Goal: Task Accomplishment & Management: Manage account settings

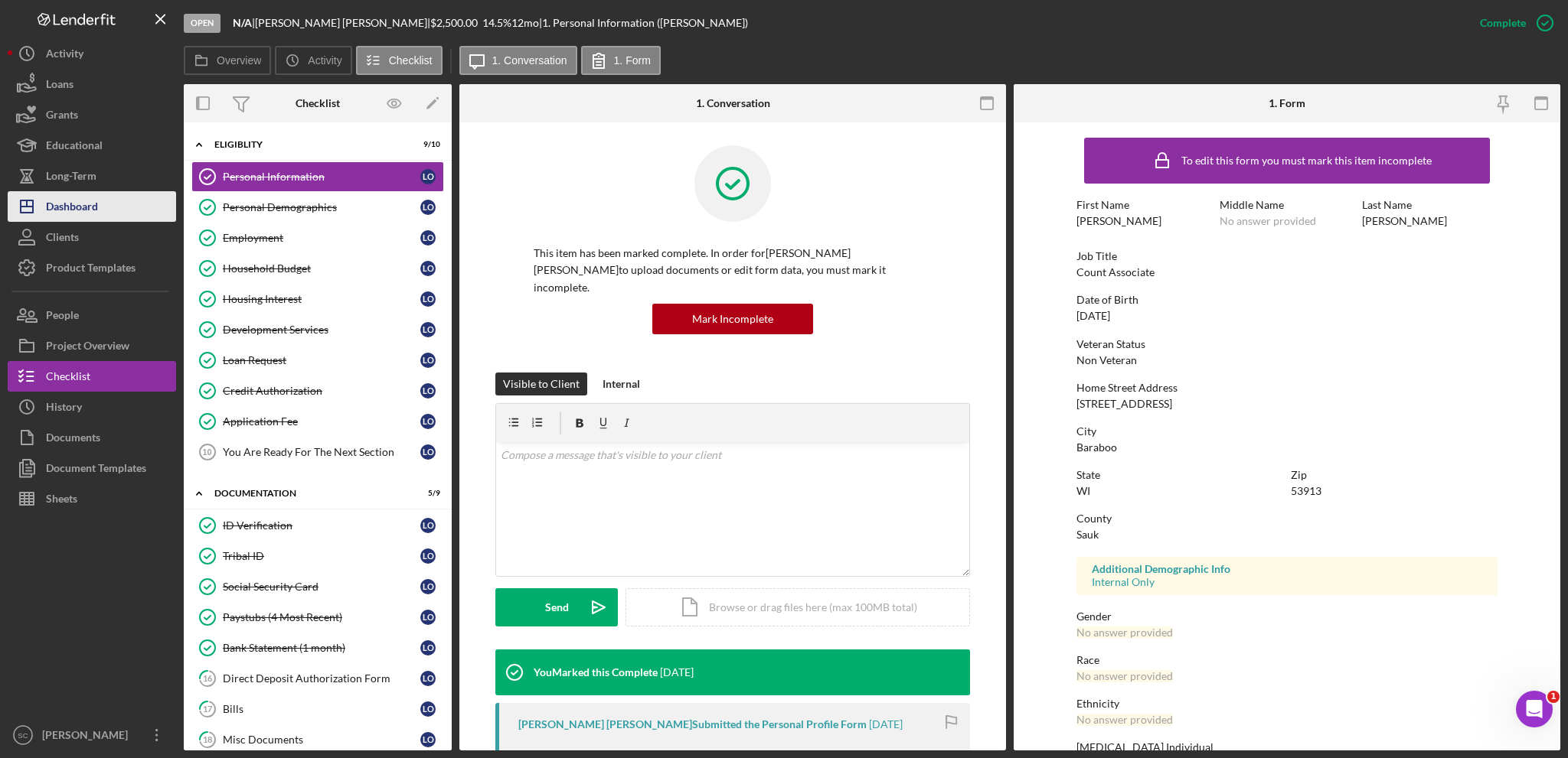
click at [90, 196] on div "Dashboard" at bounding box center [72, 208] width 52 height 34
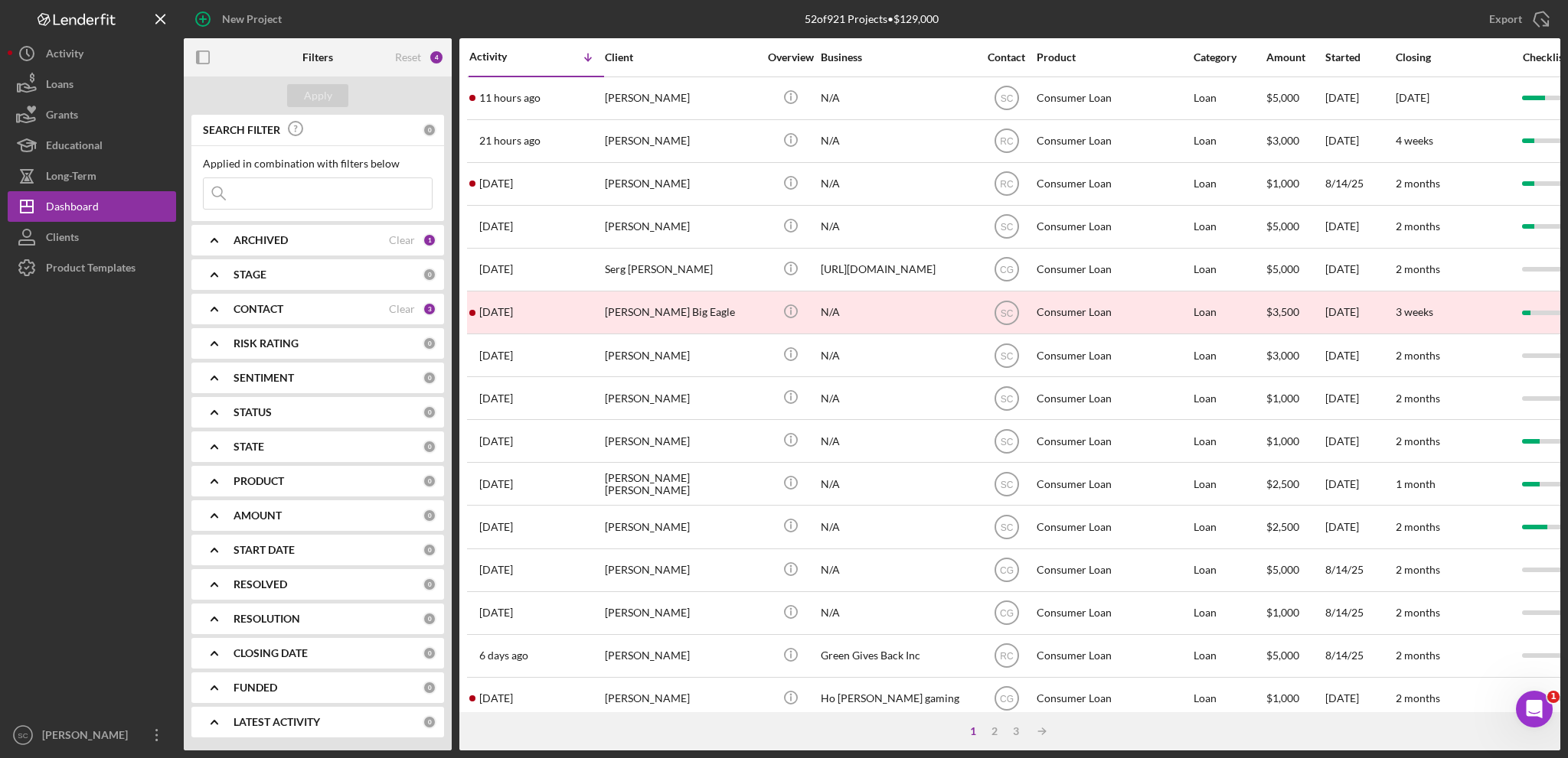
click at [968, 733] on div "1" at bounding box center [973, 731] width 22 height 12
click at [993, 728] on div "2" at bounding box center [994, 731] width 22 height 12
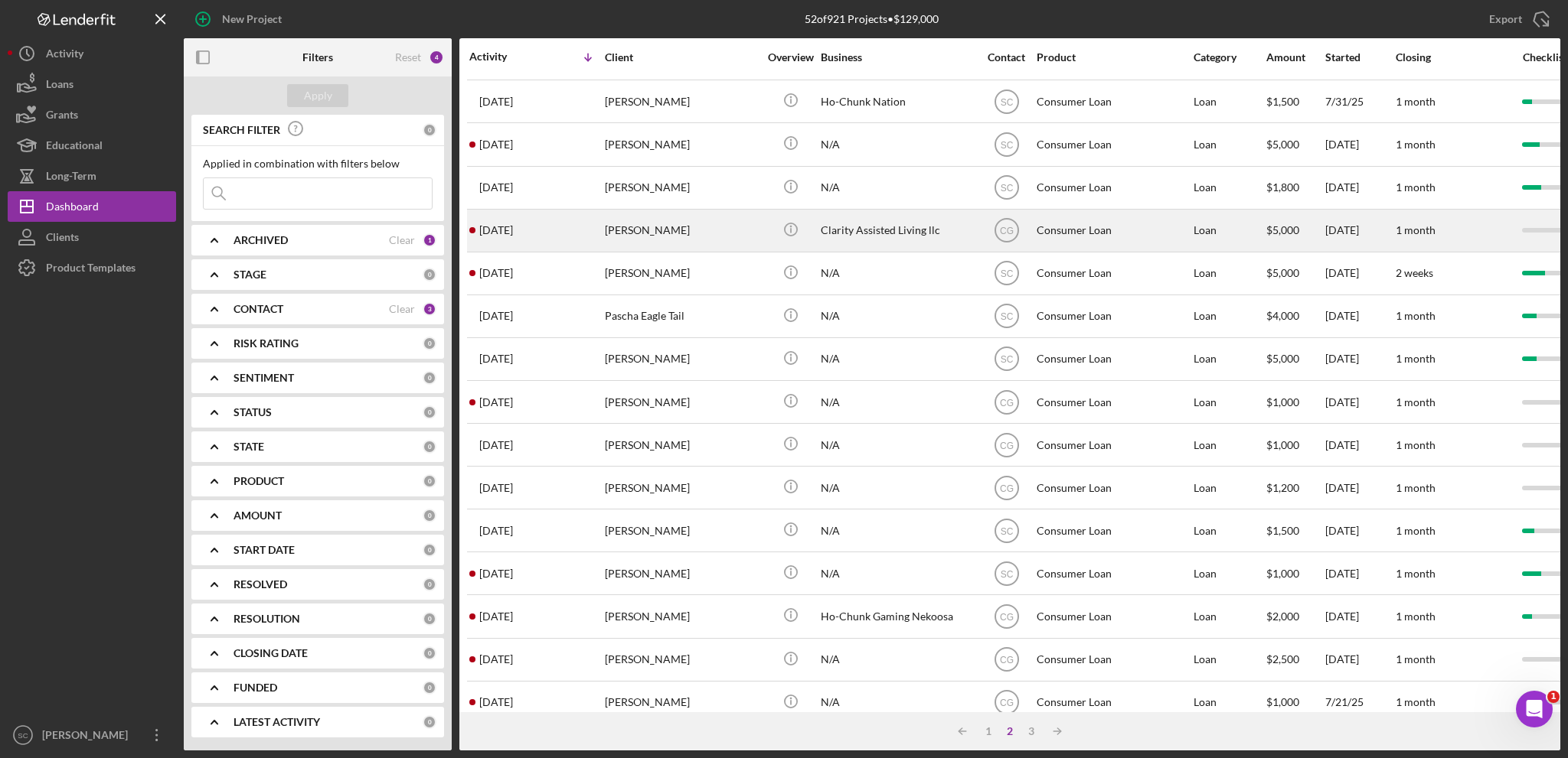
scroll to position [456, 0]
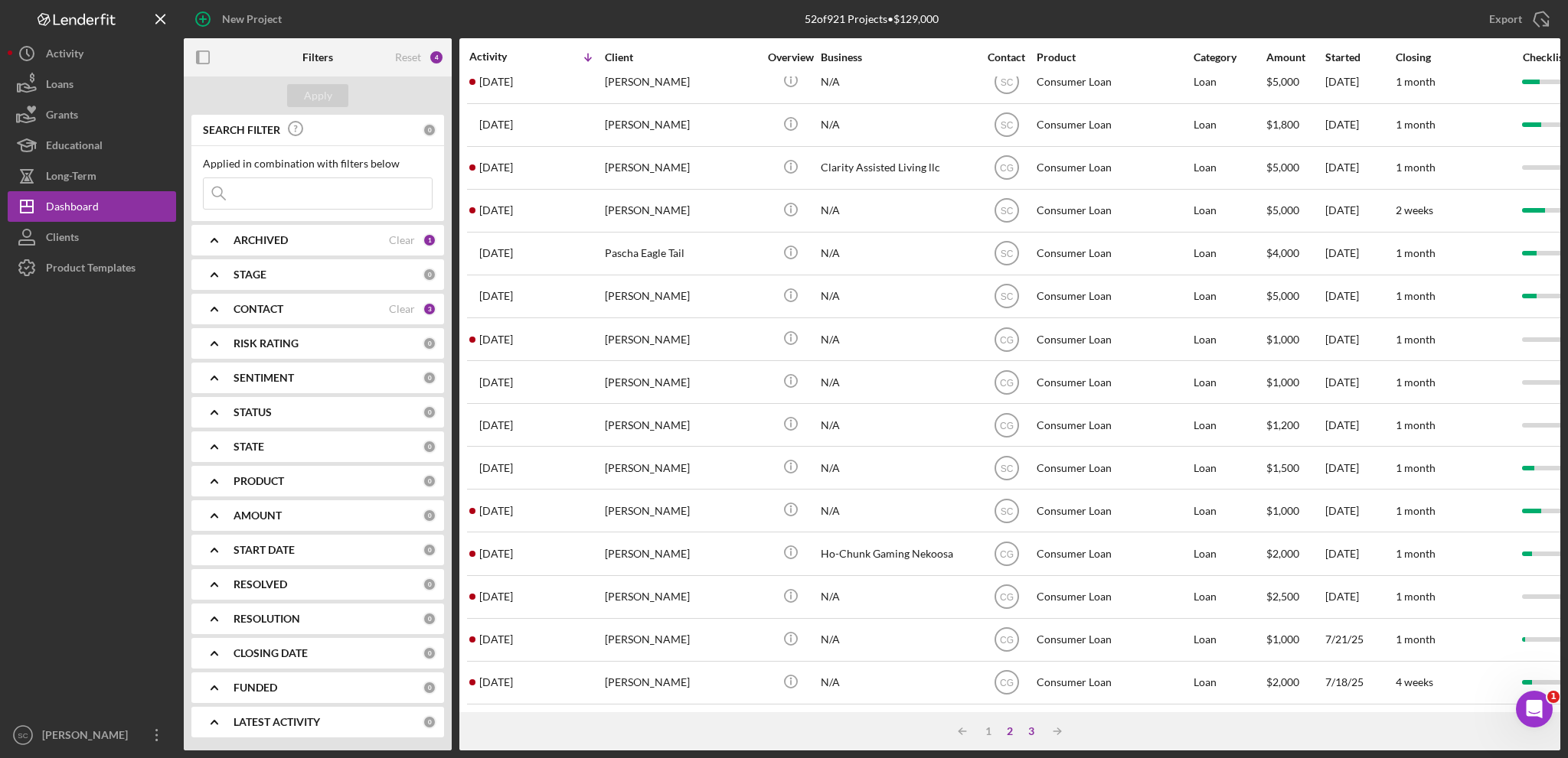
click at [1034, 730] on div "3" at bounding box center [1031, 731] width 22 height 12
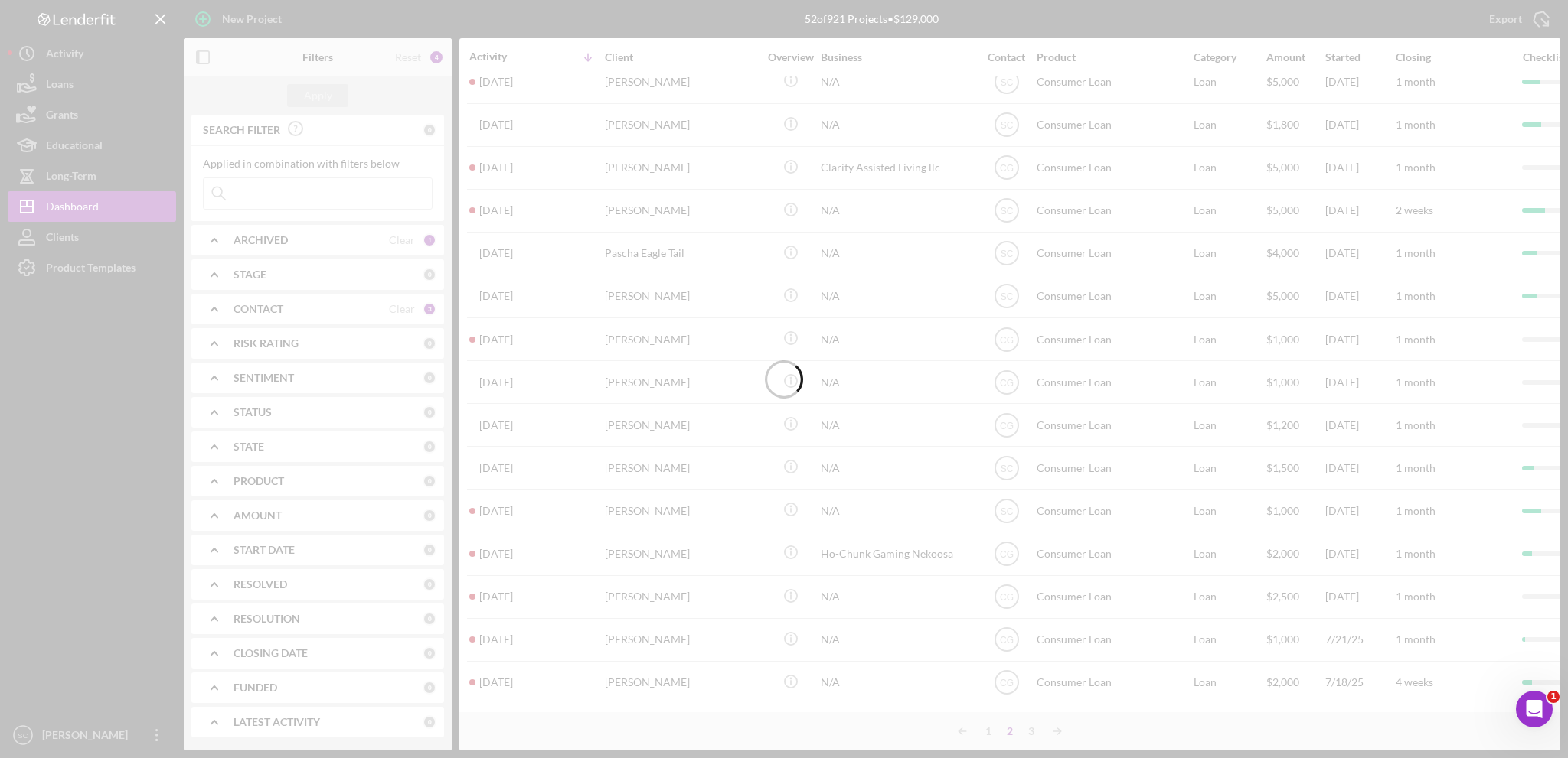
scroll to position [0, 0]
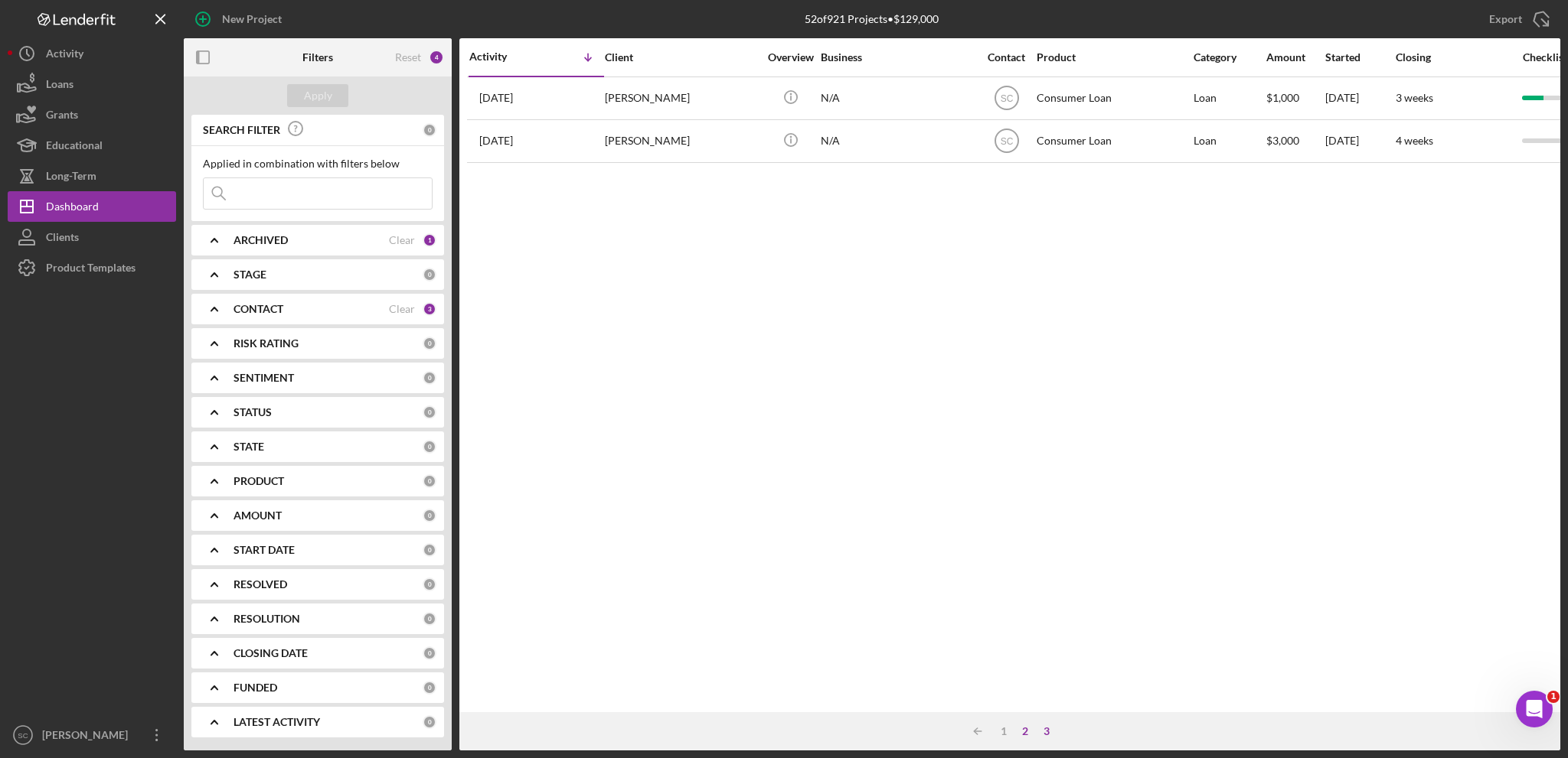
click at [1026, 728] on div "2" at bounding box center [1025, 731] width 22 height 12
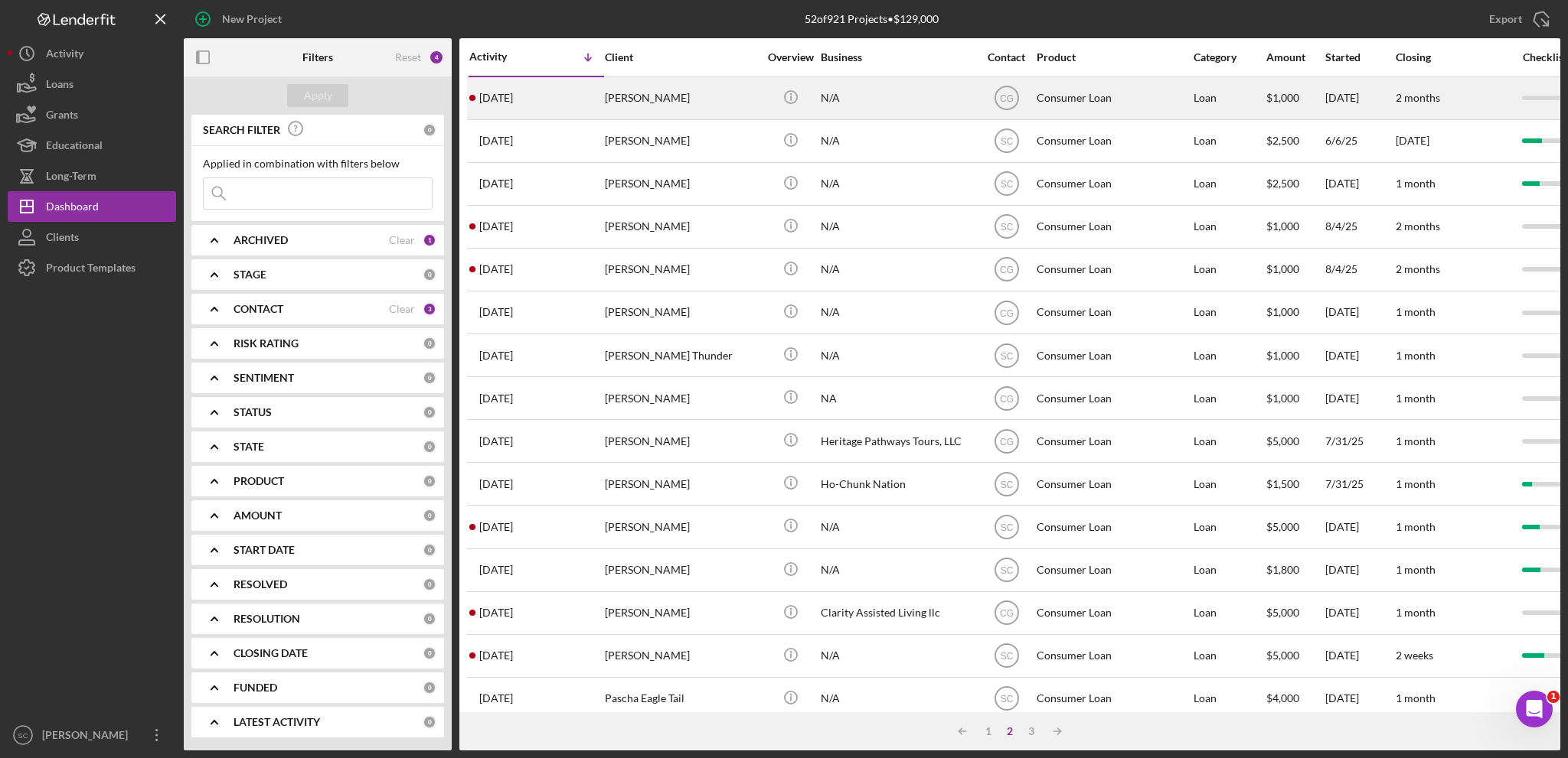
click at [655, 97] on div "[PERSON_NAME]" at bounding box center [682, 98] width 153 height 41
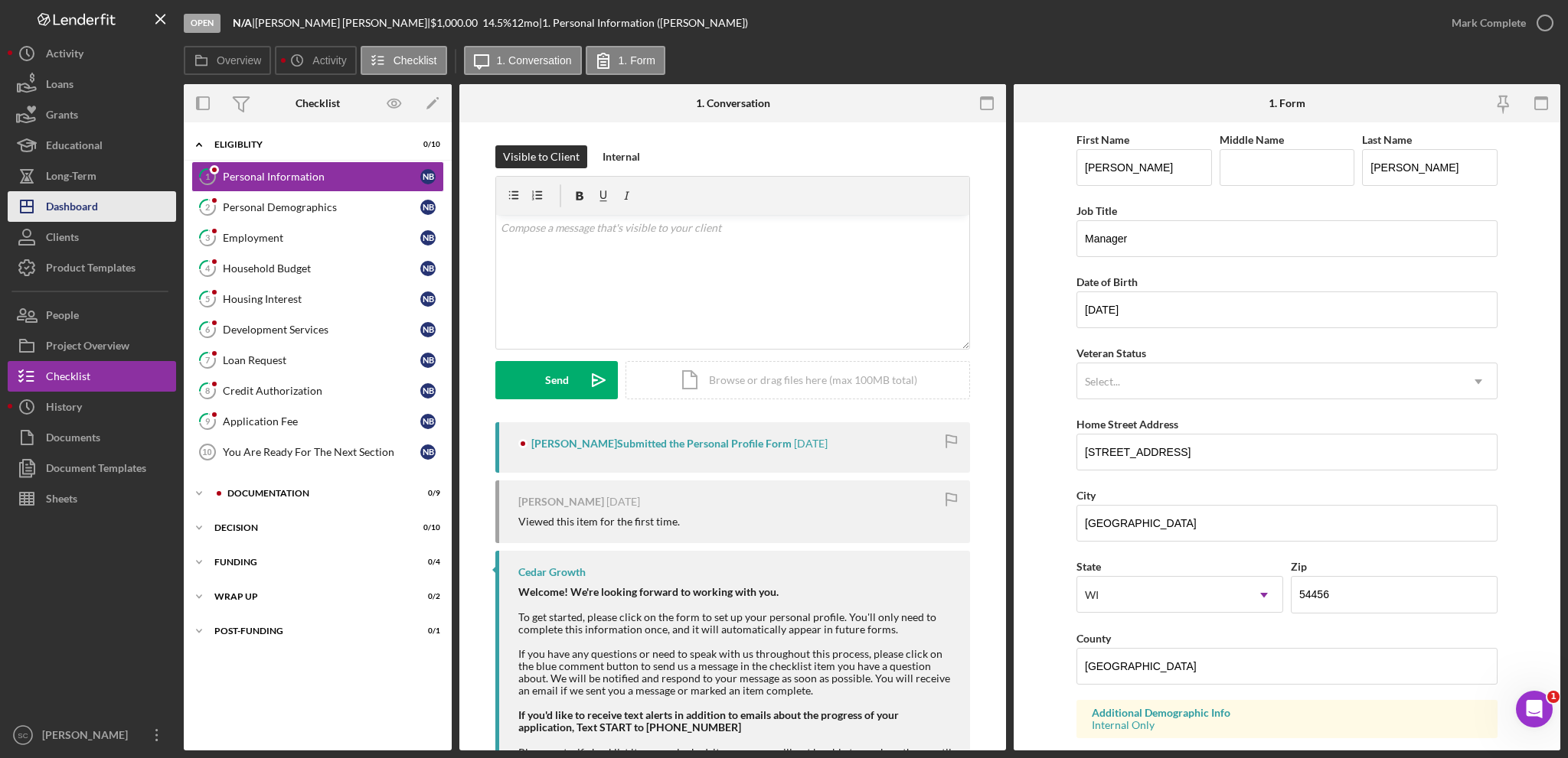
click at [106, 207] on button "Icon/Dashboard Dashboard" at bounding box center [92, 207] width 168 height 30
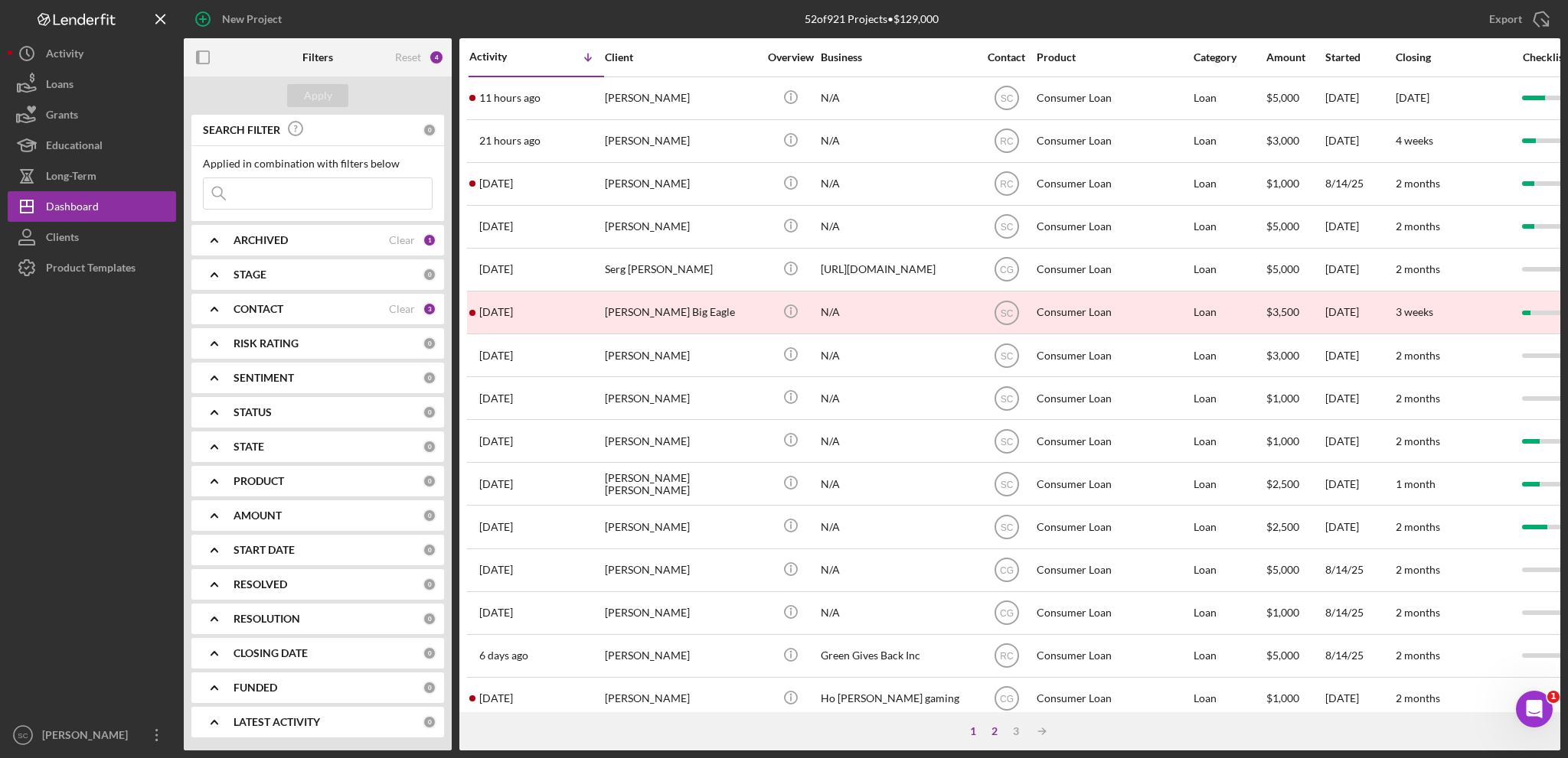
click at [992, 727] on div "2" at bounding box center [994, 731] width 22 height 12
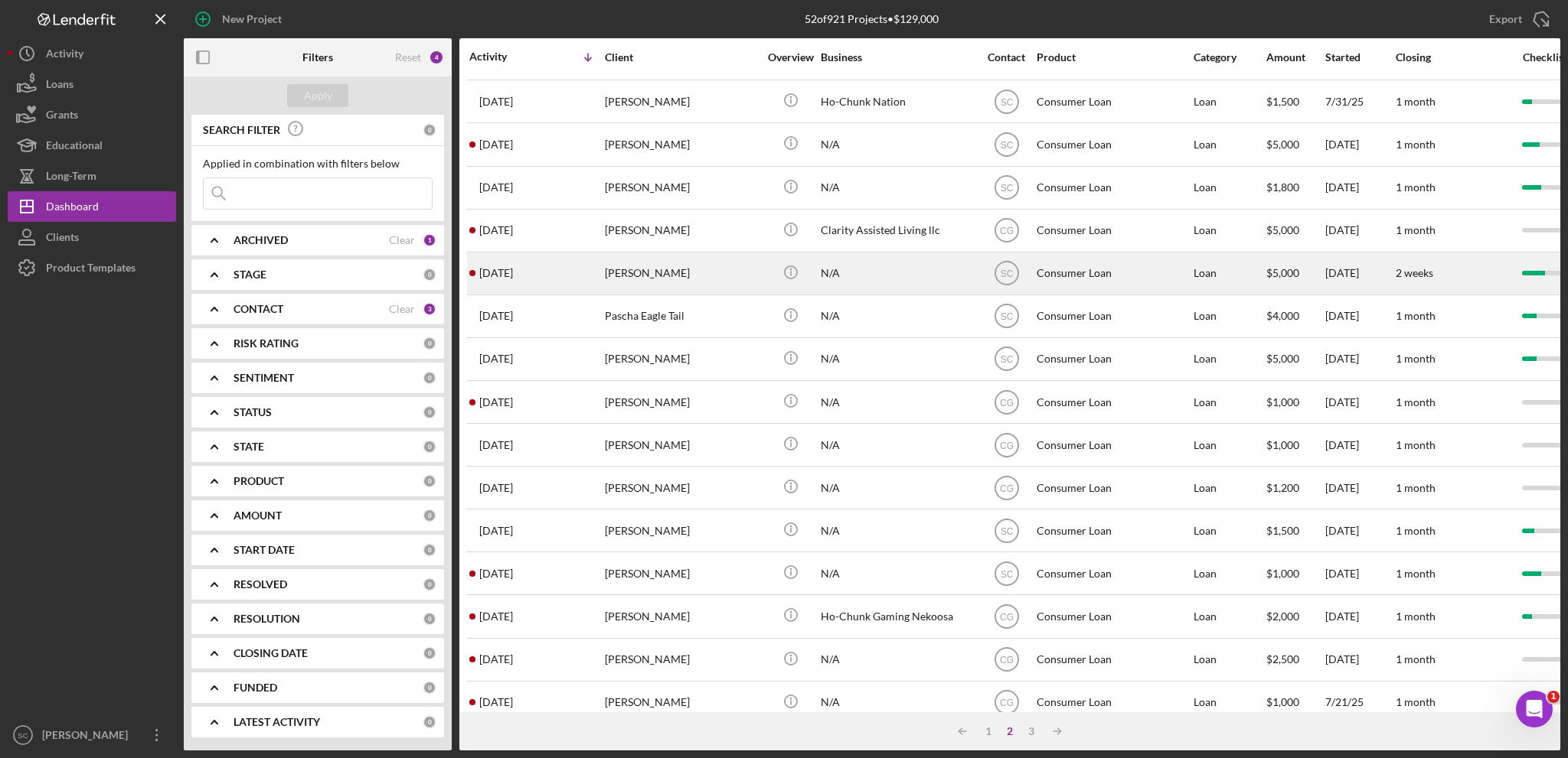
scroll to position [456, 0]
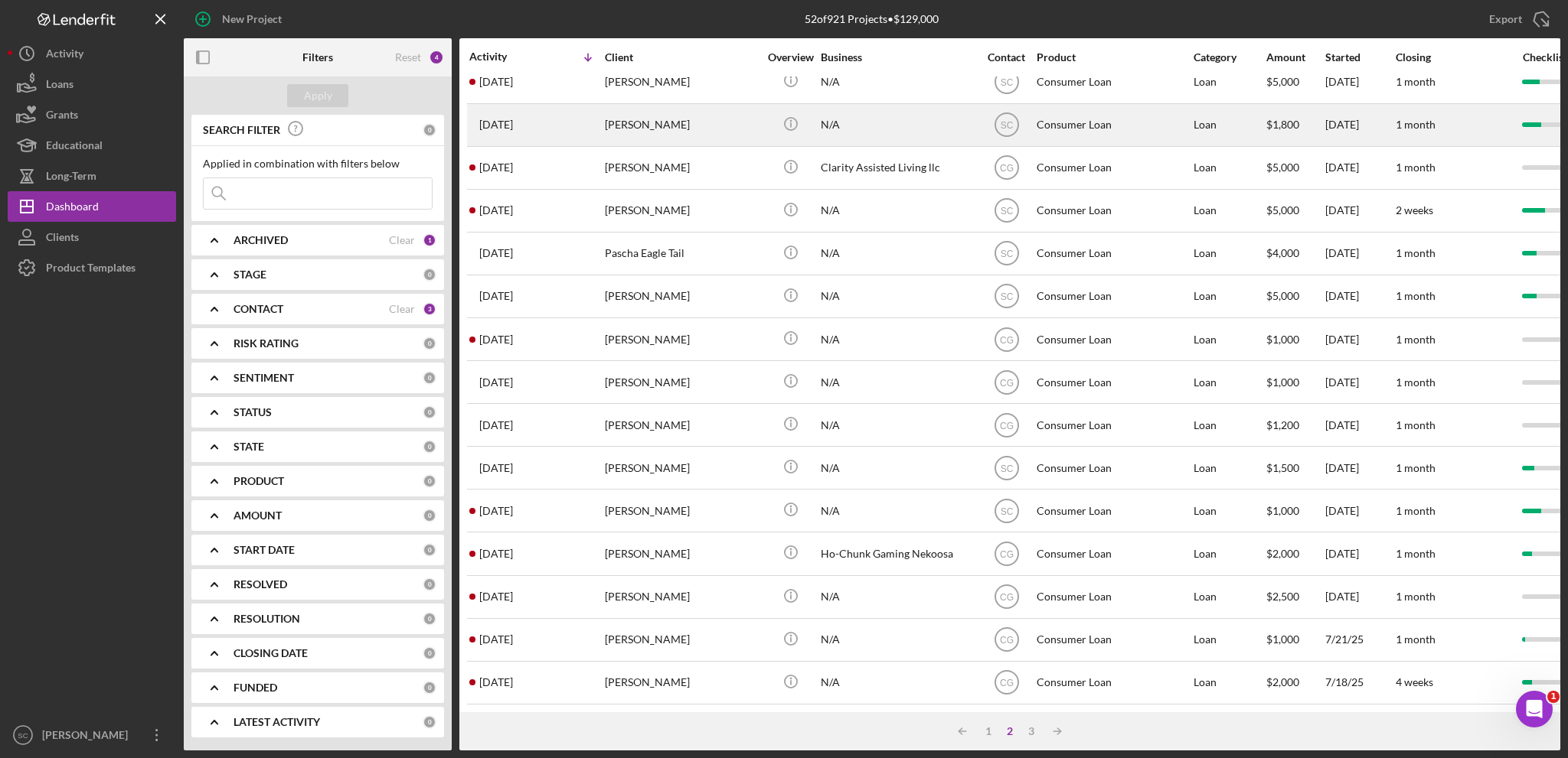
click at [670, 123] on div "[PERSON_NAME]" at bounding box center [682, 124] width 153 height 41
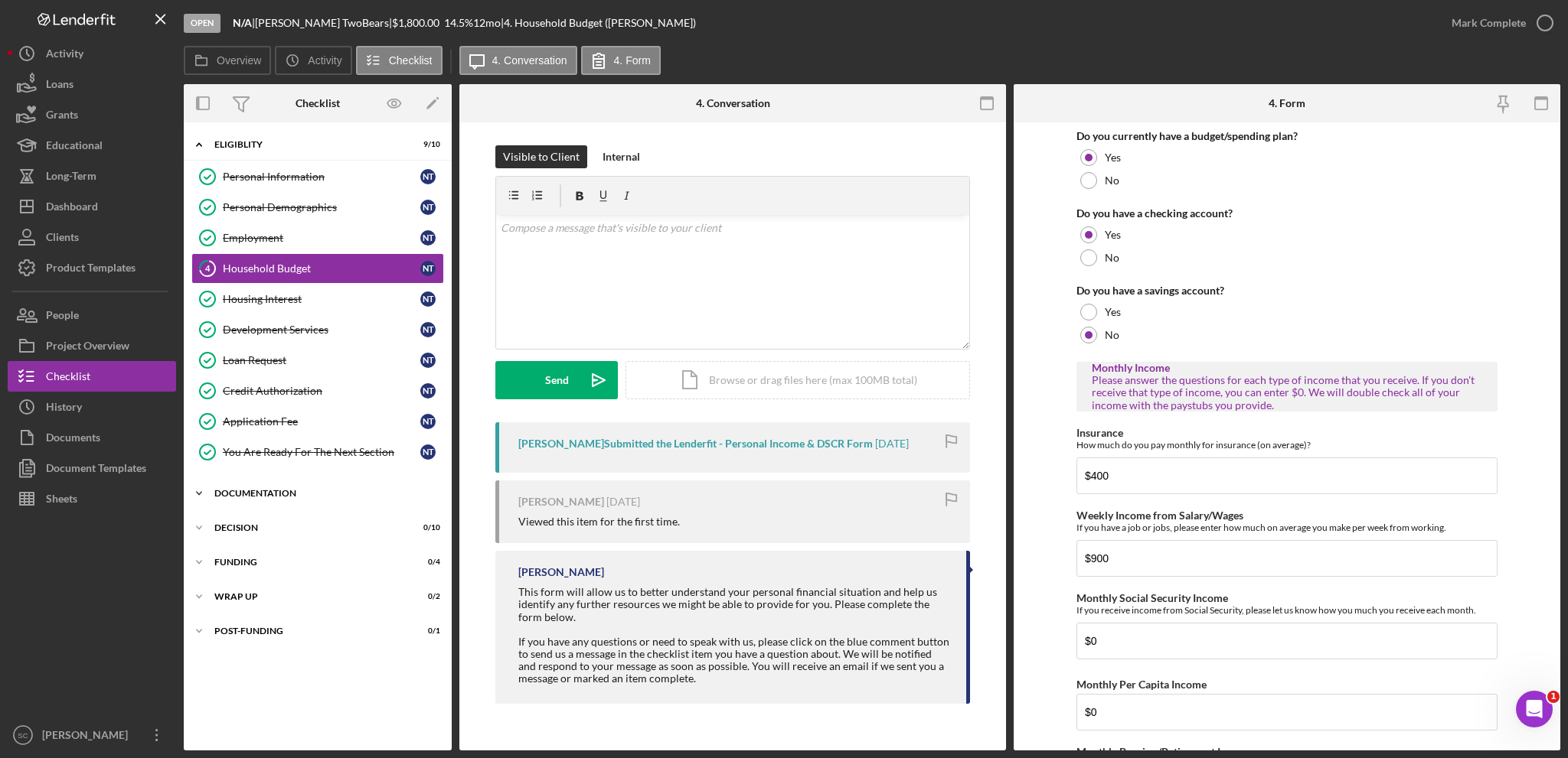
click at [207, 484] on icon "Icon/Expander" at bounding box center [199, 493] width 30 height 30
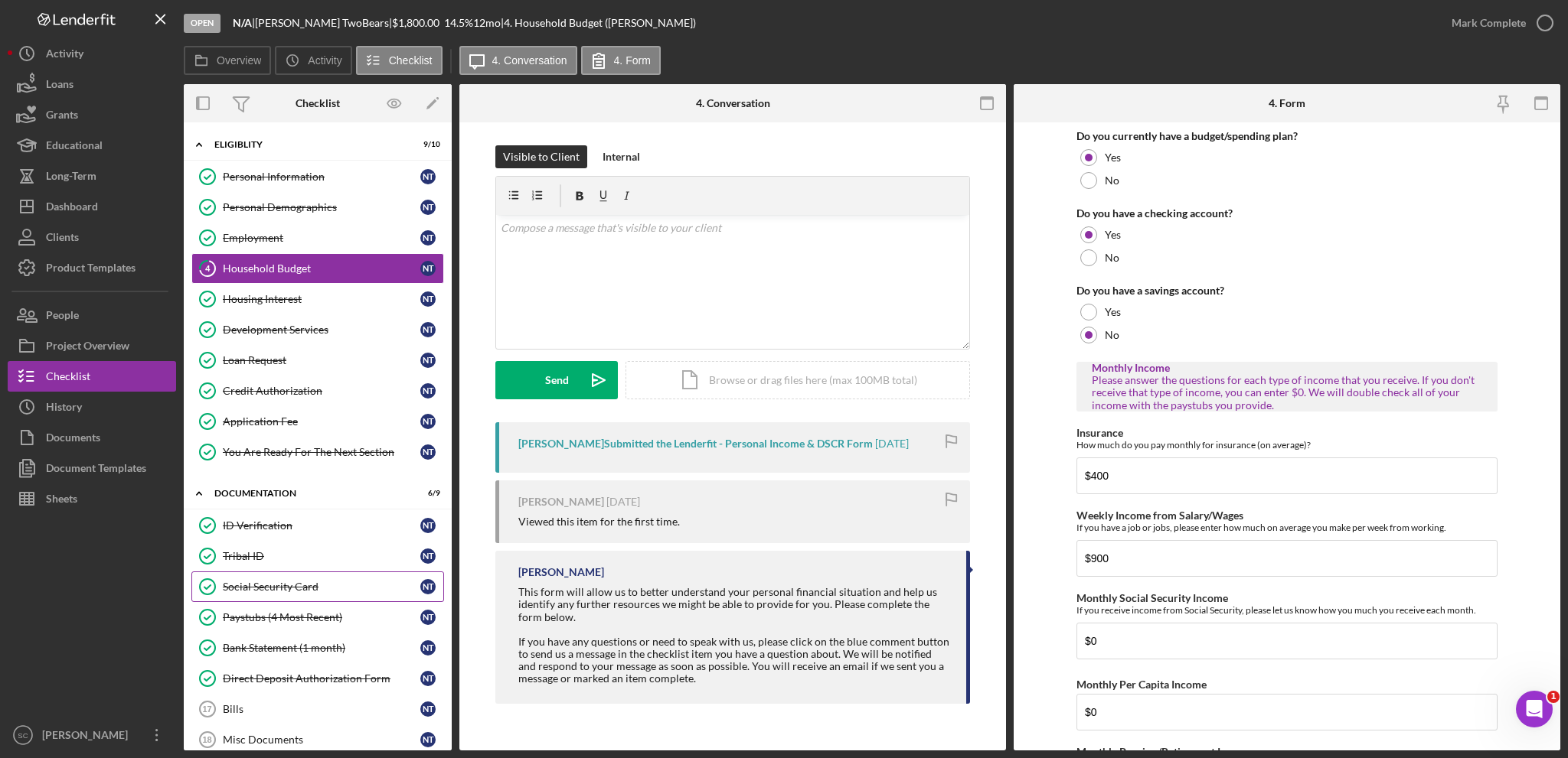
click at [300, 584] on div "Social Security Card" at bounding box center [321, 586] width 197 height 12
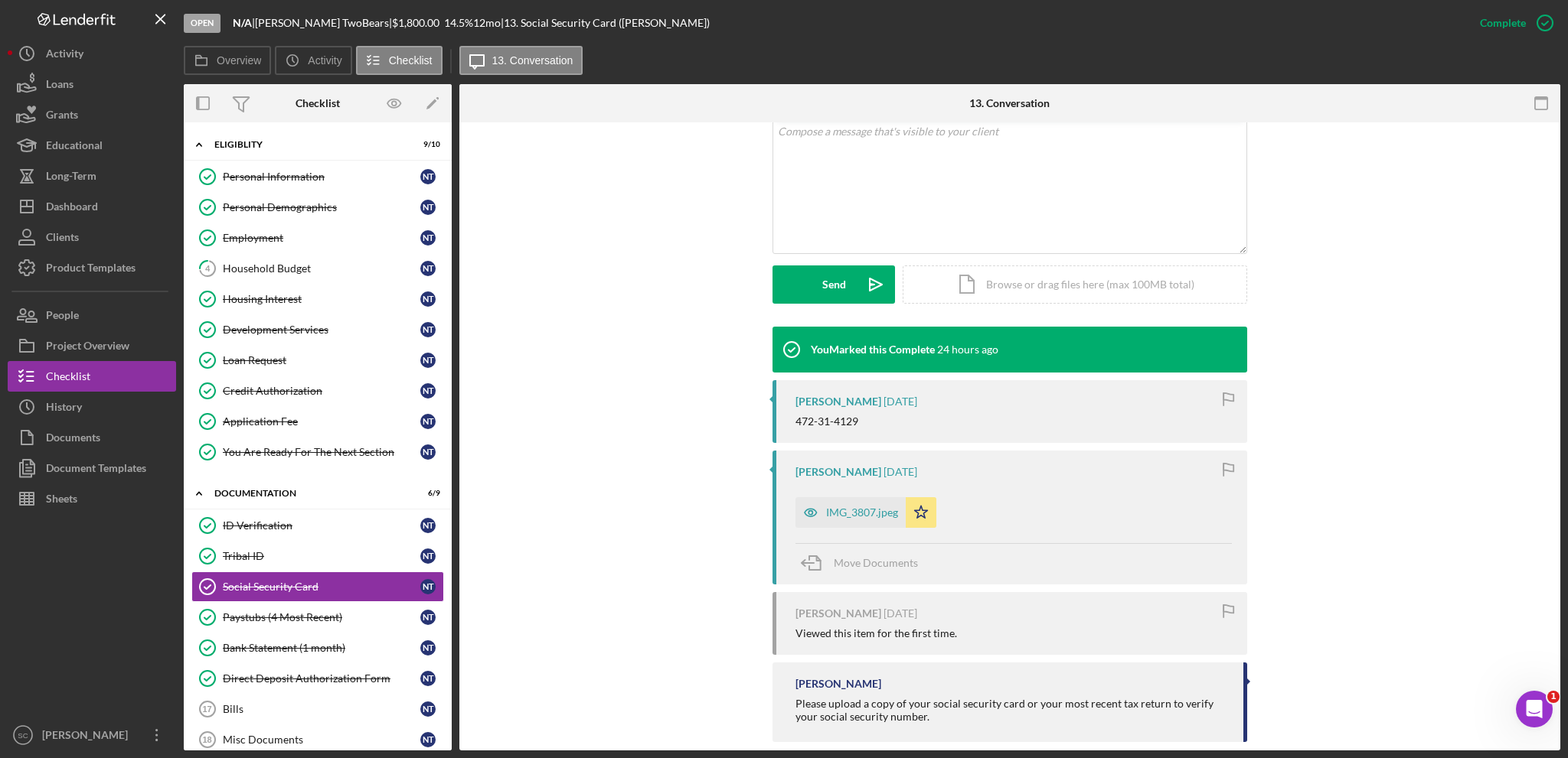
scroll to position [153, 0]
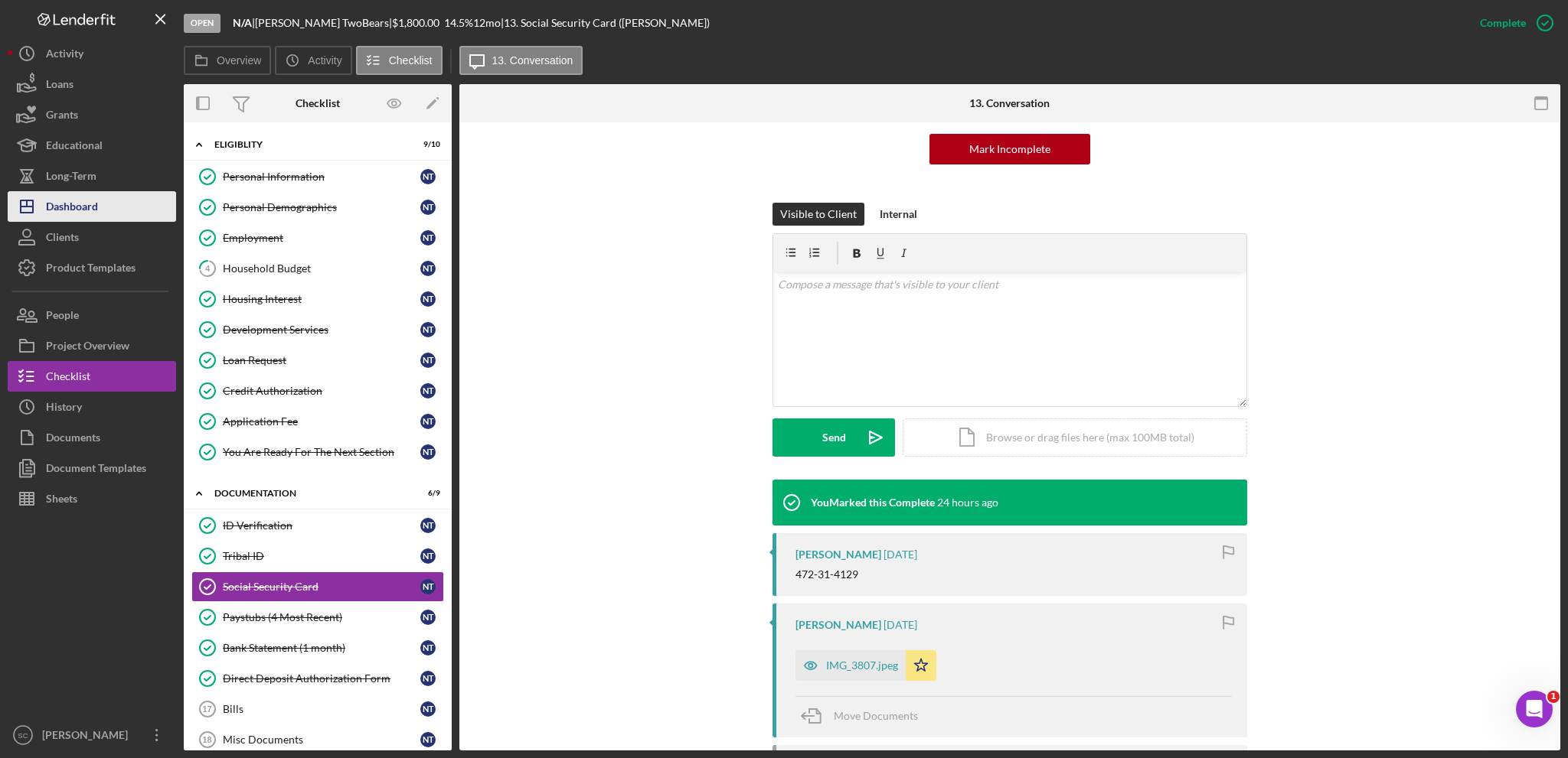
click at [99, 198] on button "Icon/Dashboard Dashboard" at bounding box center [92, 207] width 168 height 30
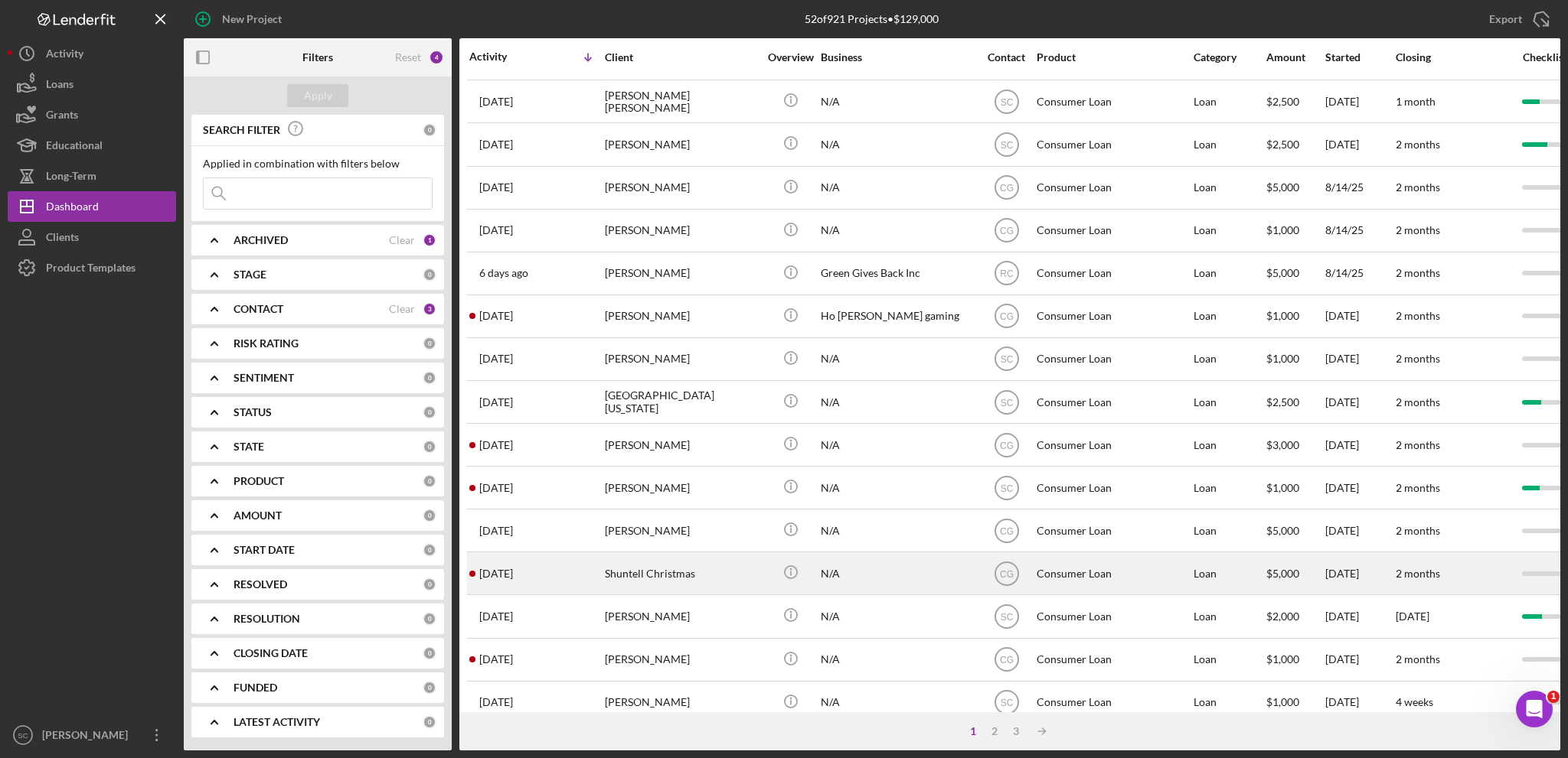
scroll to position [456, 0]
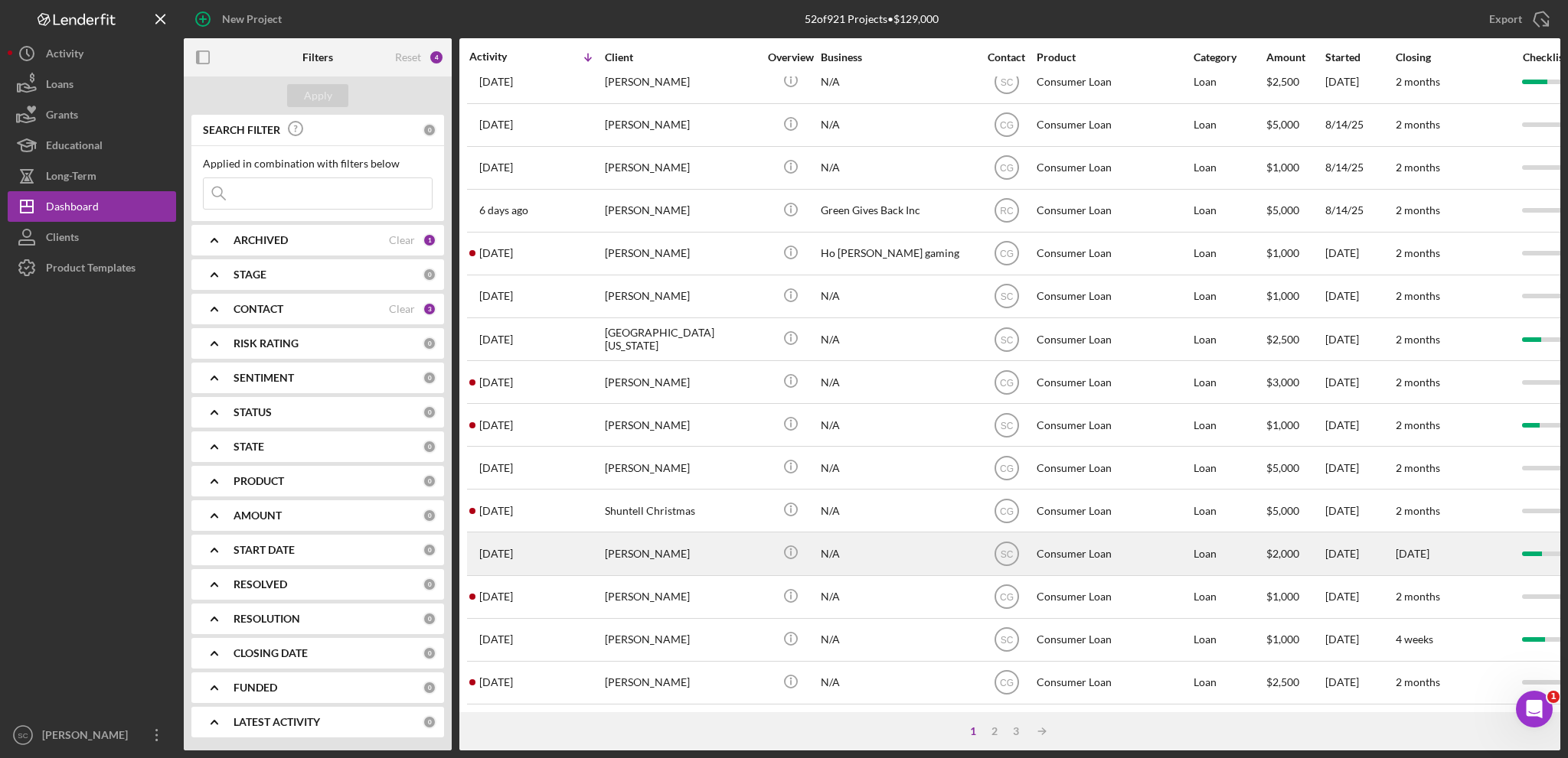
click at [690, 555] on div "[PERSON_NAME]" at bounding box center [682, 553] width 153 height 41
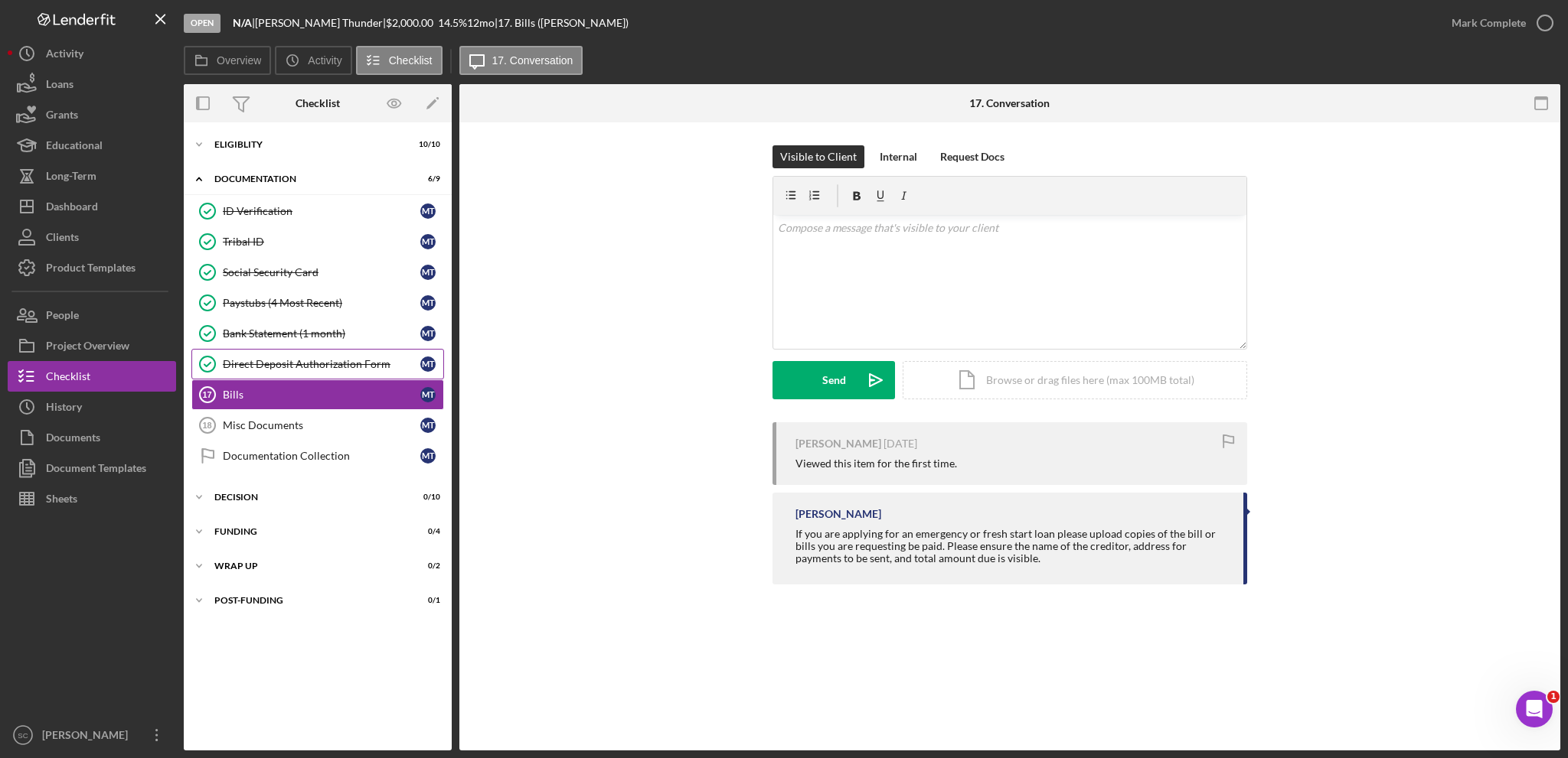
click at [247, 363] on div "Direct Deposit Authorization Form" at bounding box center [321, 364] width 197 height 12
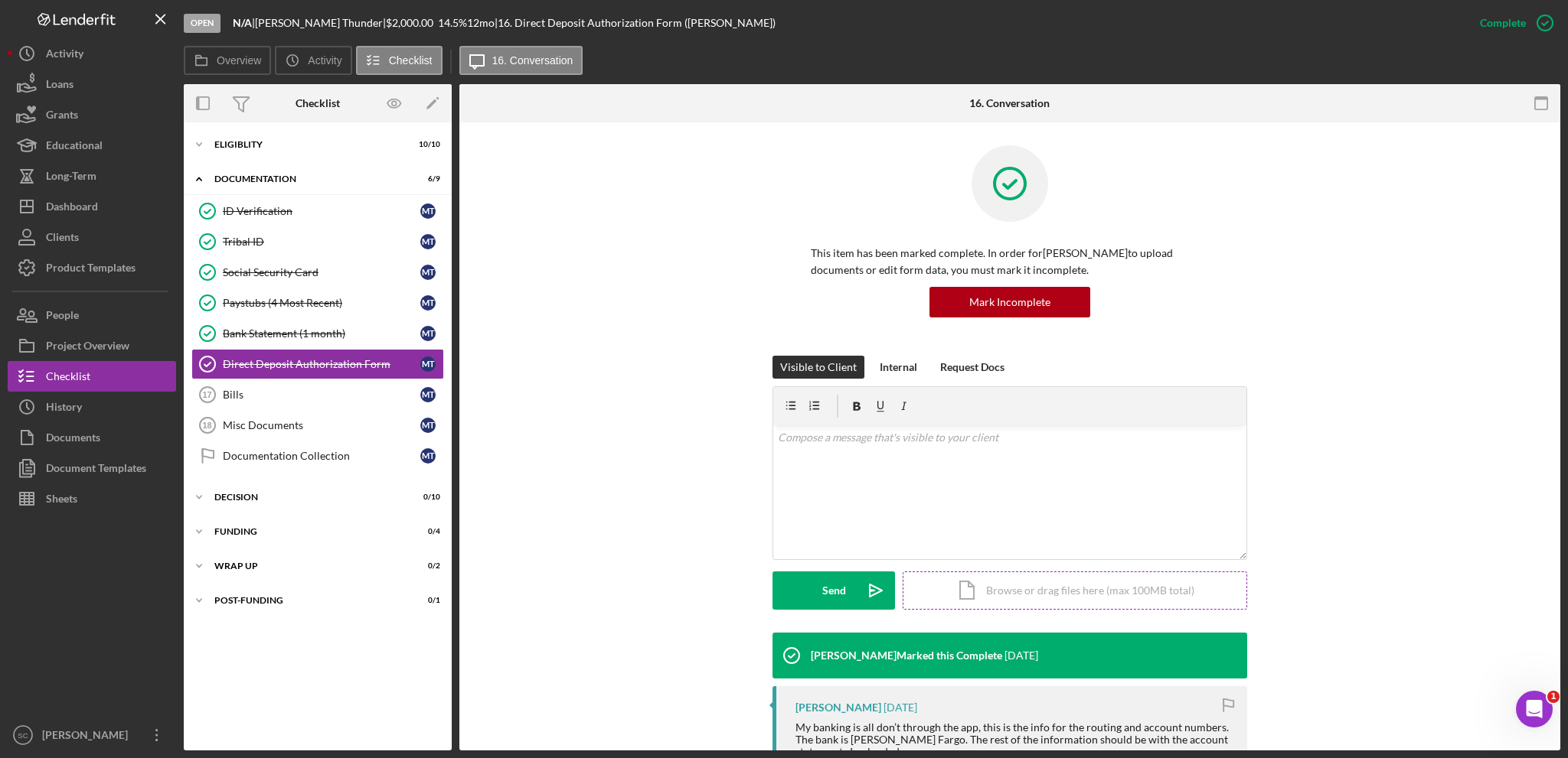
scroll to position [306, 0]
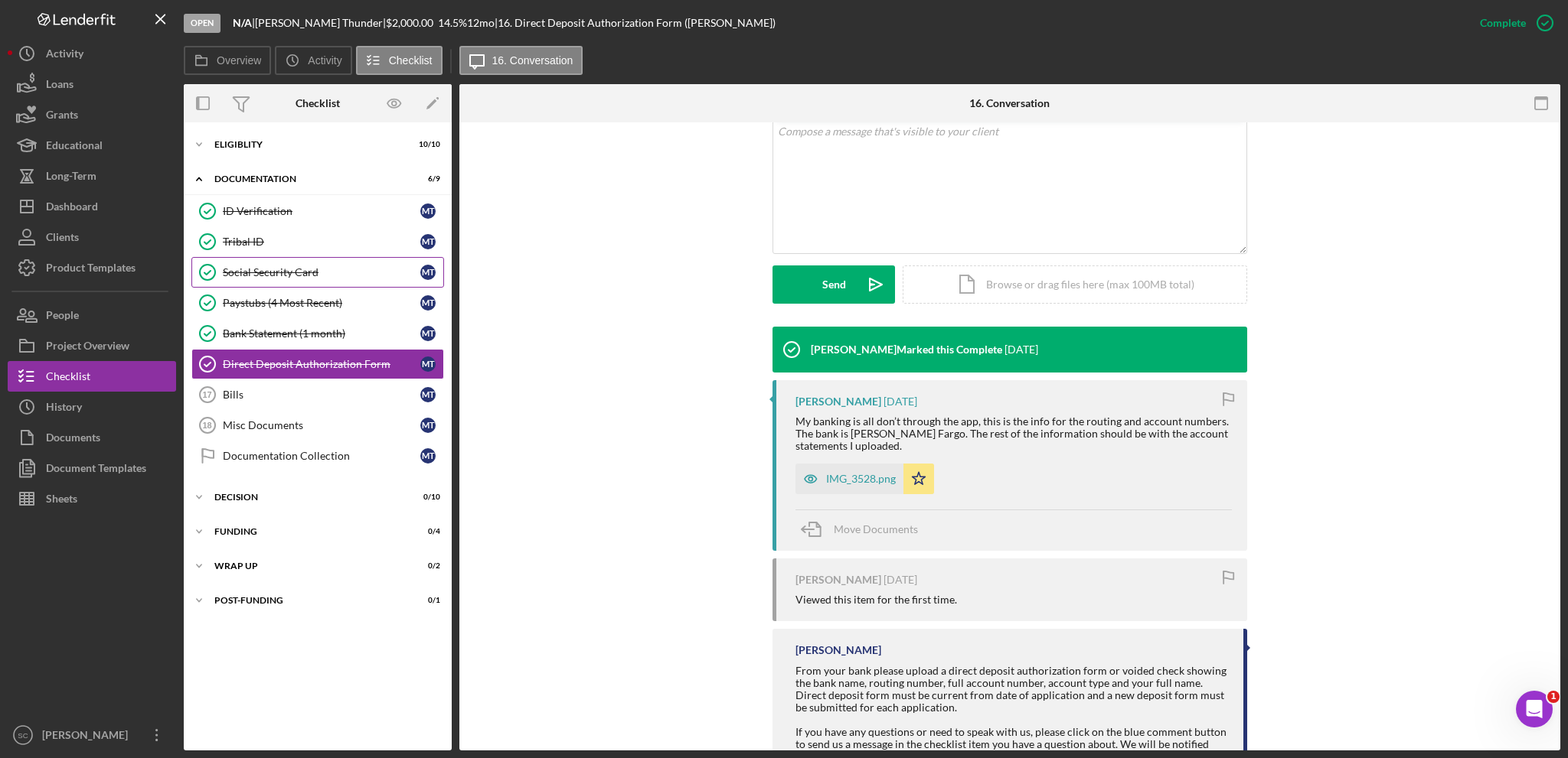
click at [240, 268] on div "Social Security Card" at bounding box center [321, 272] width 197 height 12
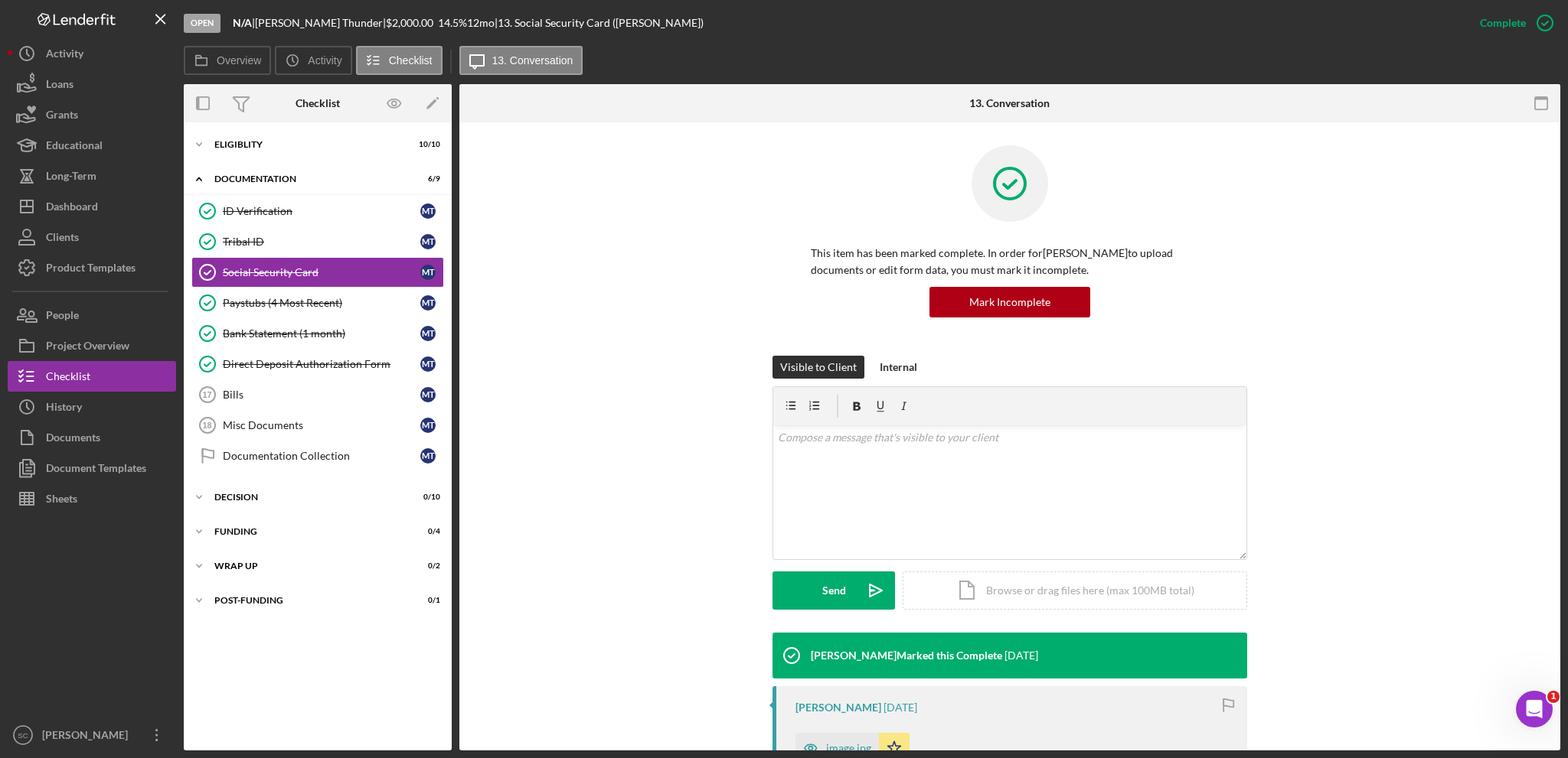
scroll to position [230, 0]
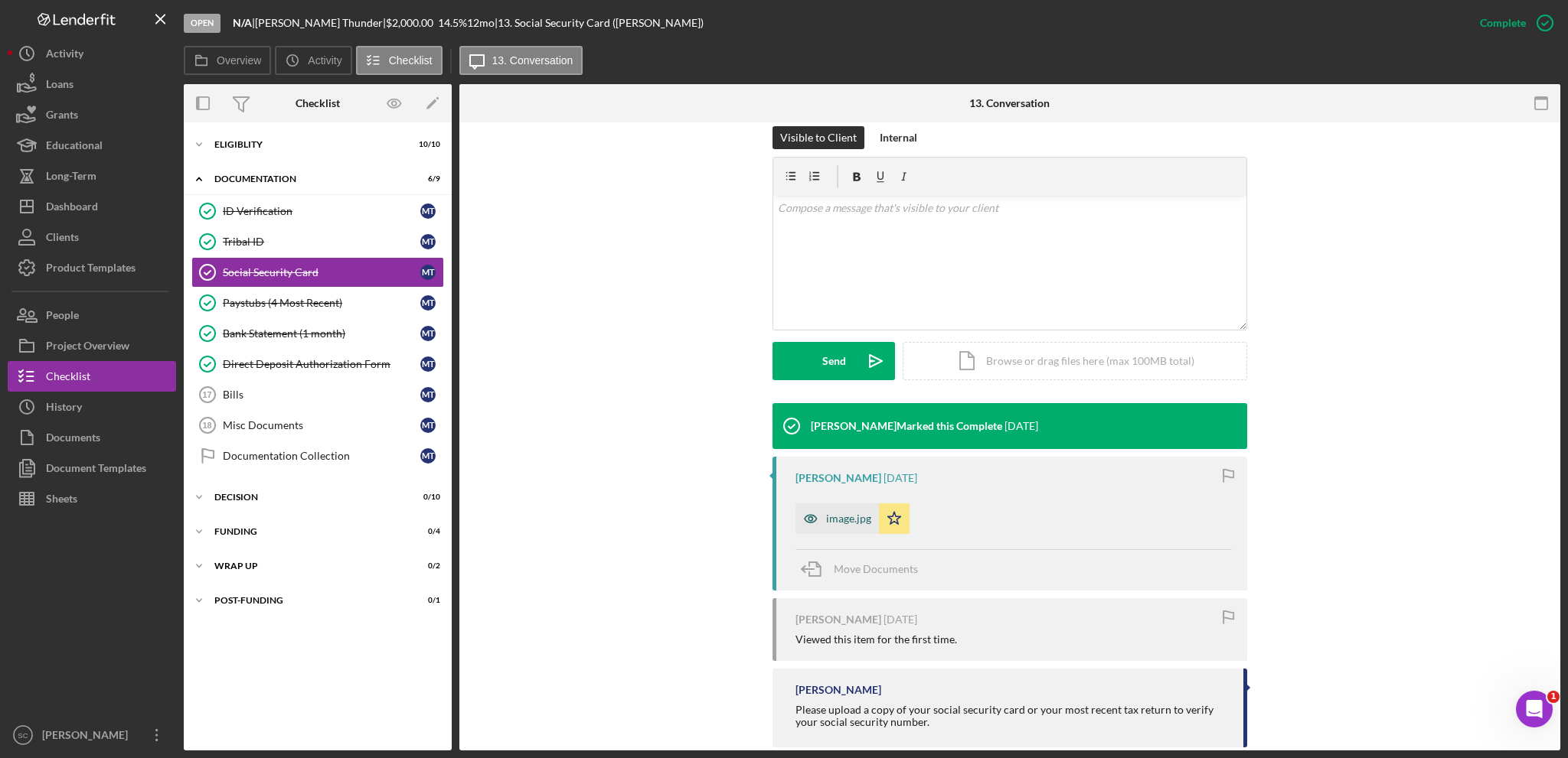
click at [838, 516] on div "image.jpg" at bounding box center [849, 519] width 46 height 12
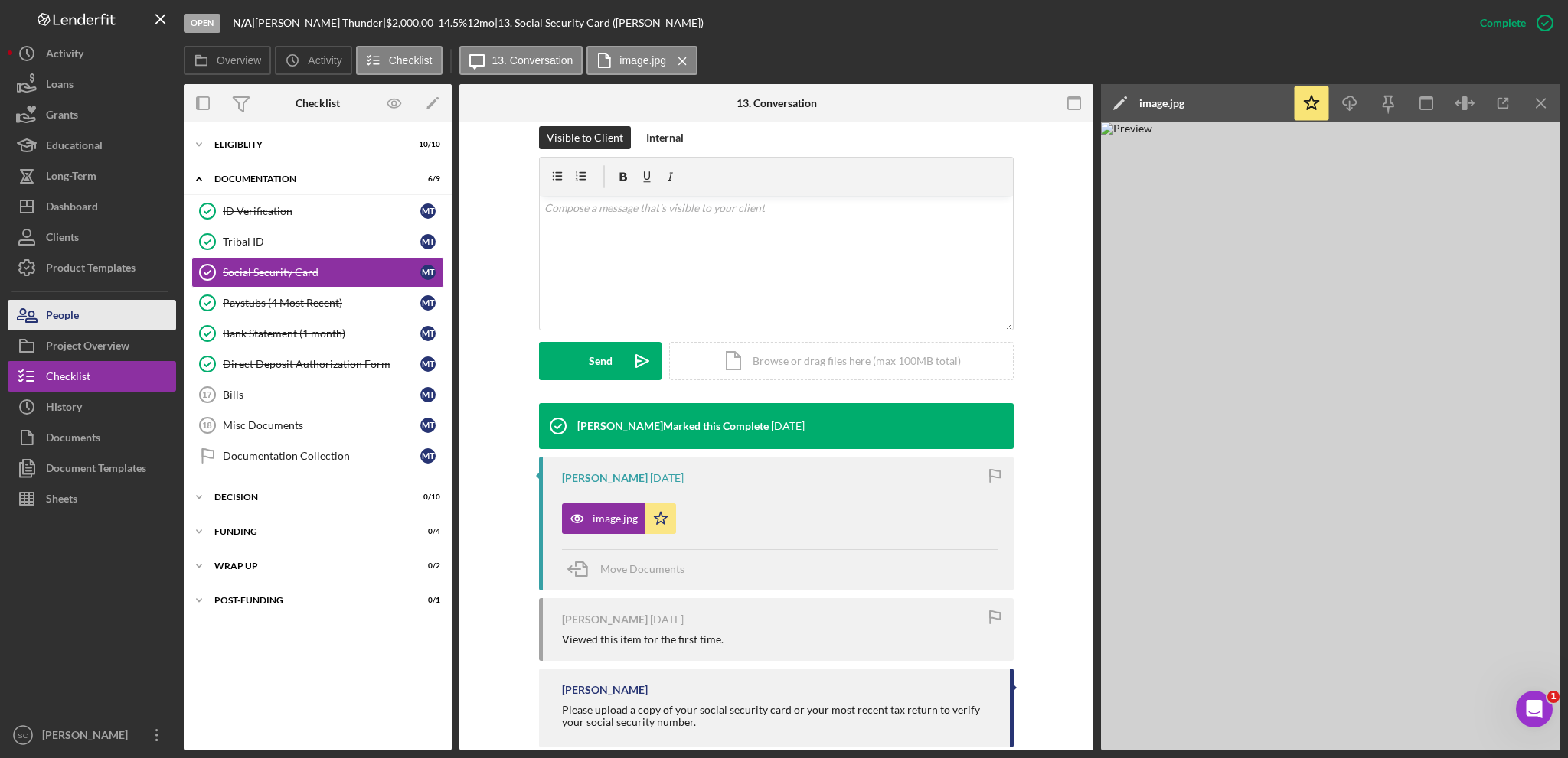
click at [89, 308] on button "People" at bounding box center [92, 315] width 168 height 30
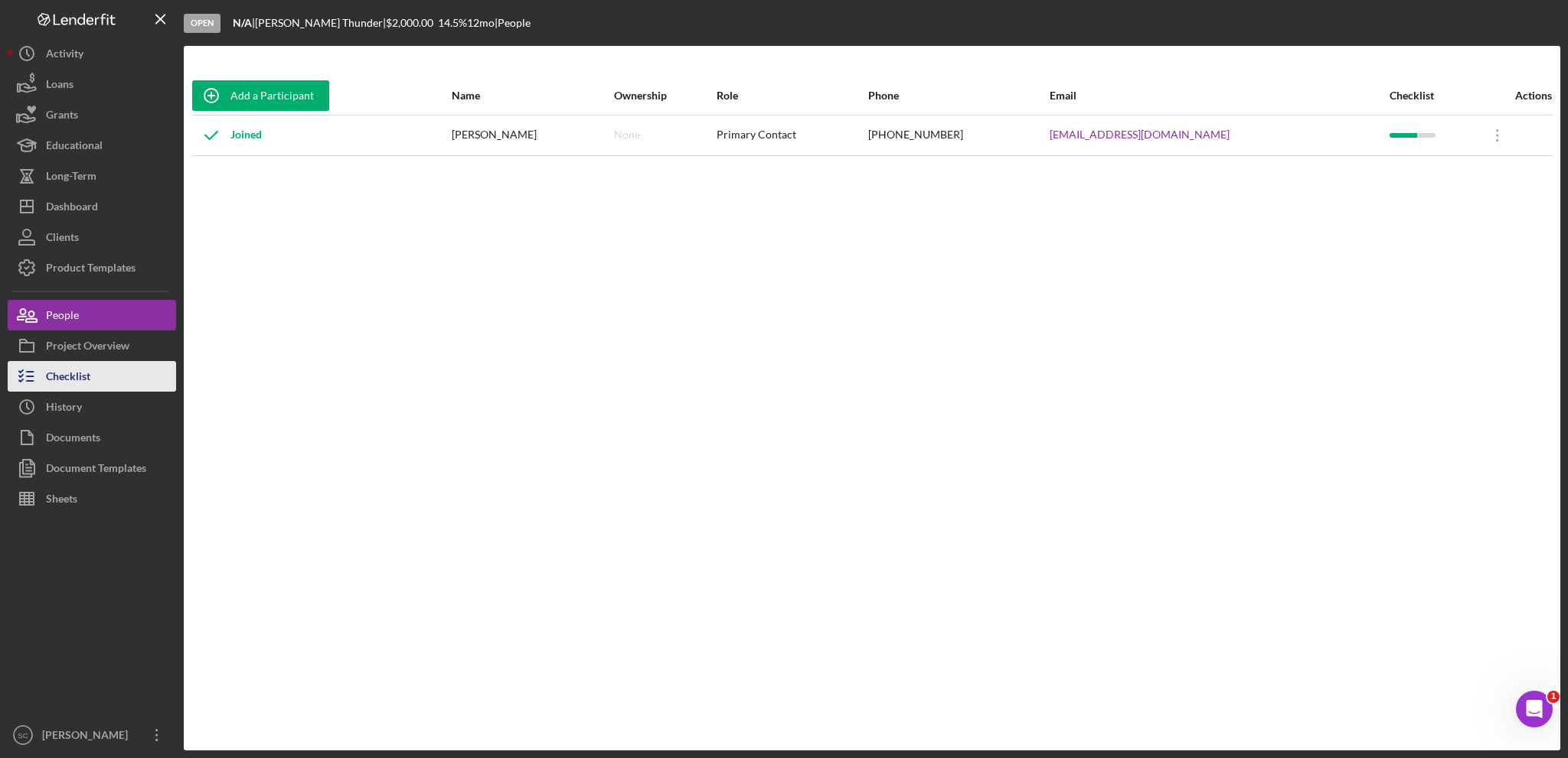
click at [79, 376] on div "Checklist" at bounding box center [69, 378] width 45 height 34
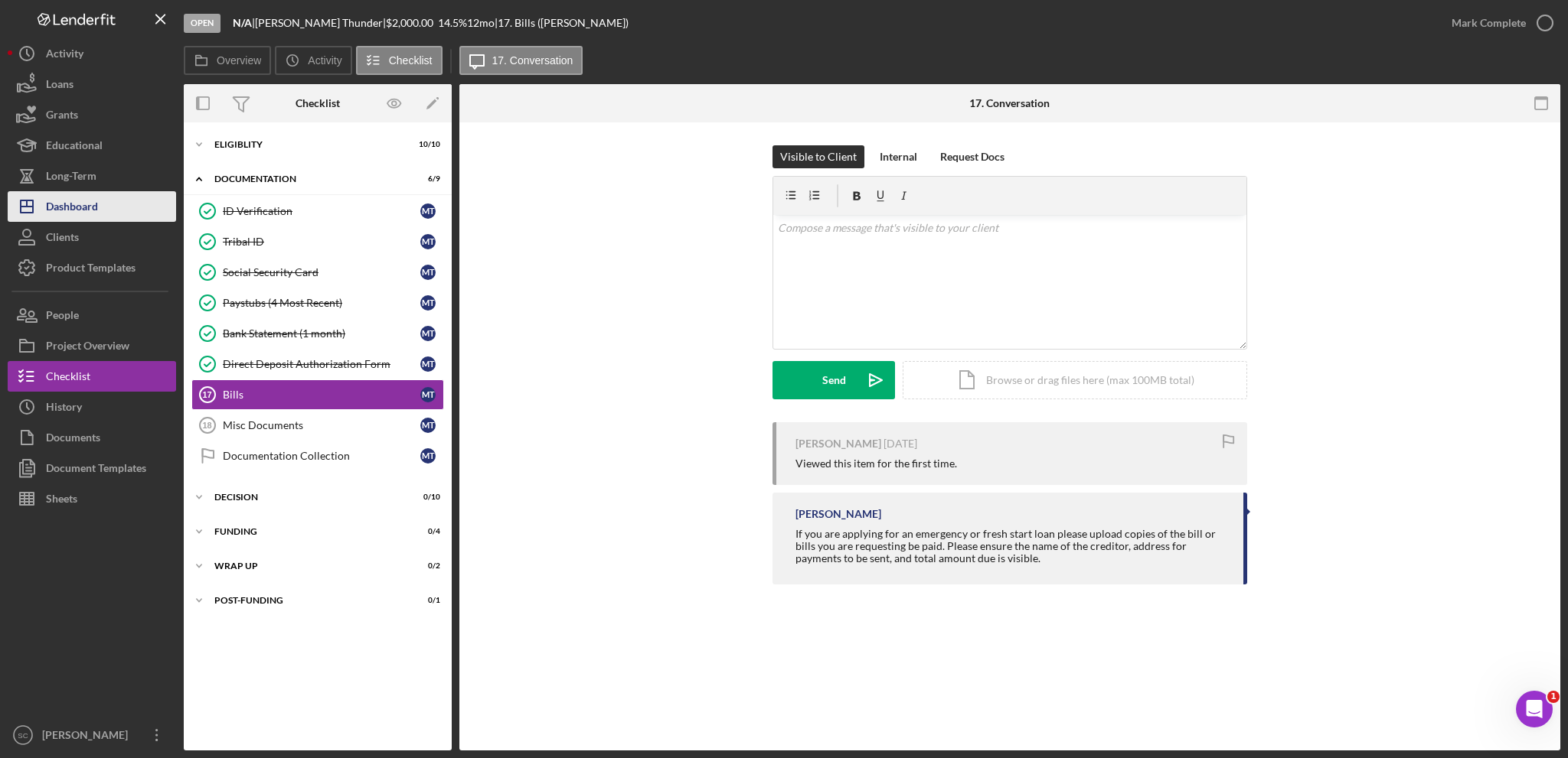
click at [121, 215] on button "Icon/Dashboard Dashboard" at bounding box center [92, 207] width 168 height 30
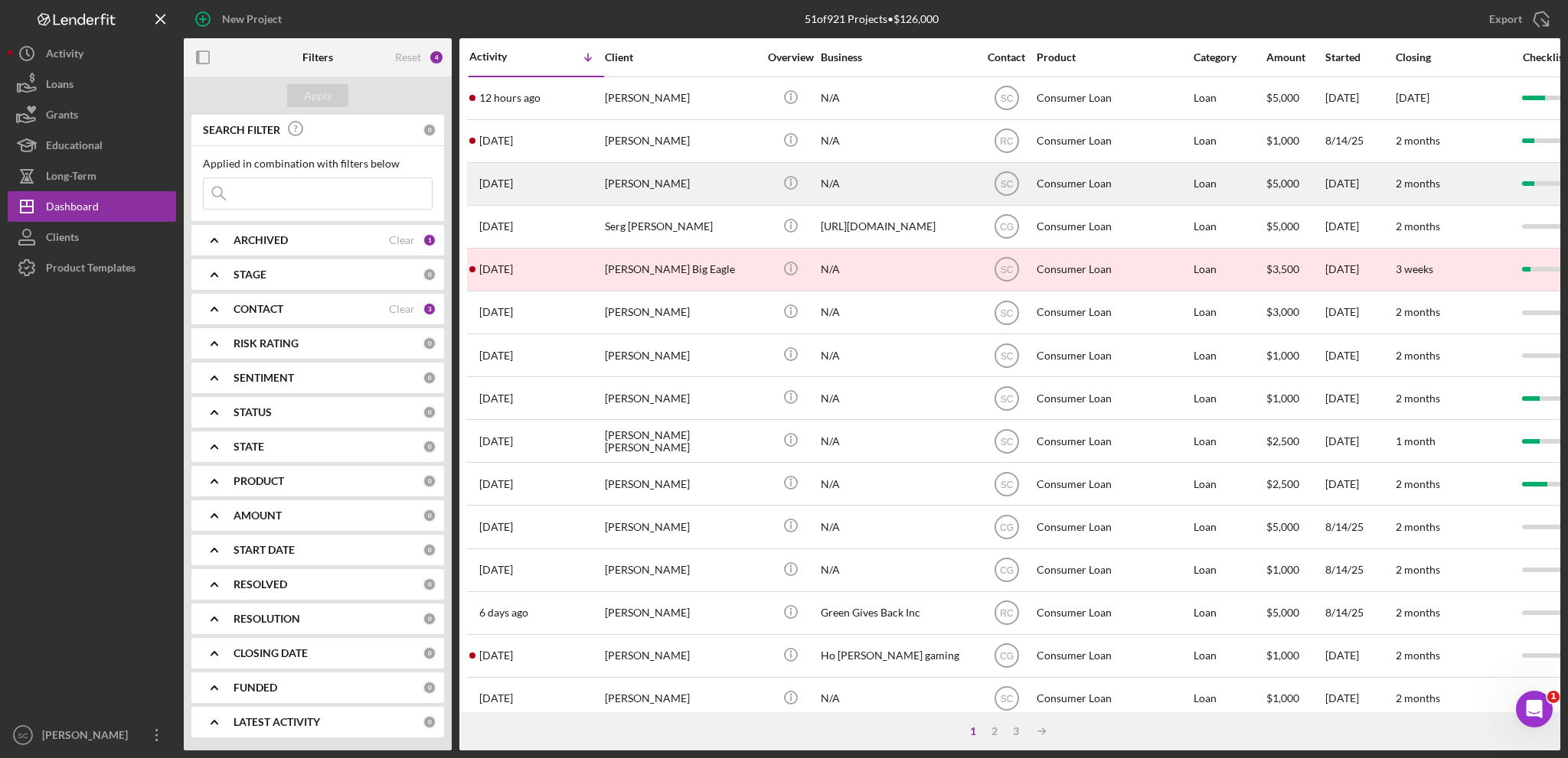
click at [619, 181] on div "[PERSON_NAME]" at bounding box center [682, 184] width 153 height 41
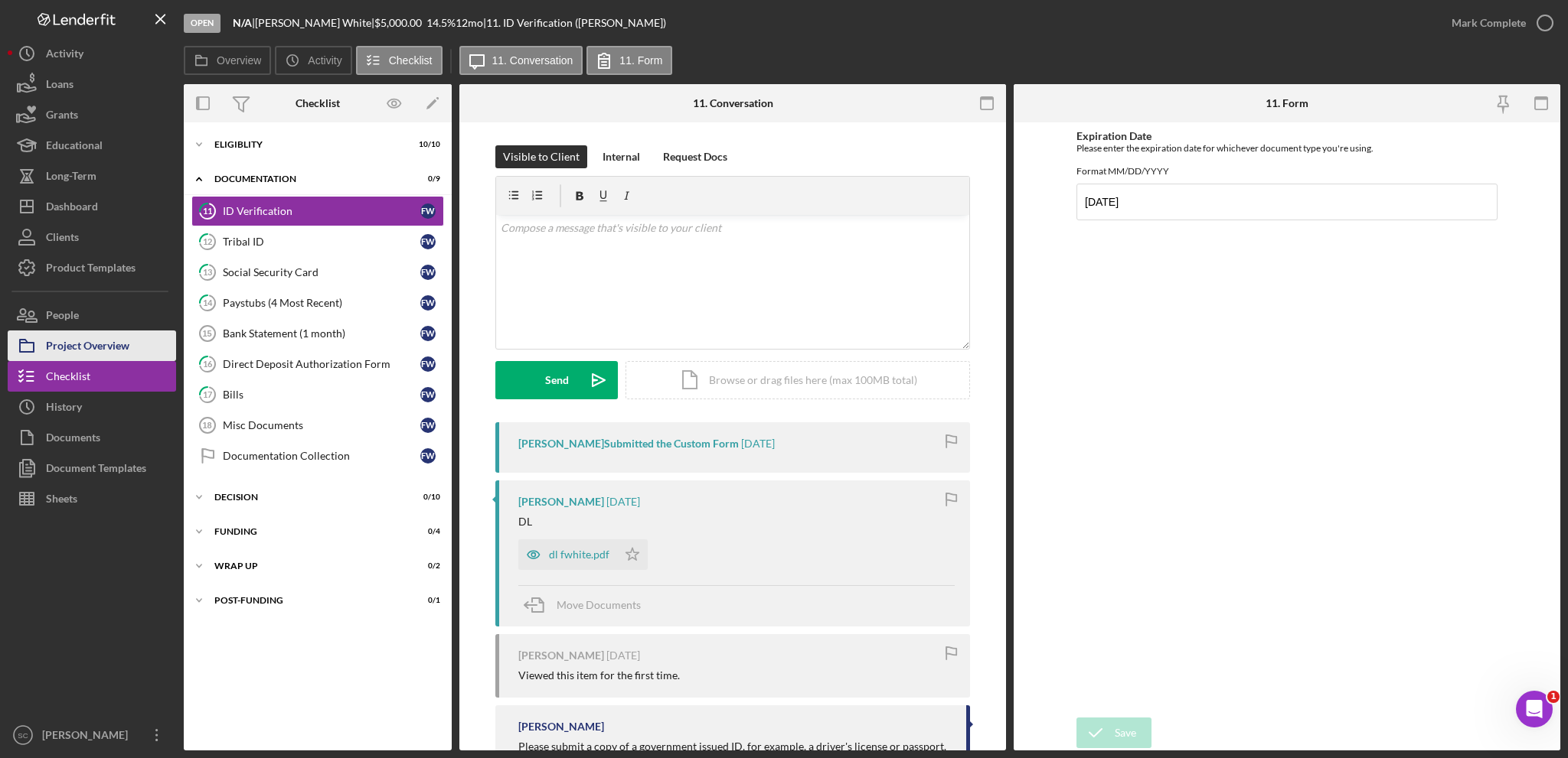
click at [121, 350] on div "Project Overview" at bounding box center [88, 347] width 84 height 34
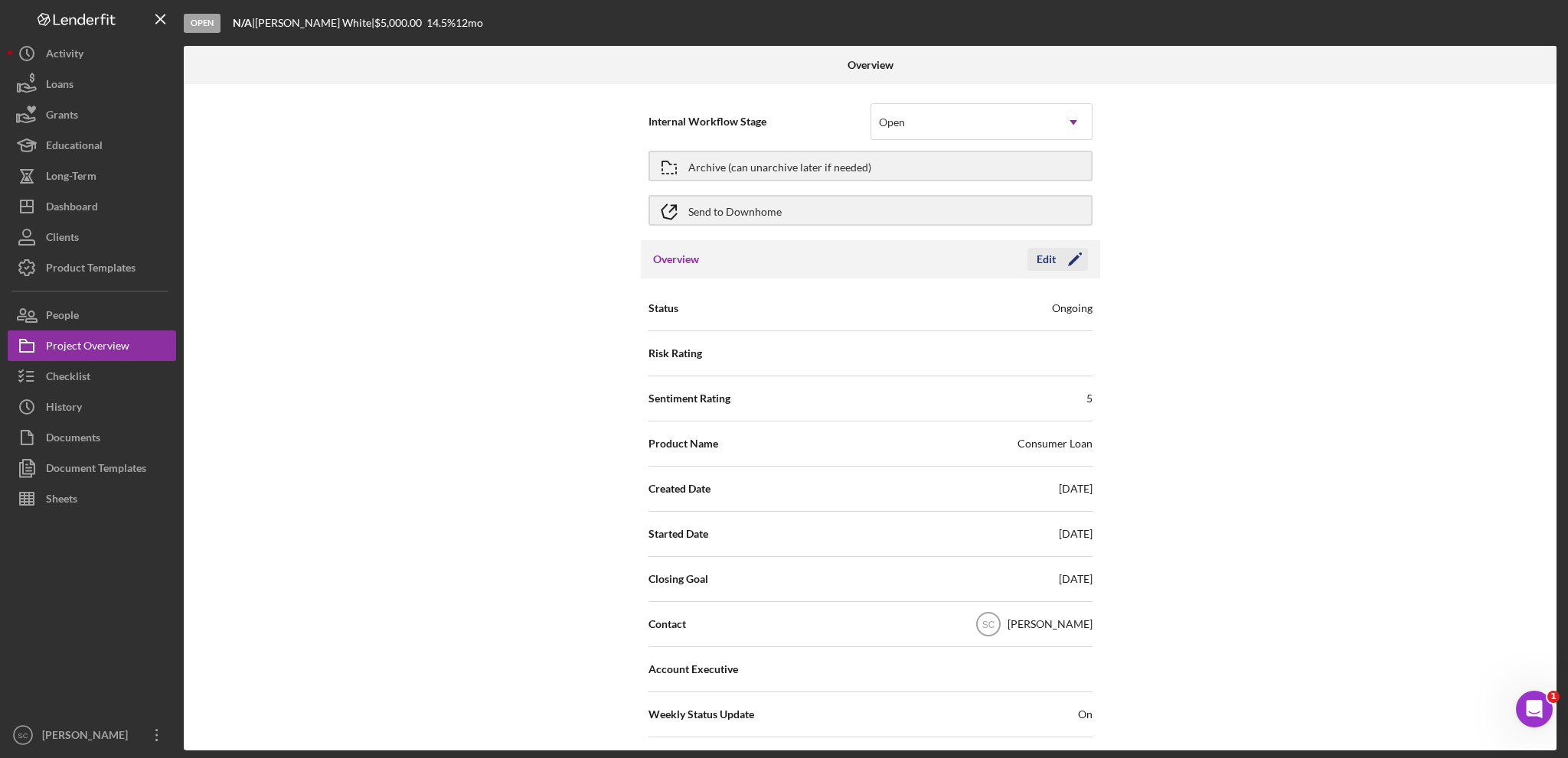
click at [1043, 255] on div "Edit" at bounding box center [1047, 259] width 19 height 23
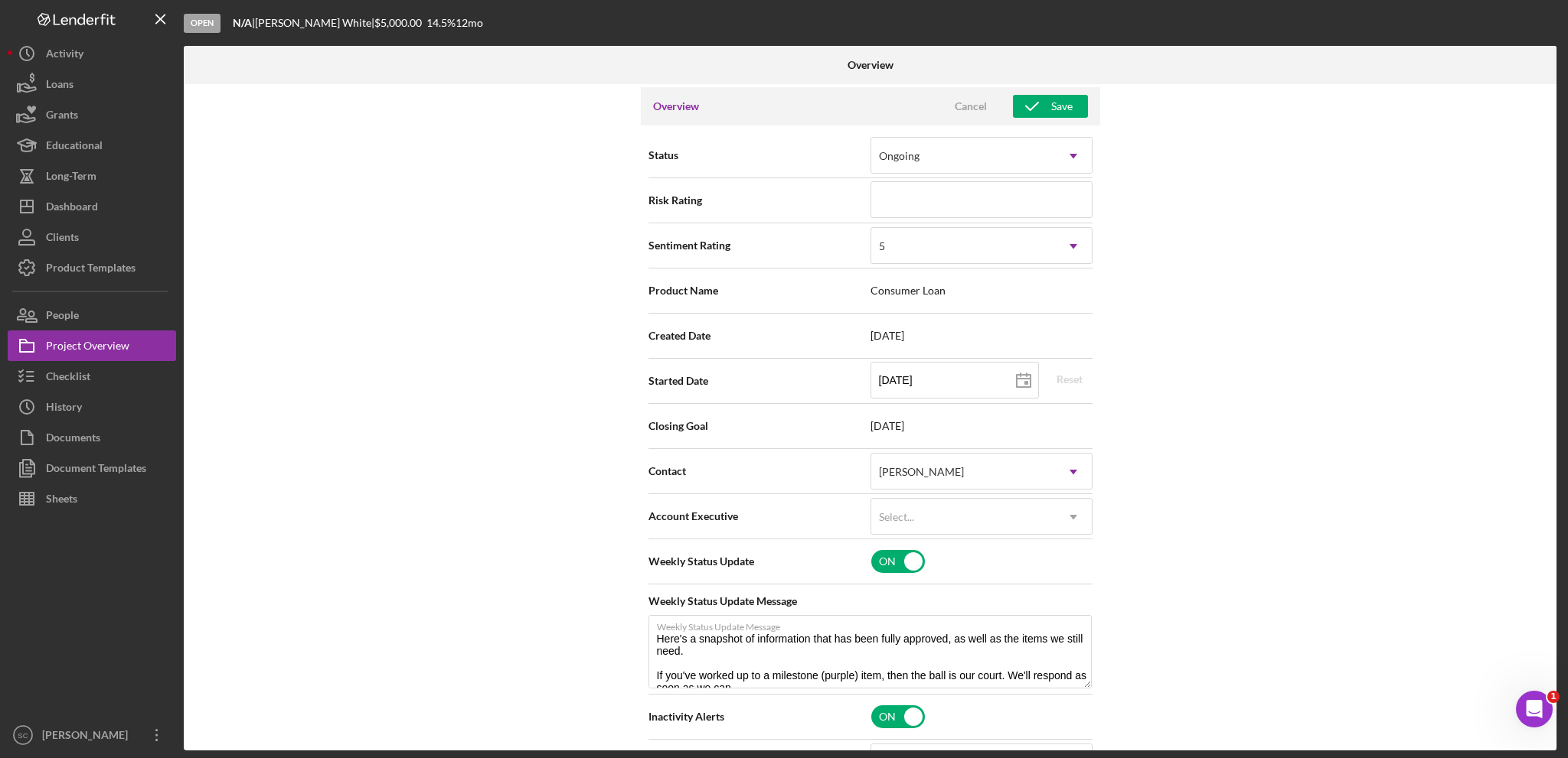
scroll to position [230, 0]
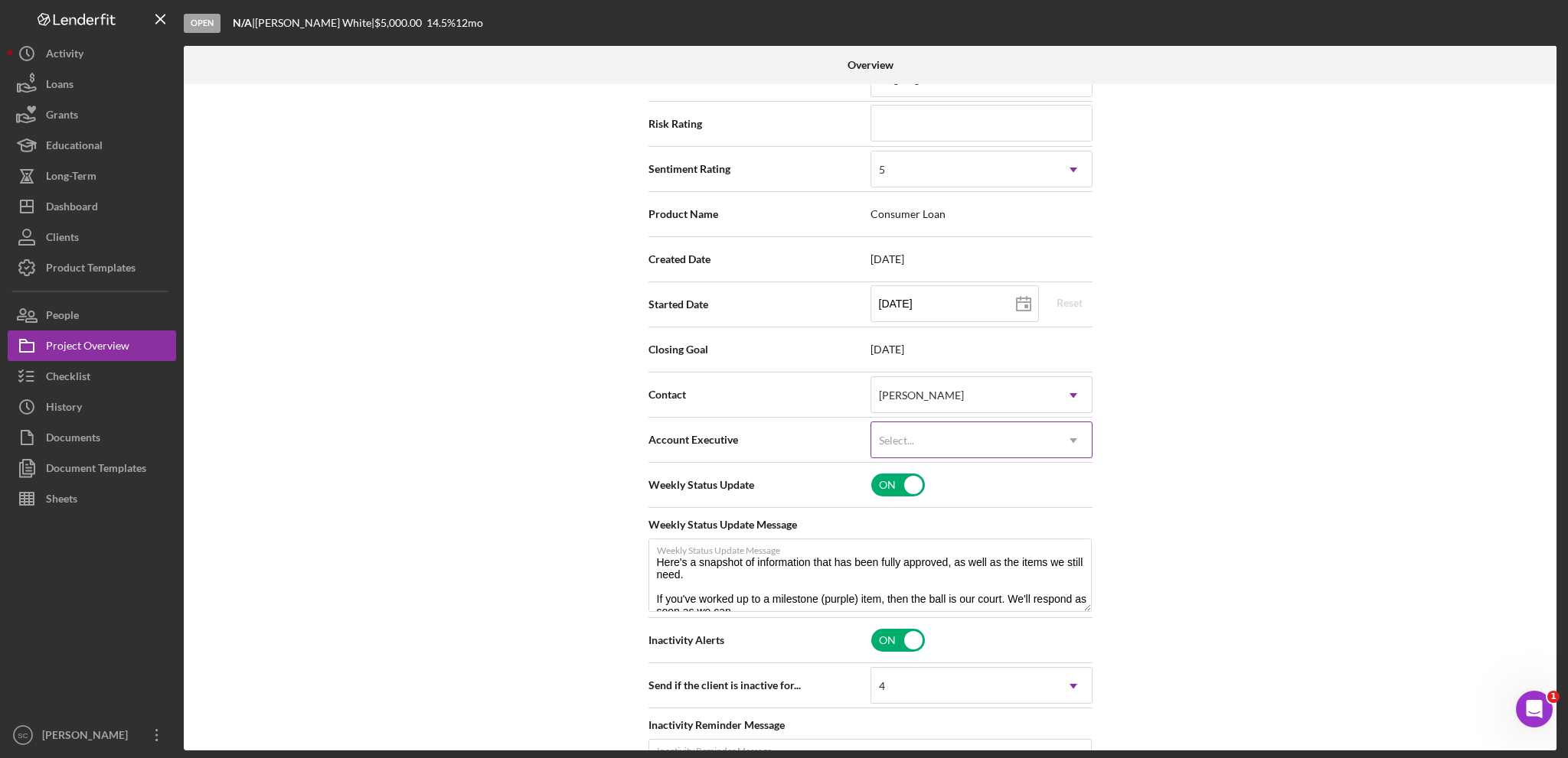
click at [933, 430] on div "Select..." at bounding box center [963, 440] width 184 height 35
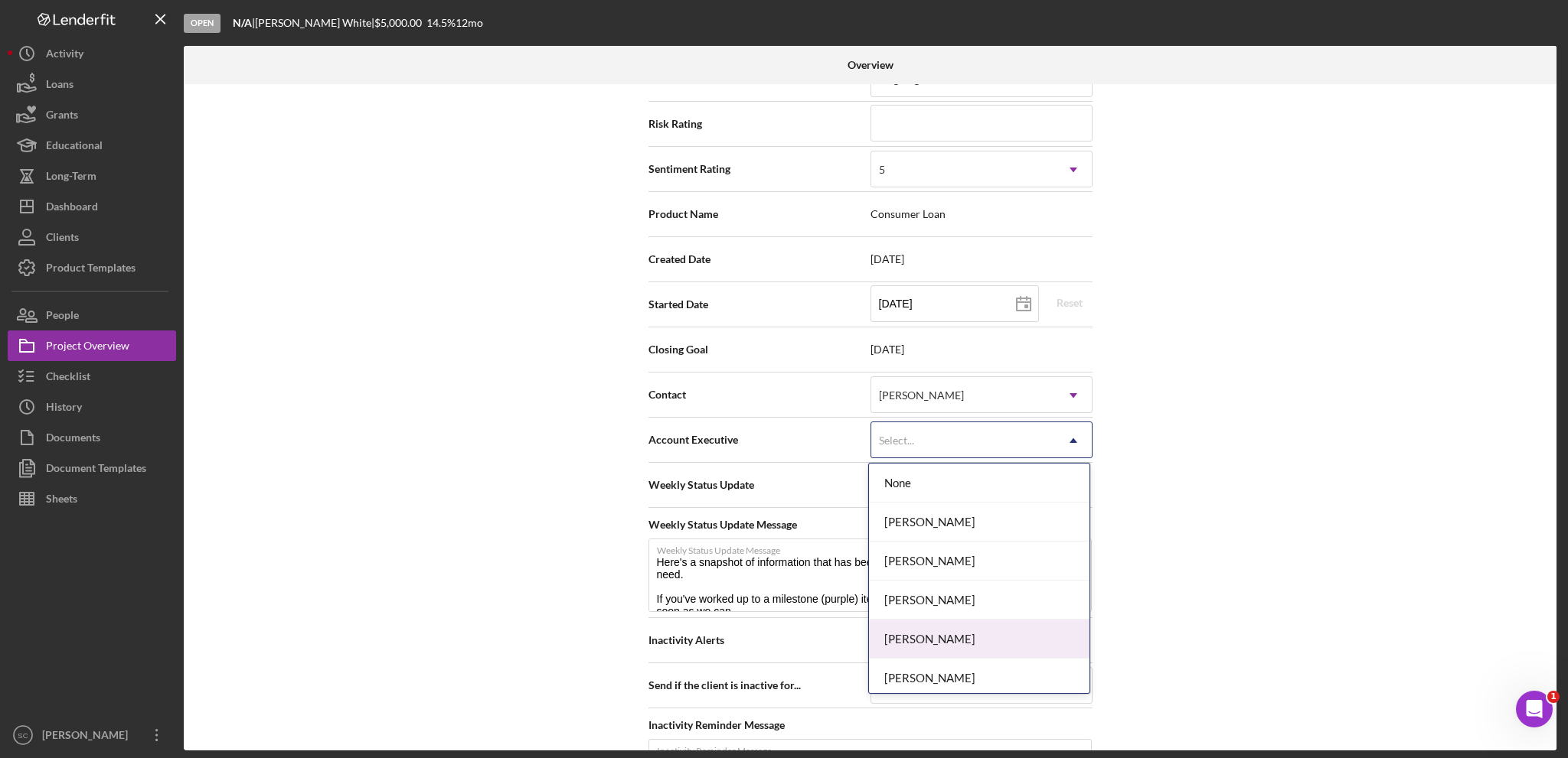
click at [944, 632] on div "[PERSON_NAME]" at bounding box center [980, 639] width 220 height 39
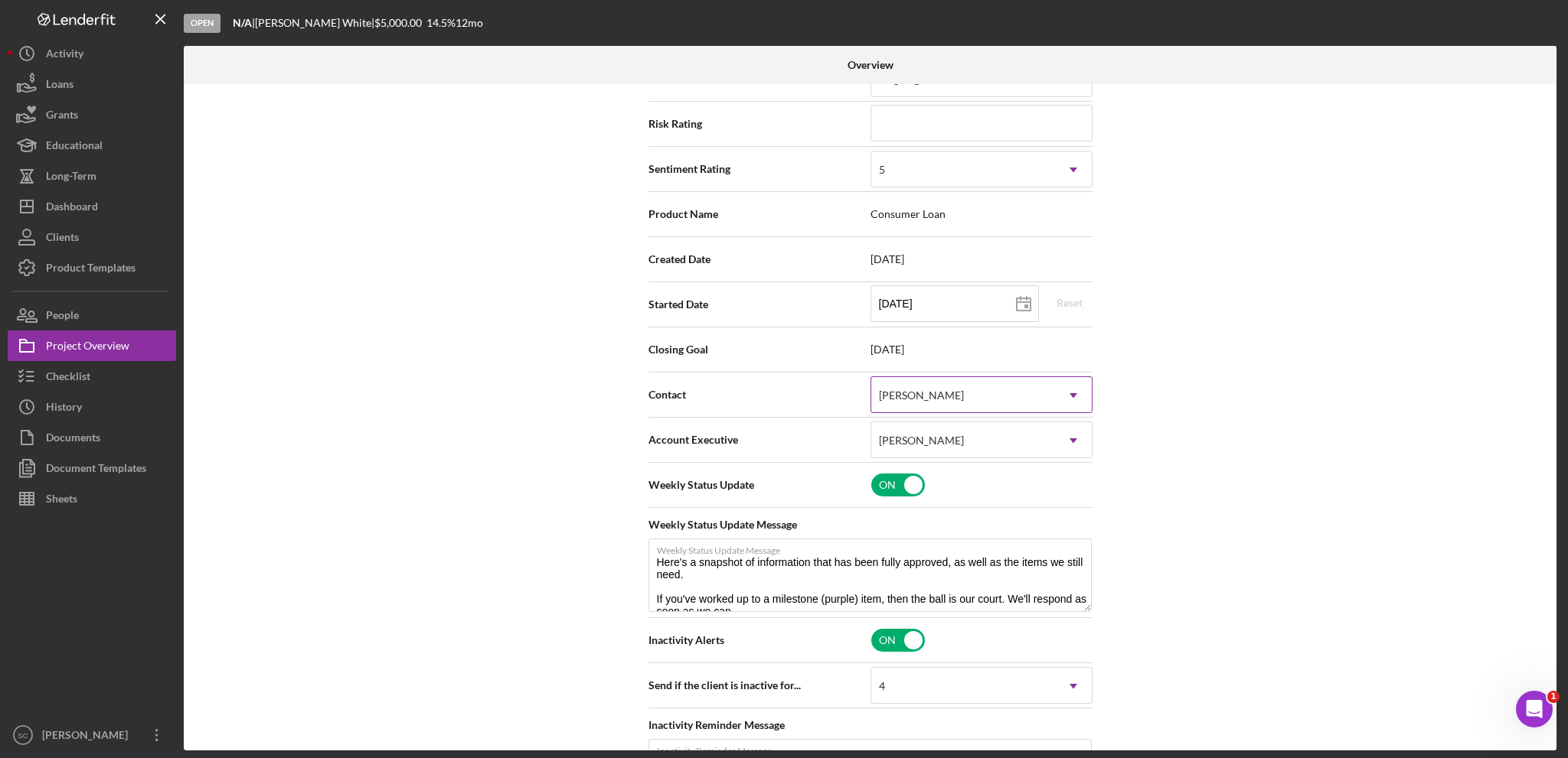
scroll to position [0, 0]
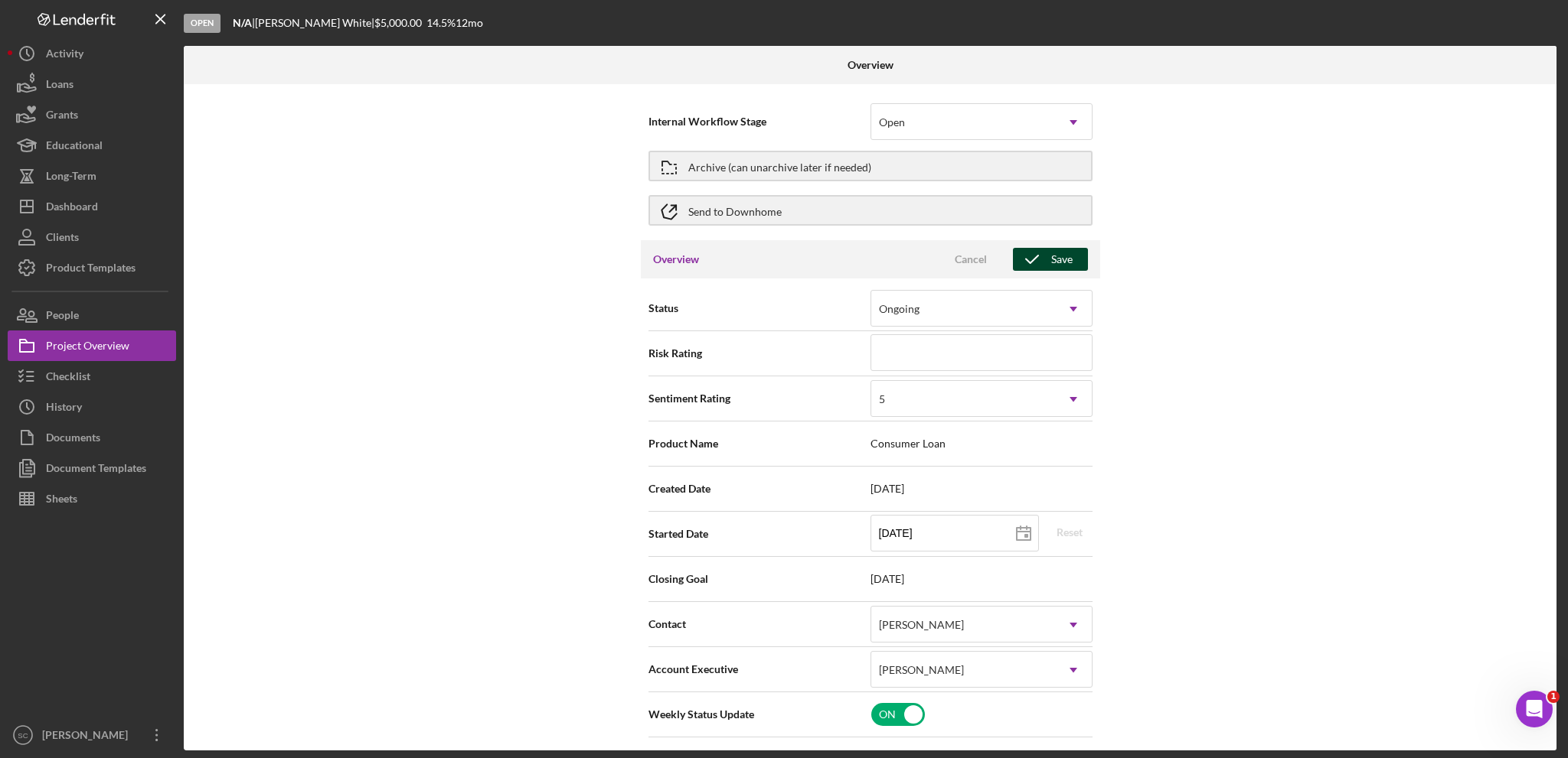
click at [1046, 264] on icon "button" at bounding box center [1032, 259] width 38 height 38
type textarea "Here's a snapshot of information that has been fully approved, as well as the i…"
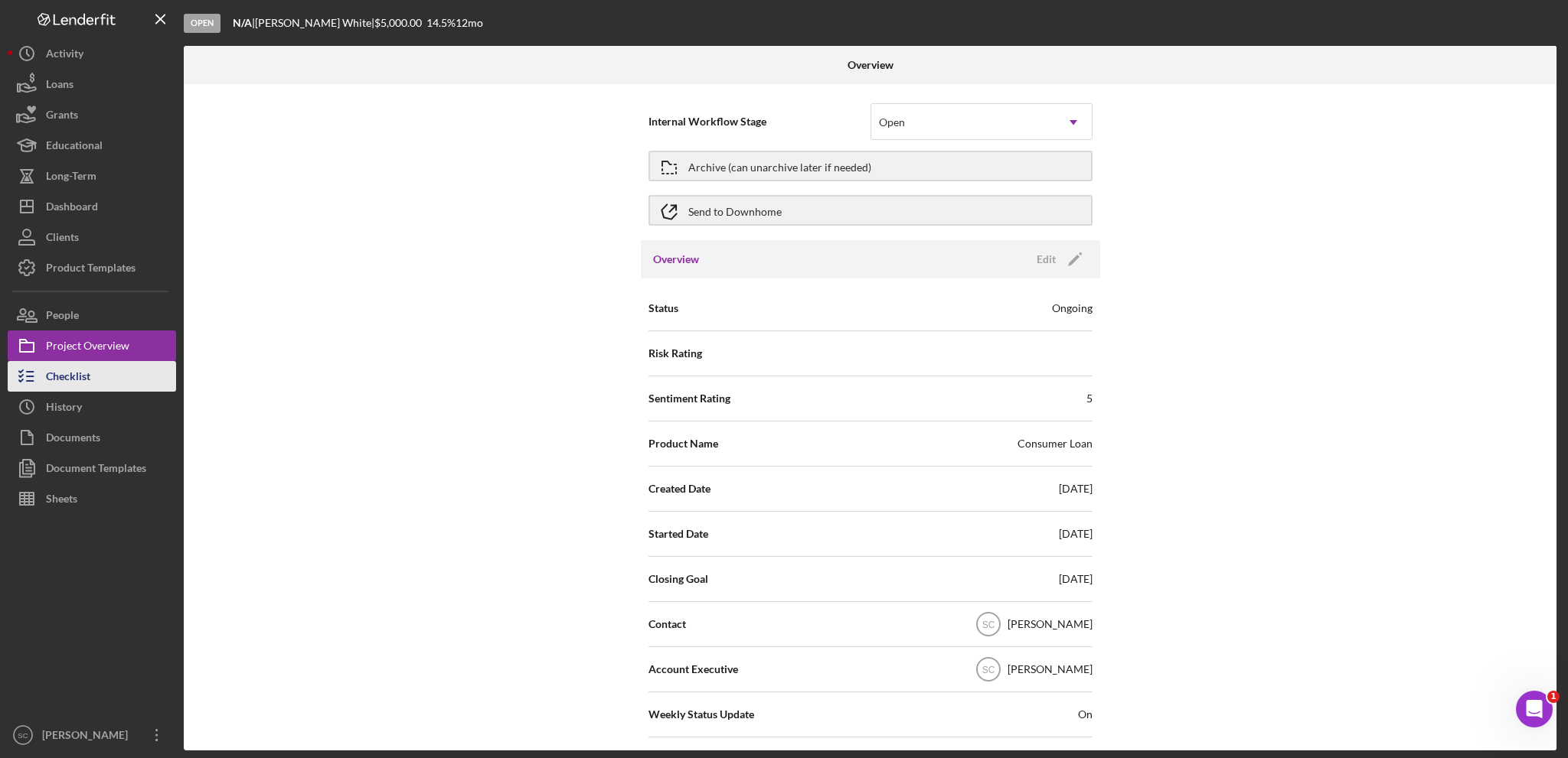
click at [73, 383] on div "Checklist" at bounding box center [69, 378] width 45 height 34
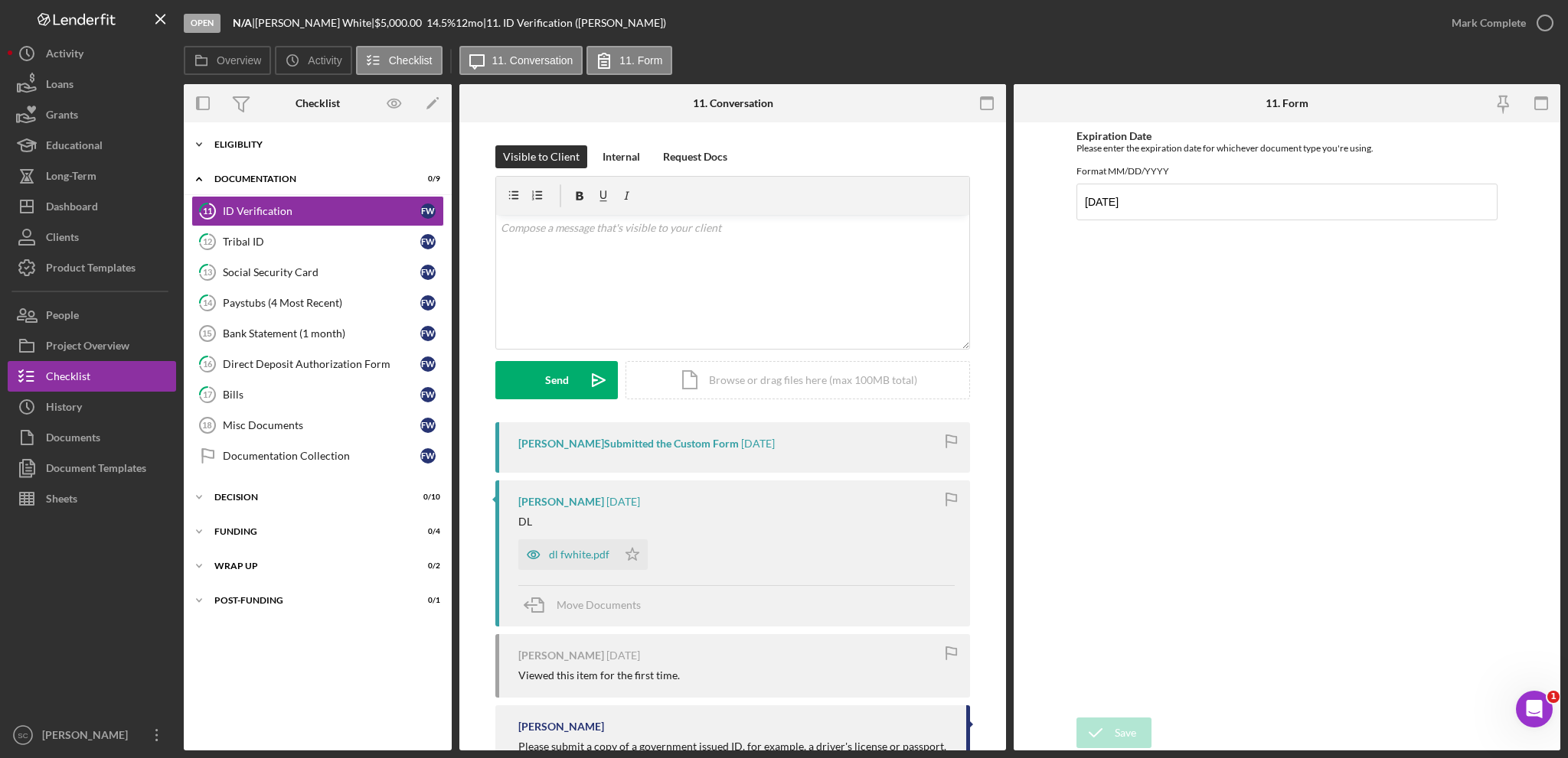
click at [196, 143] on polyline at bounding box center [199, 144] width 5 height 3
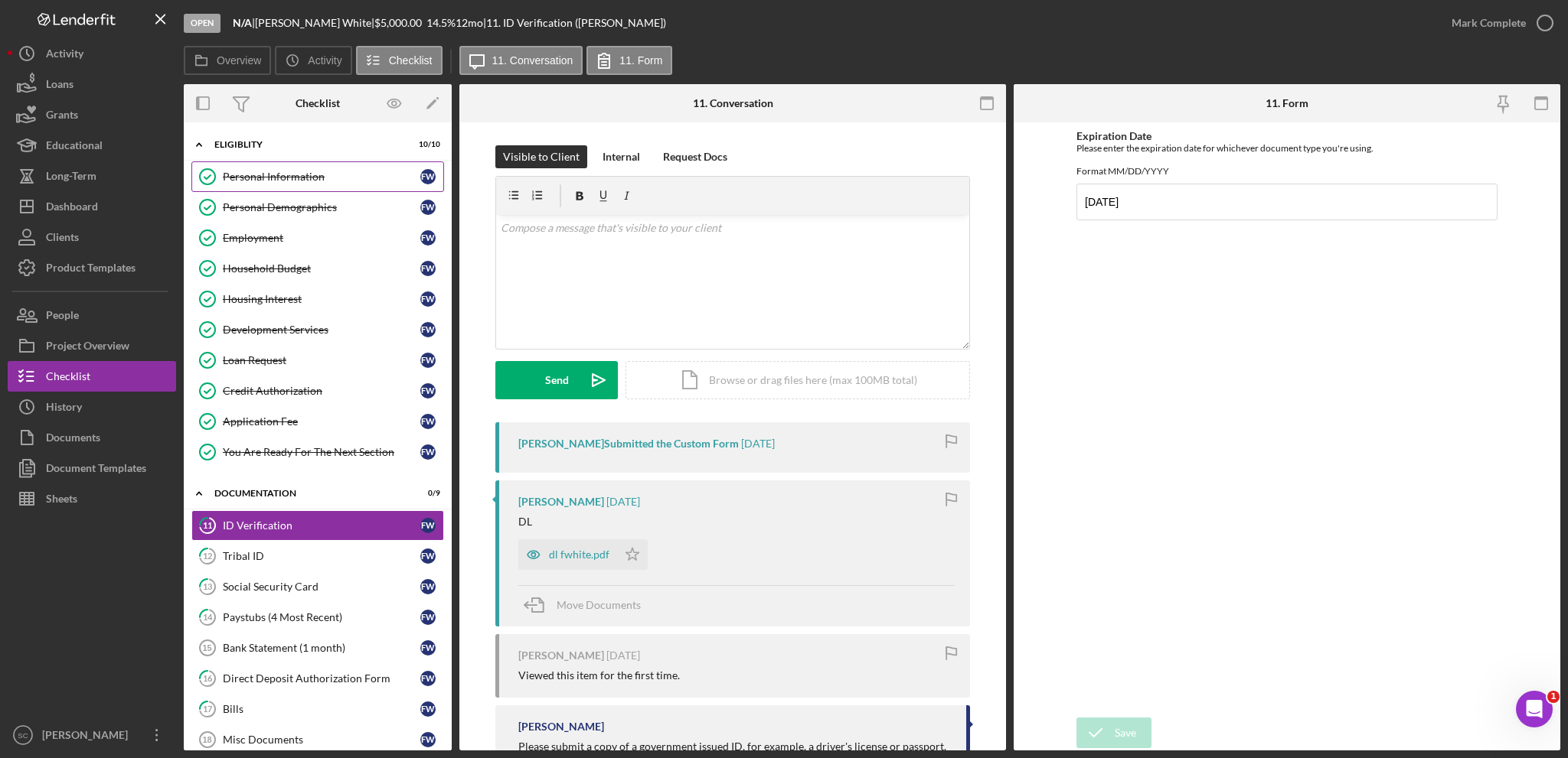
click at [291, 183] on link "Personal Information Personal Information F W" at bounding box center [318, 176] width 252 height 30
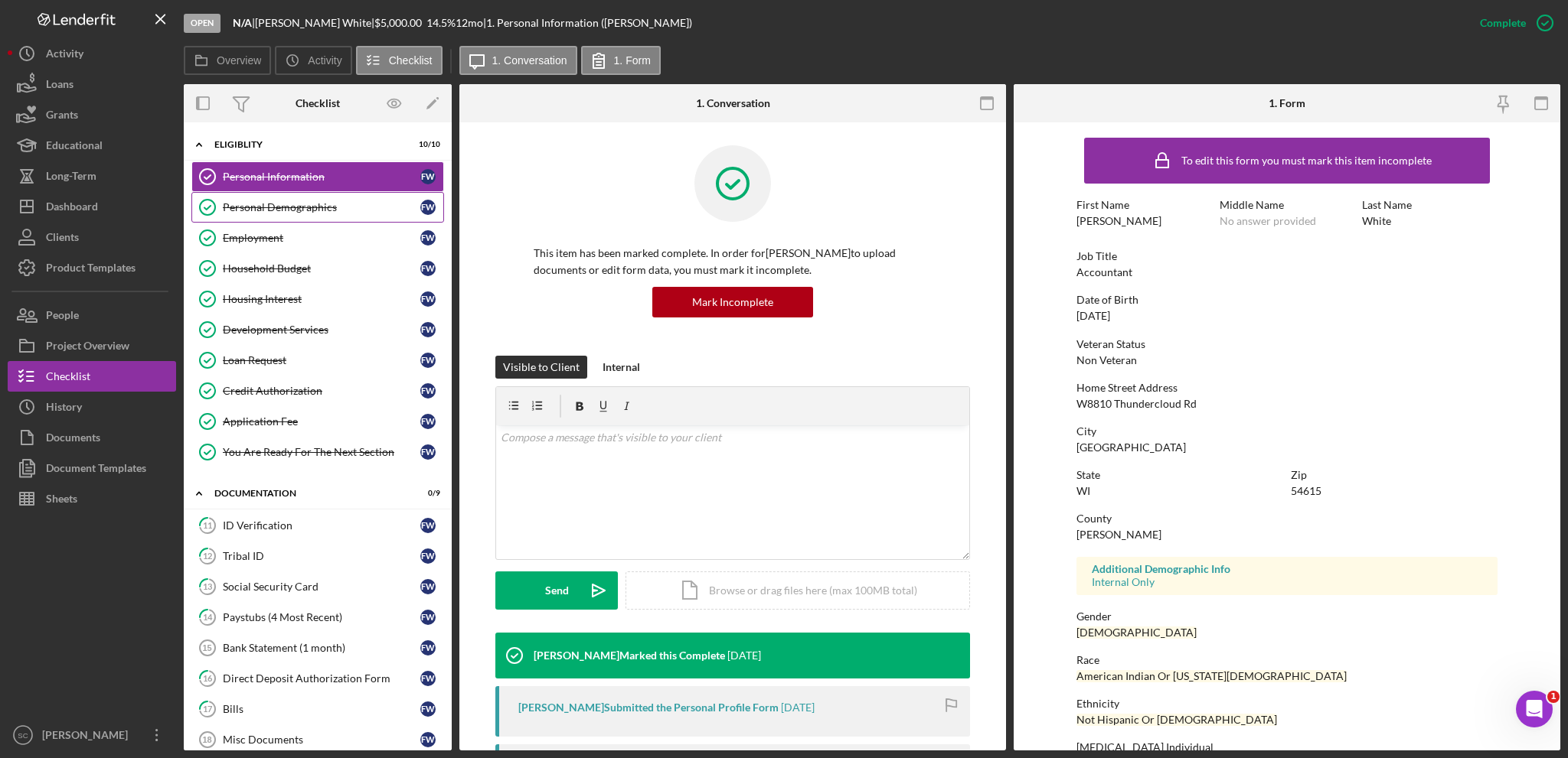
click at [251, 211] on div "Personal Demographics" at bounding box center [321, 207] width 197 height 12
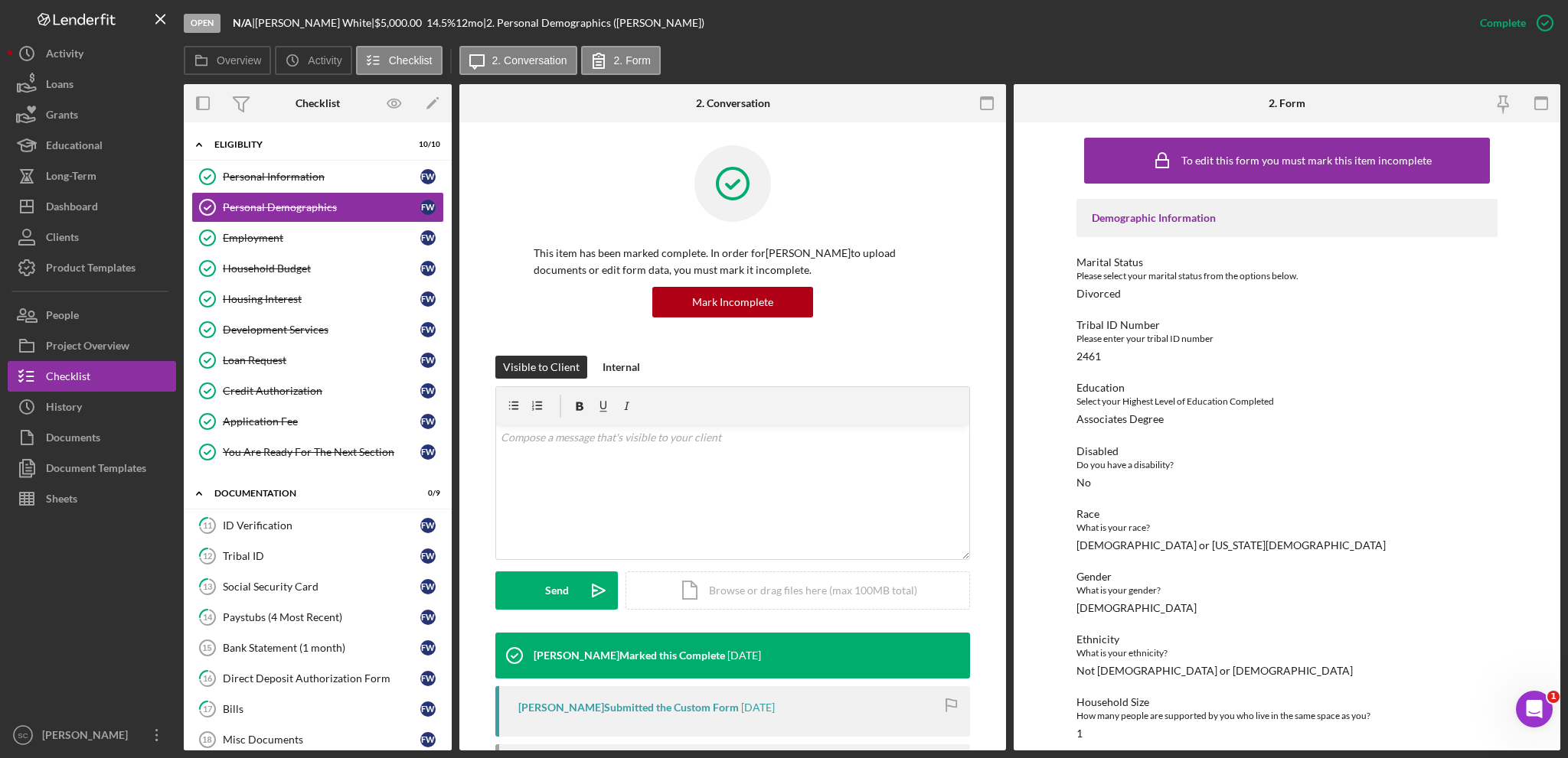
scroll to position [122, 0]
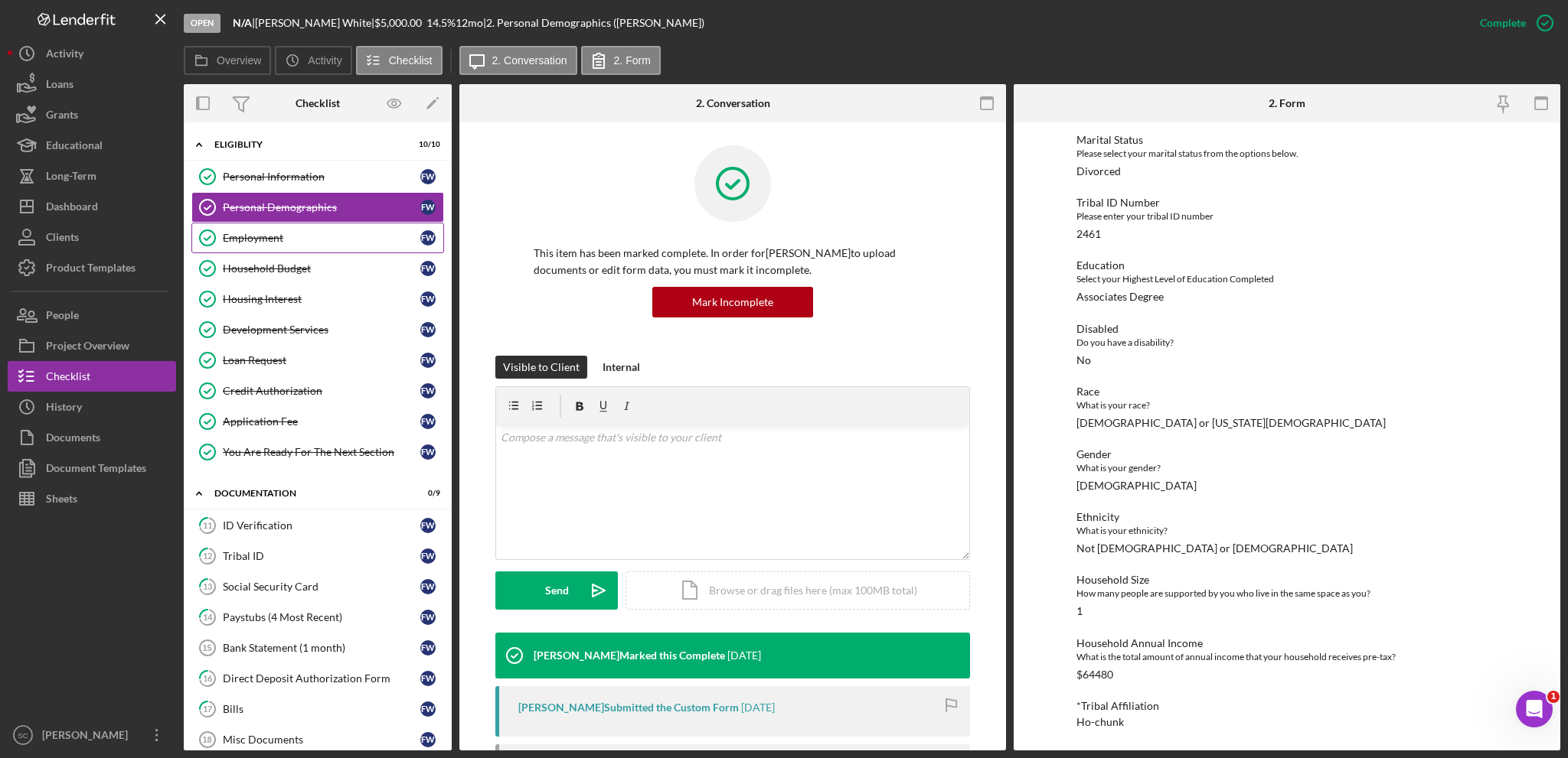
click at [294, 235] on div "Employment" at bounding box center [321, 238] width 197 height 12
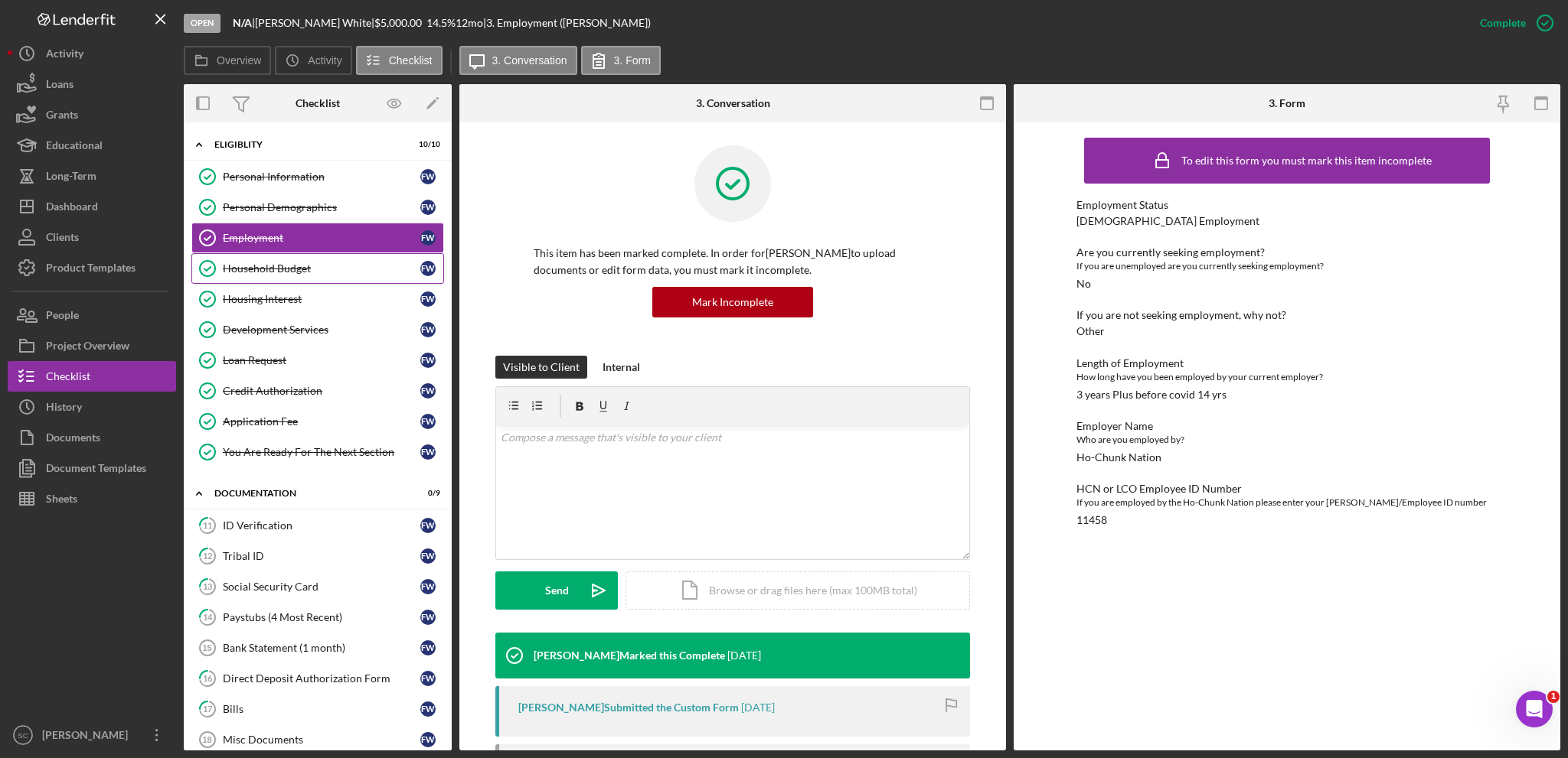
click at [345, 277] on link "Household Budget Household Budget F W" at bounding box center [318, 268] width 252 height 30
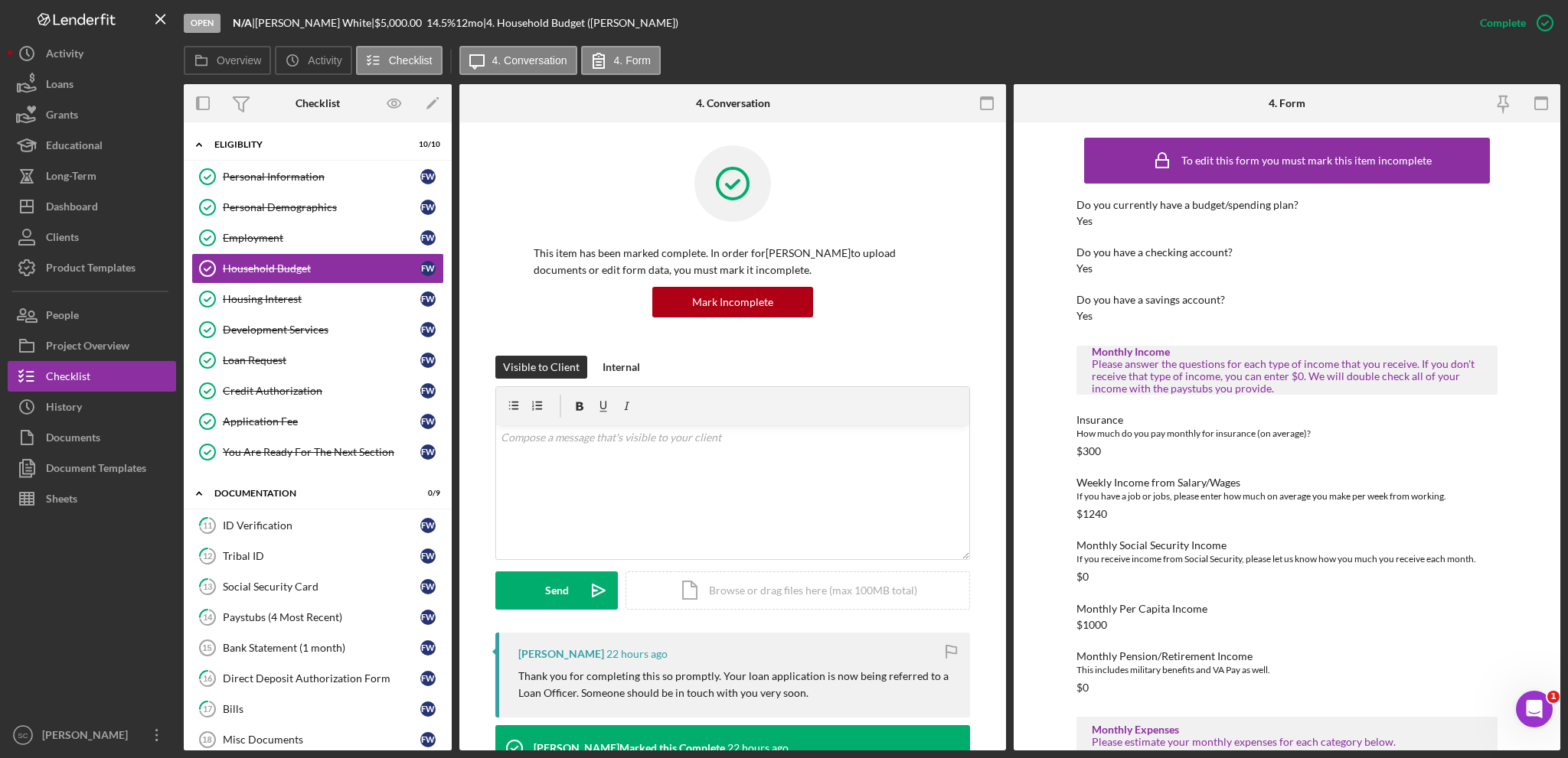
scroll to position [230, 0]
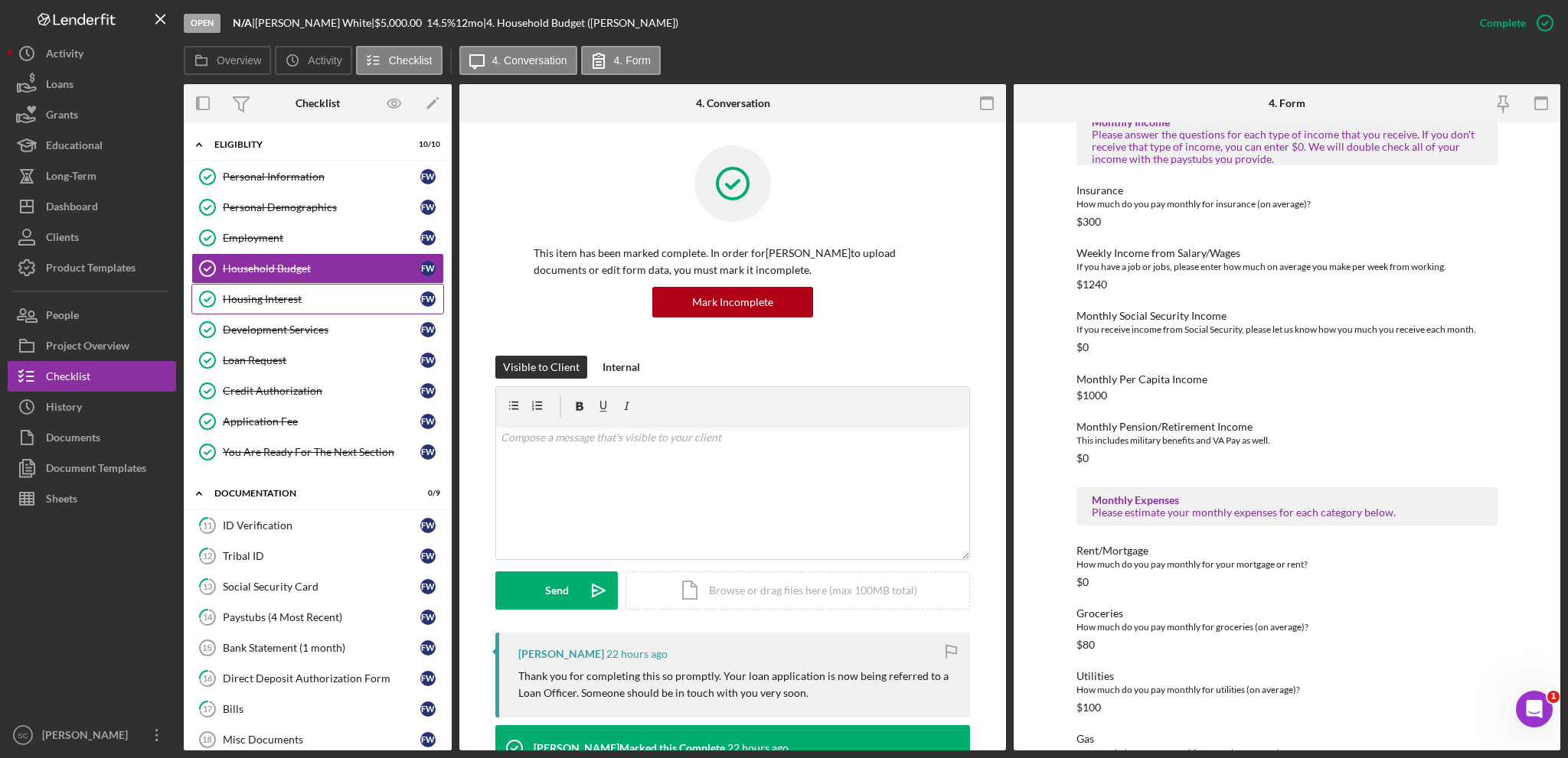
click at [290, 300] on div "Housing Interest" at bounding box center [321, 298] width 197 height 12
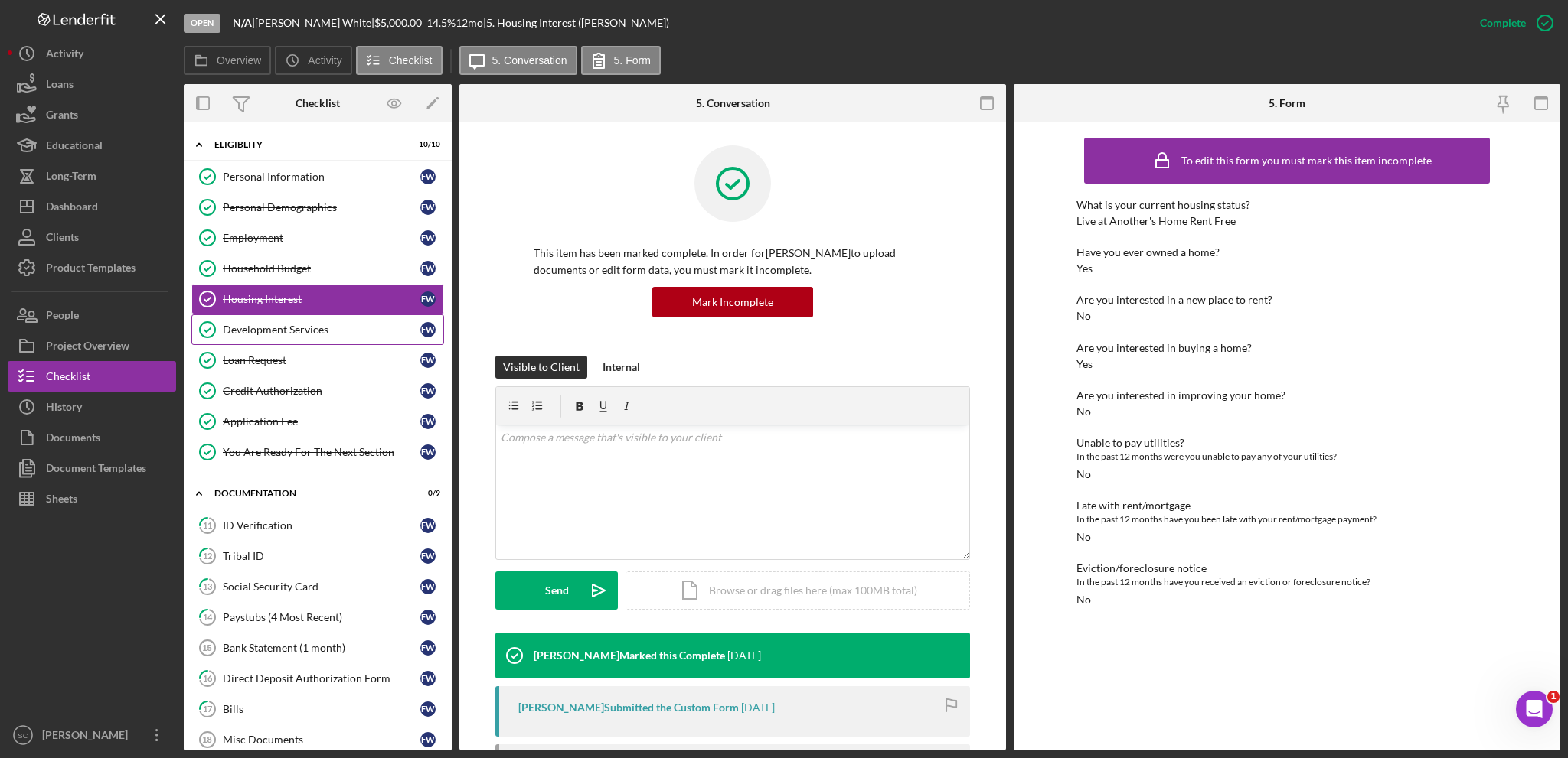
click at [314, 327] on div "Development Services" at bounding box center [321, 330] width 197 height 12
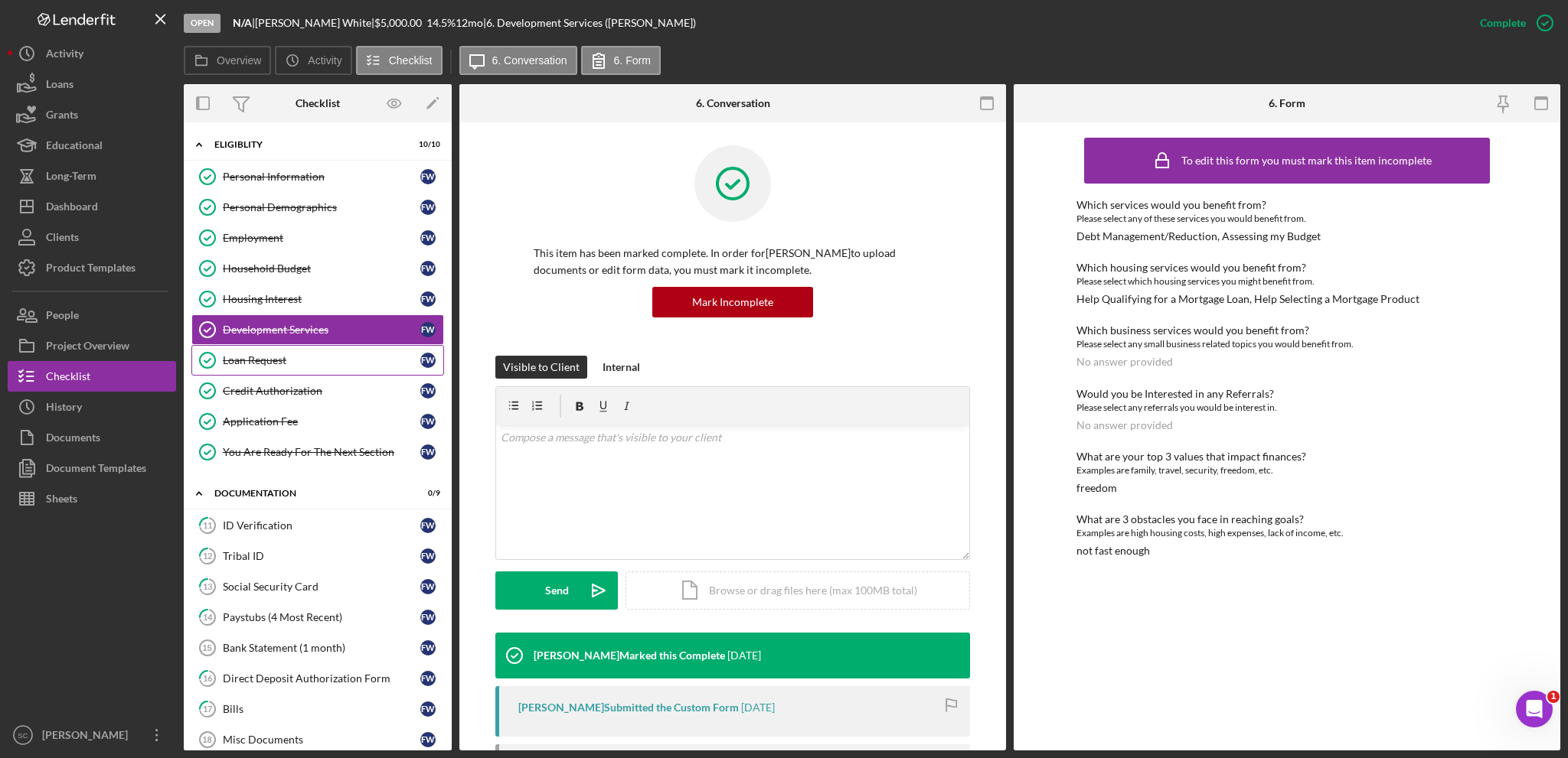
click at [267, 364] on div "Loan Request" at bounding box center [321, 360] width 197 height 12
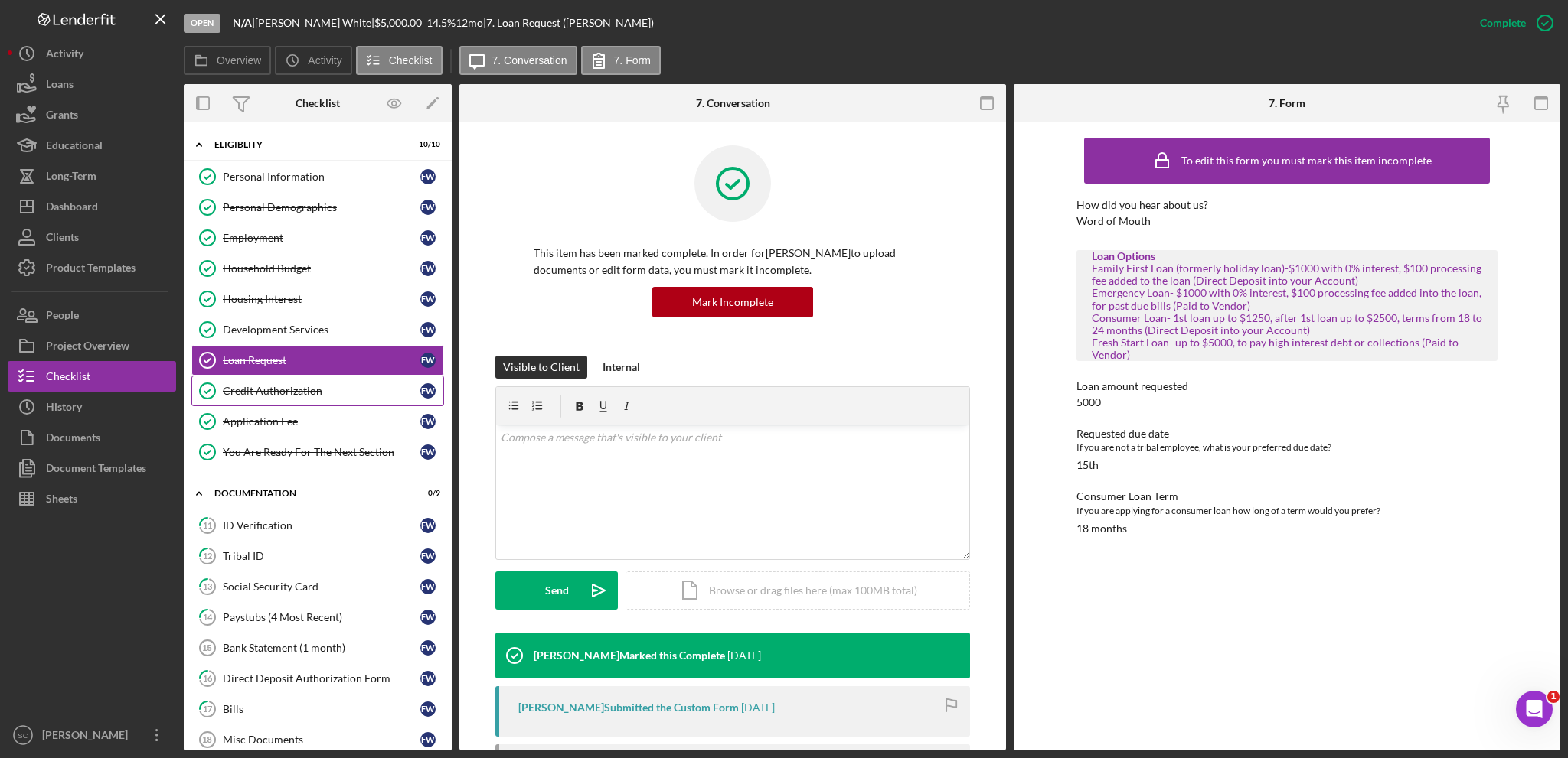
click at [295, 381] on link "Credit Authorization Credit Authorization F W" at bounding box center [318, 391] width 252 height 30
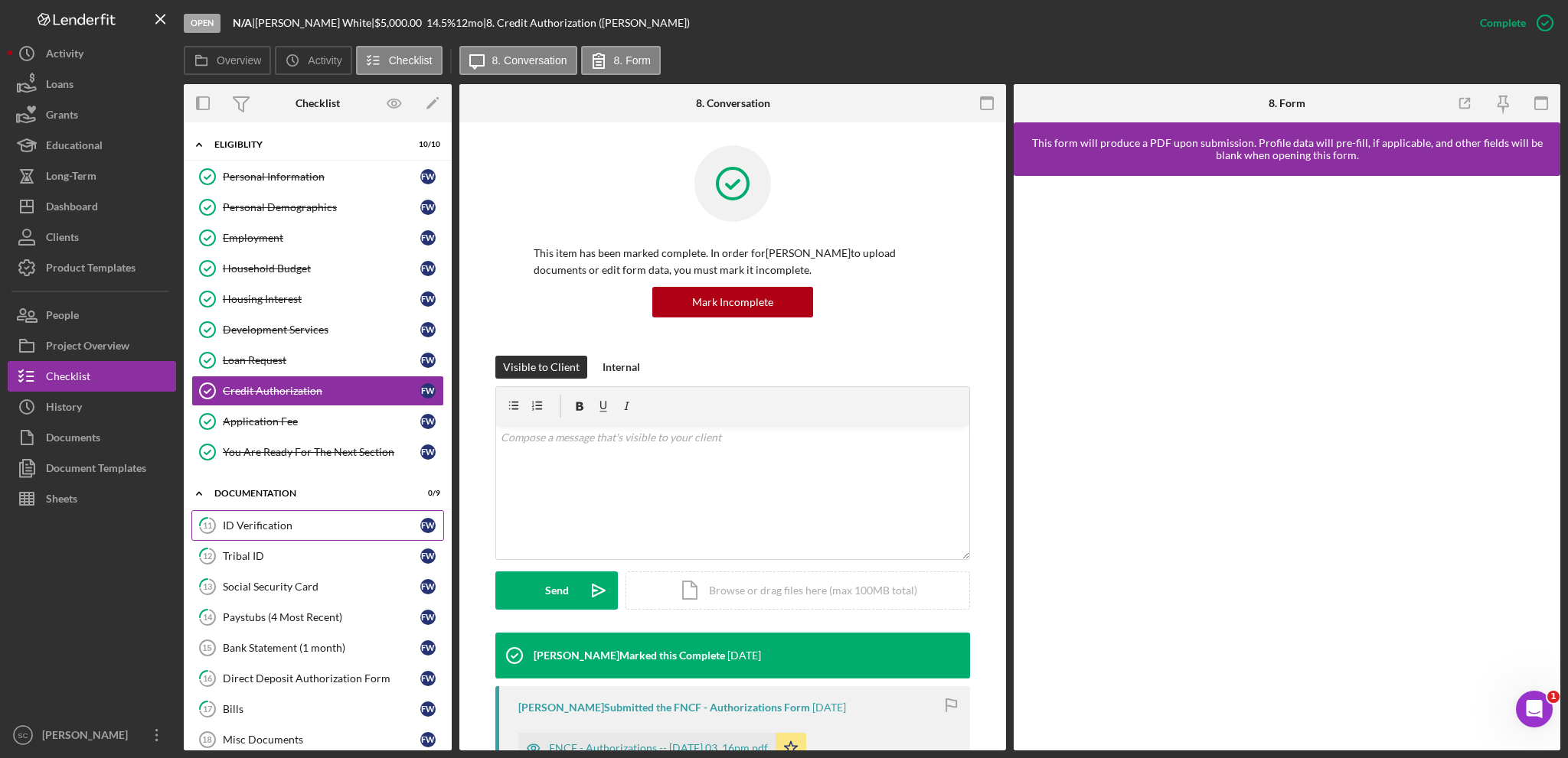
click at [238, 528] on div "ID Verification" at bounding box center [321, 525] width 197 height 12
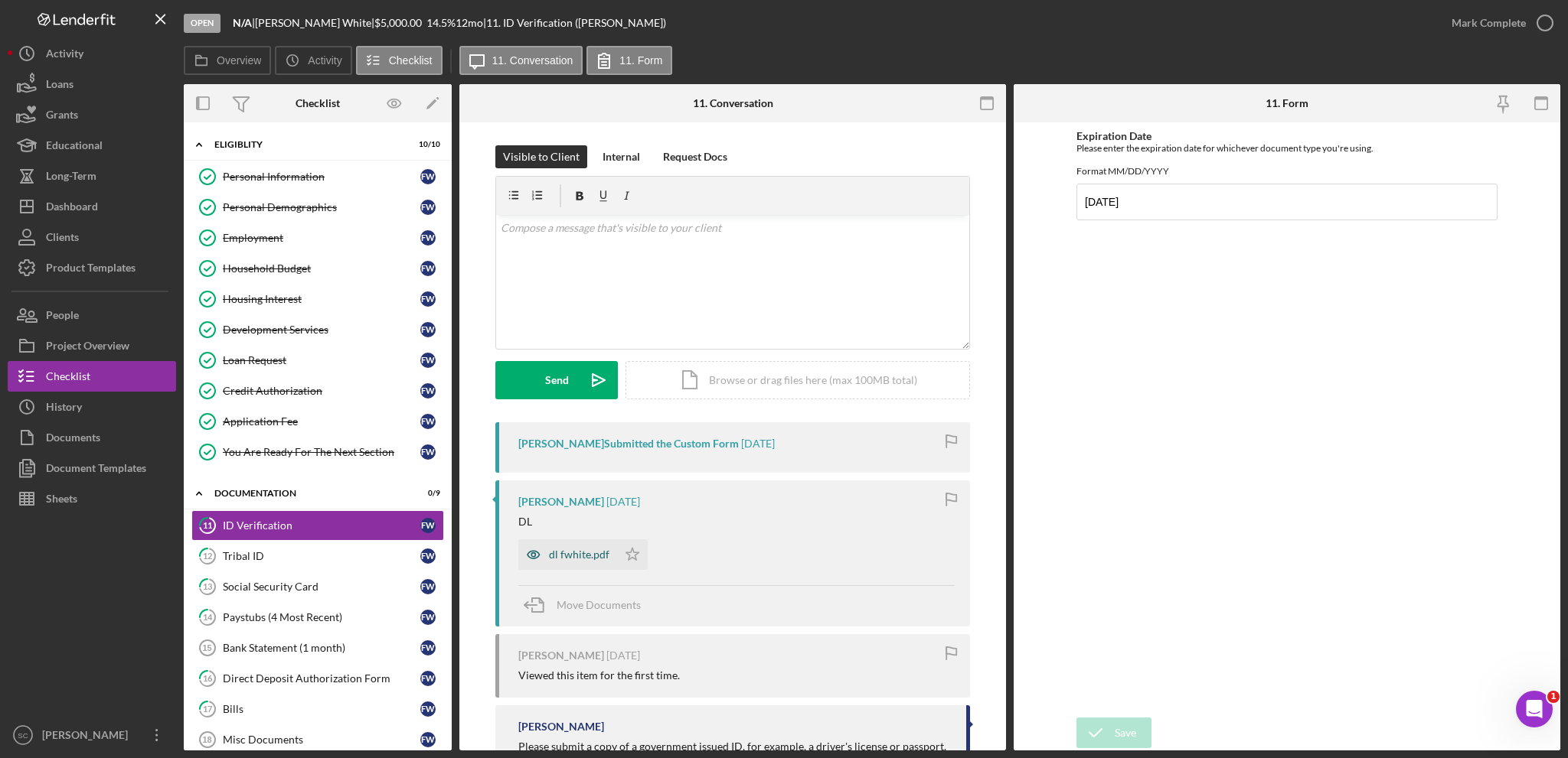
click at [570, 557] on div "dl fwhite.pdf" at bounding box center [580, 555] width 61 height 12
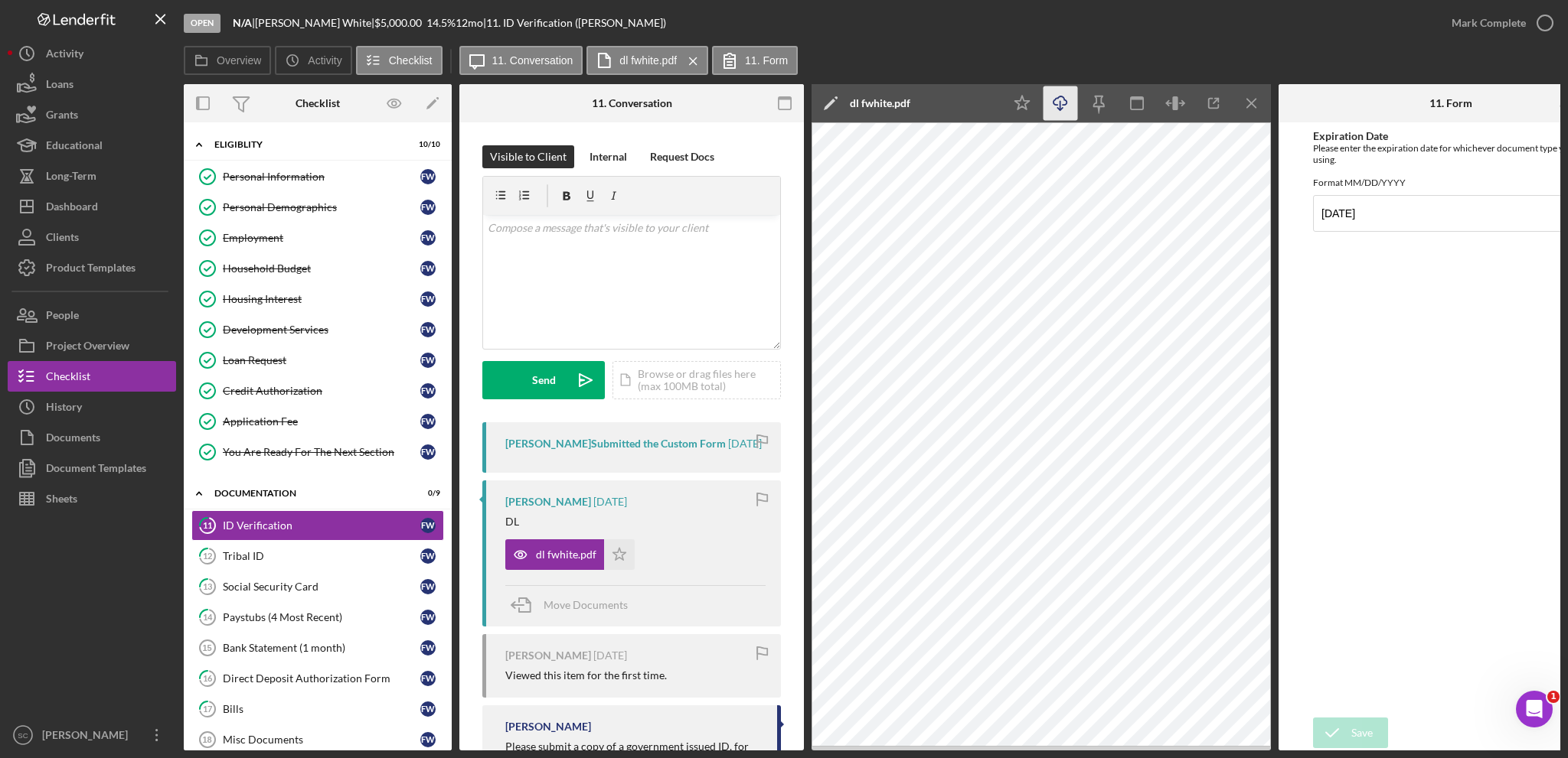
click at [1061, 113] on icon "Icon/Download" at bounding box center [1060, 103] width 34 height 34
click at [610, 554] on icon "Icon/Star" at bounding box center [620, 555] width 30 height 30
click at [1470, 18] on div "Mark Complete" at bounding box center [1488, 23] width 74 height 30
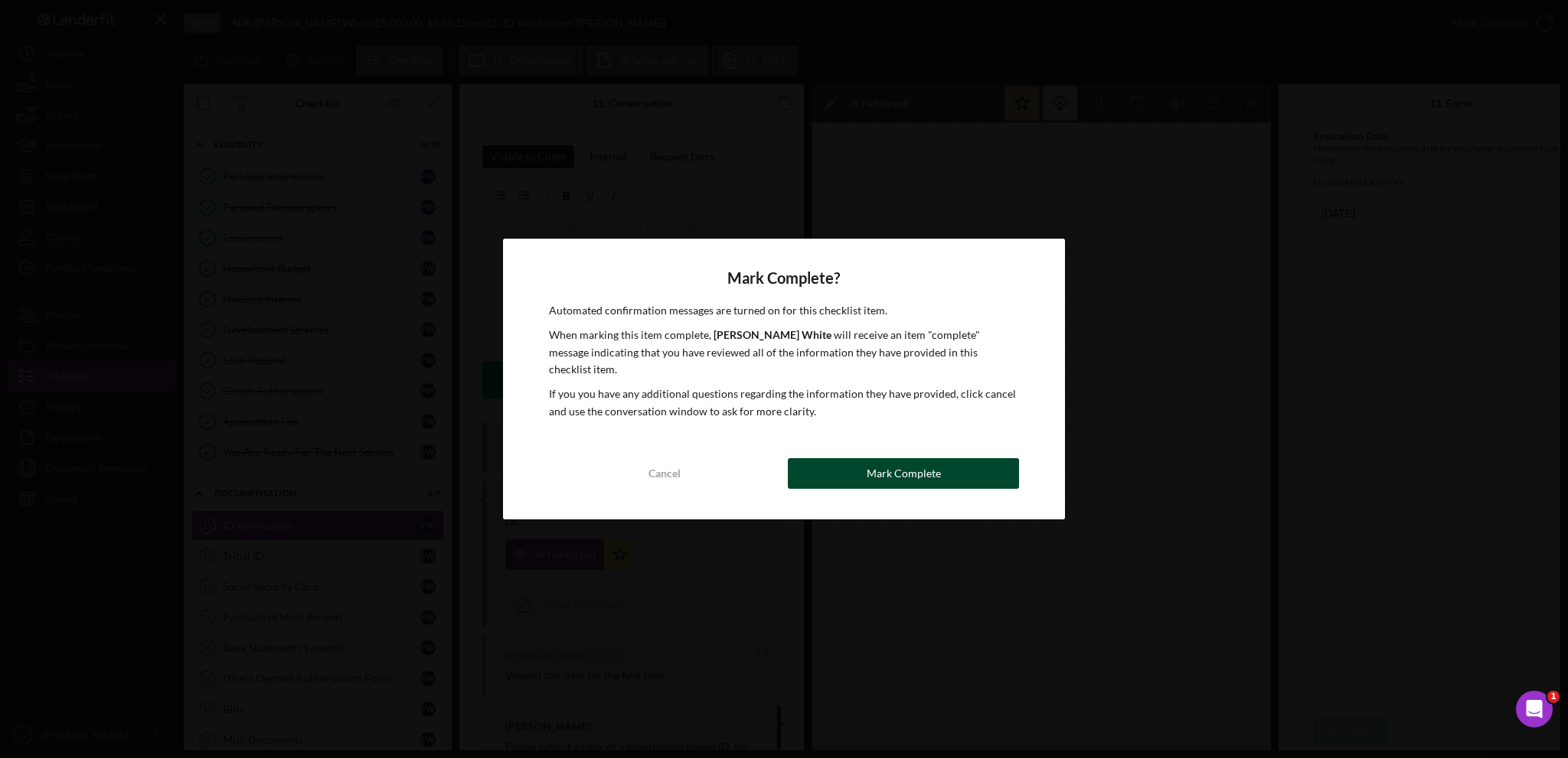
click at [826, 464] on button "Mark Complete" at bounding box center [904, 473] width 232 height 30
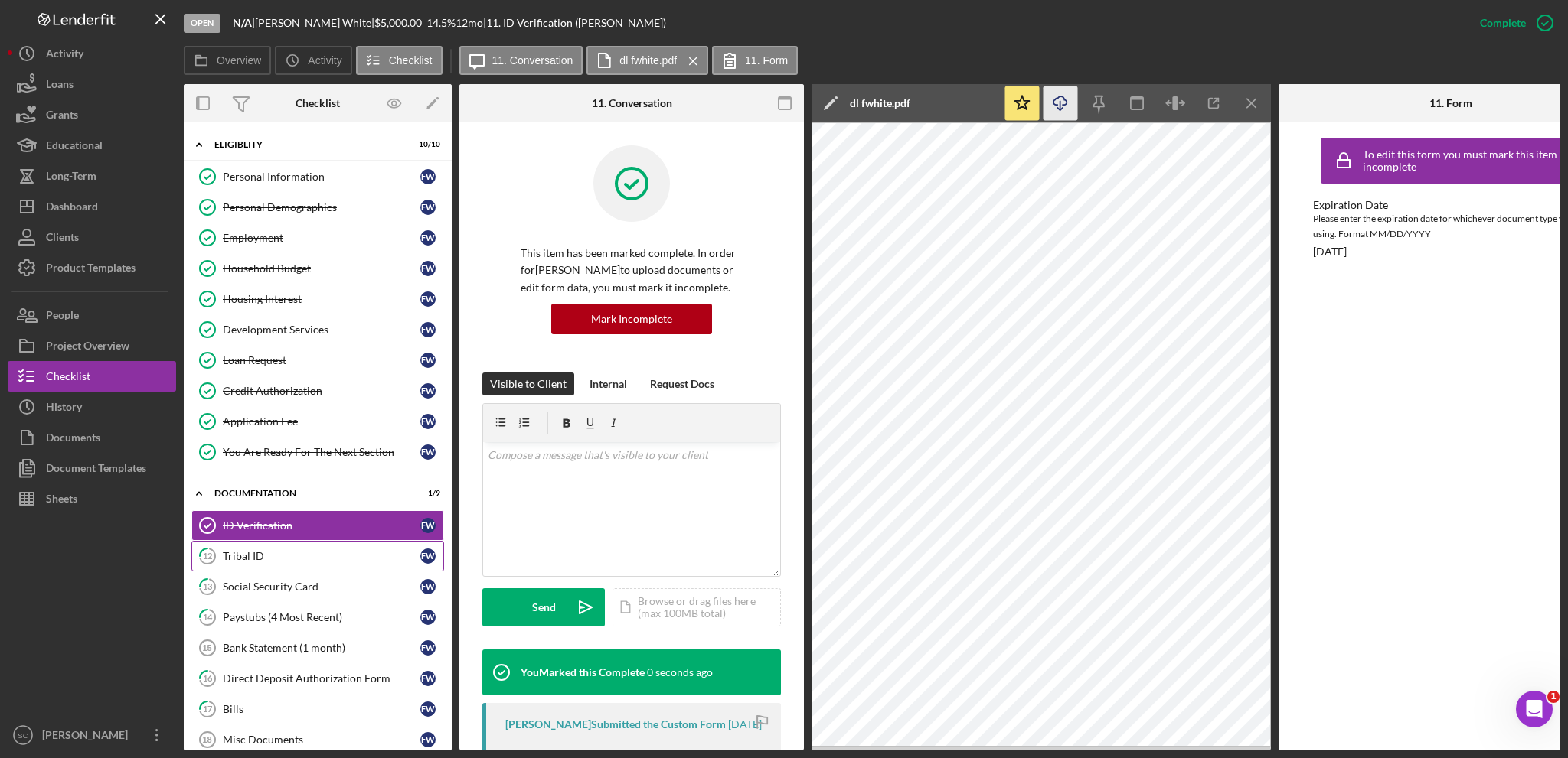
click at [278, 563] on link "12 Tribal ID F W" at bounding box center [318, 556] width 252 height 30
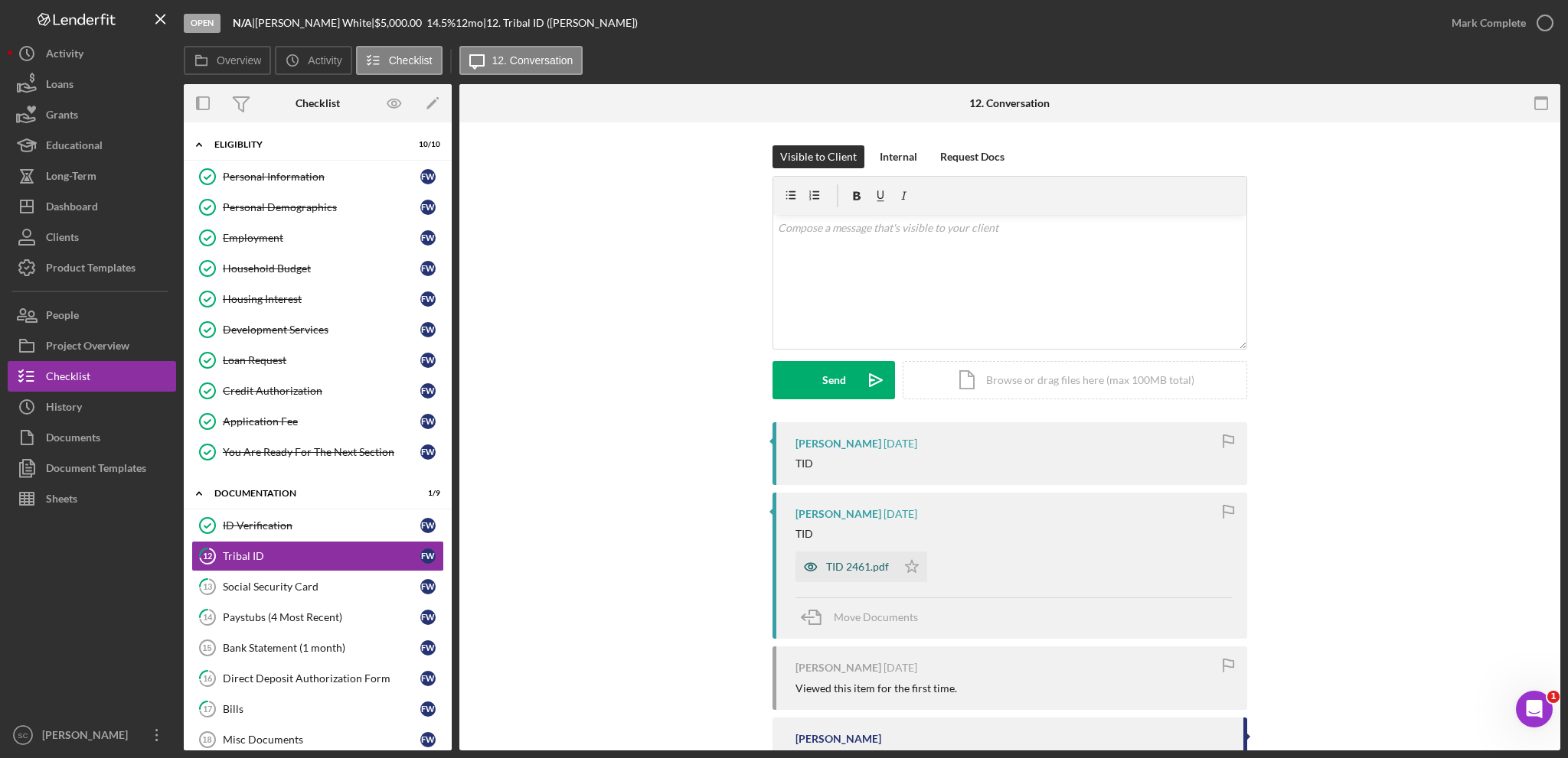
click at [843, 565] on div "TID 2461.pdf" at bounding box center [857, 567] width 63 height 12
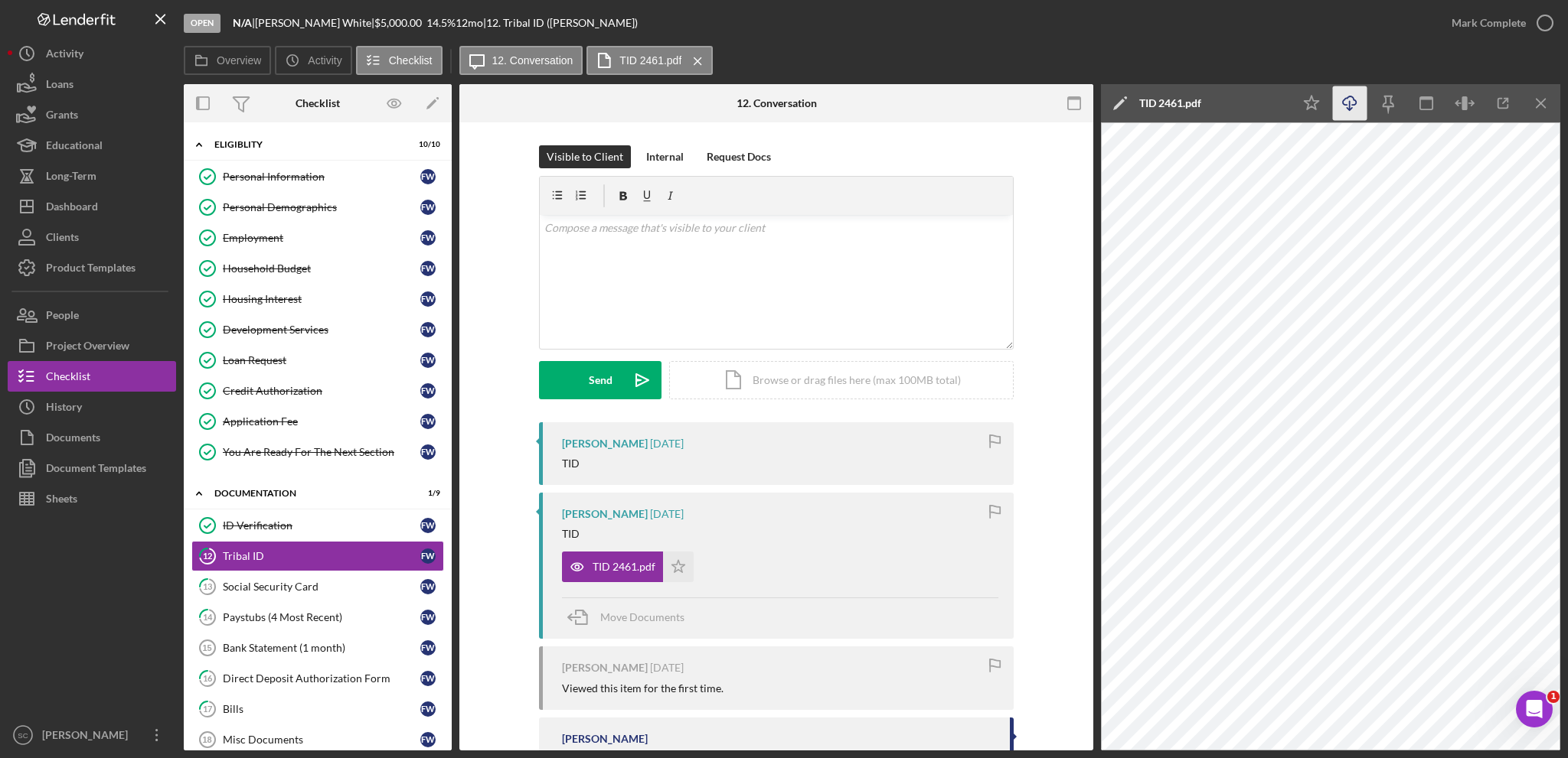
click at [1341, 103] on icon "Icon/Download" at bounding box center [1350, 103] width 34 height 34
click at [667, 559] on icon "Icon/Star" at bounding box center [679, 567] width 30 height 30
click at [1499, 27] on div "Mark Complete" at bounding box center [1488, 23] width 74 height 30
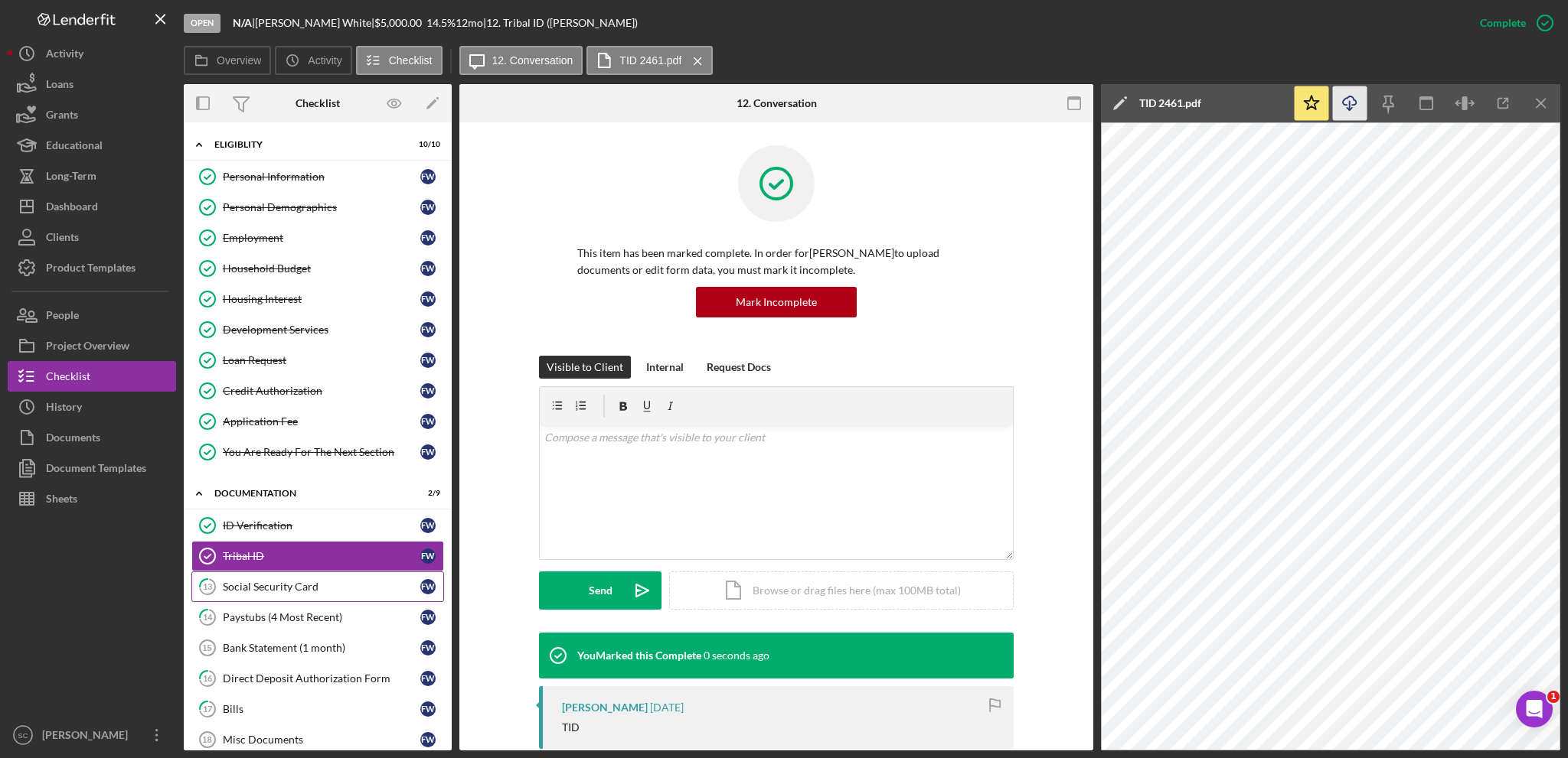
click at [252, 571] on link "13 Social Security Card F W" at bounding box center [318, 586] width 252 height 30
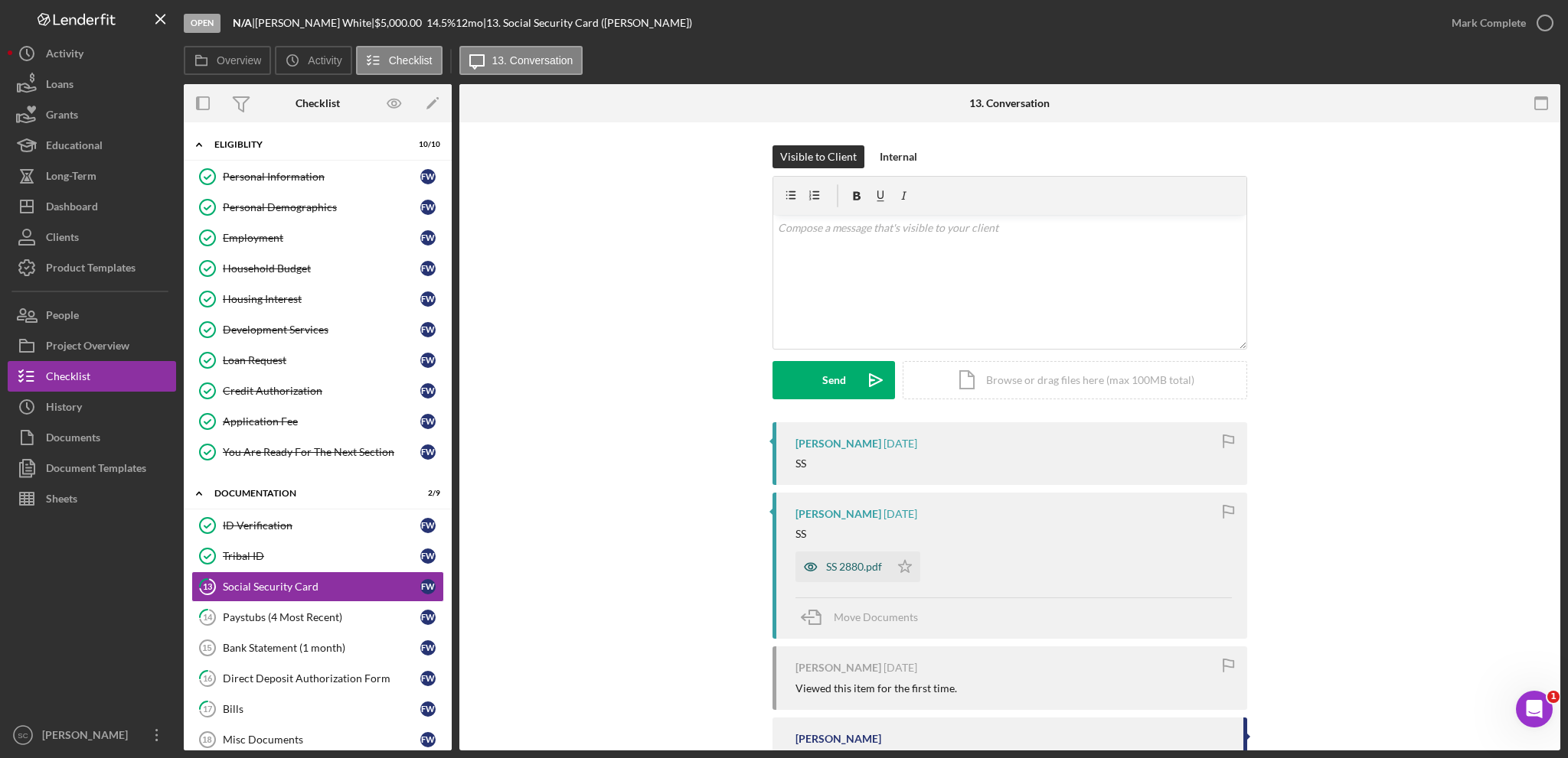
click at [855, 569] on div "SS 2880.pdf" at bounding box center [854, 567] width 56 height 12
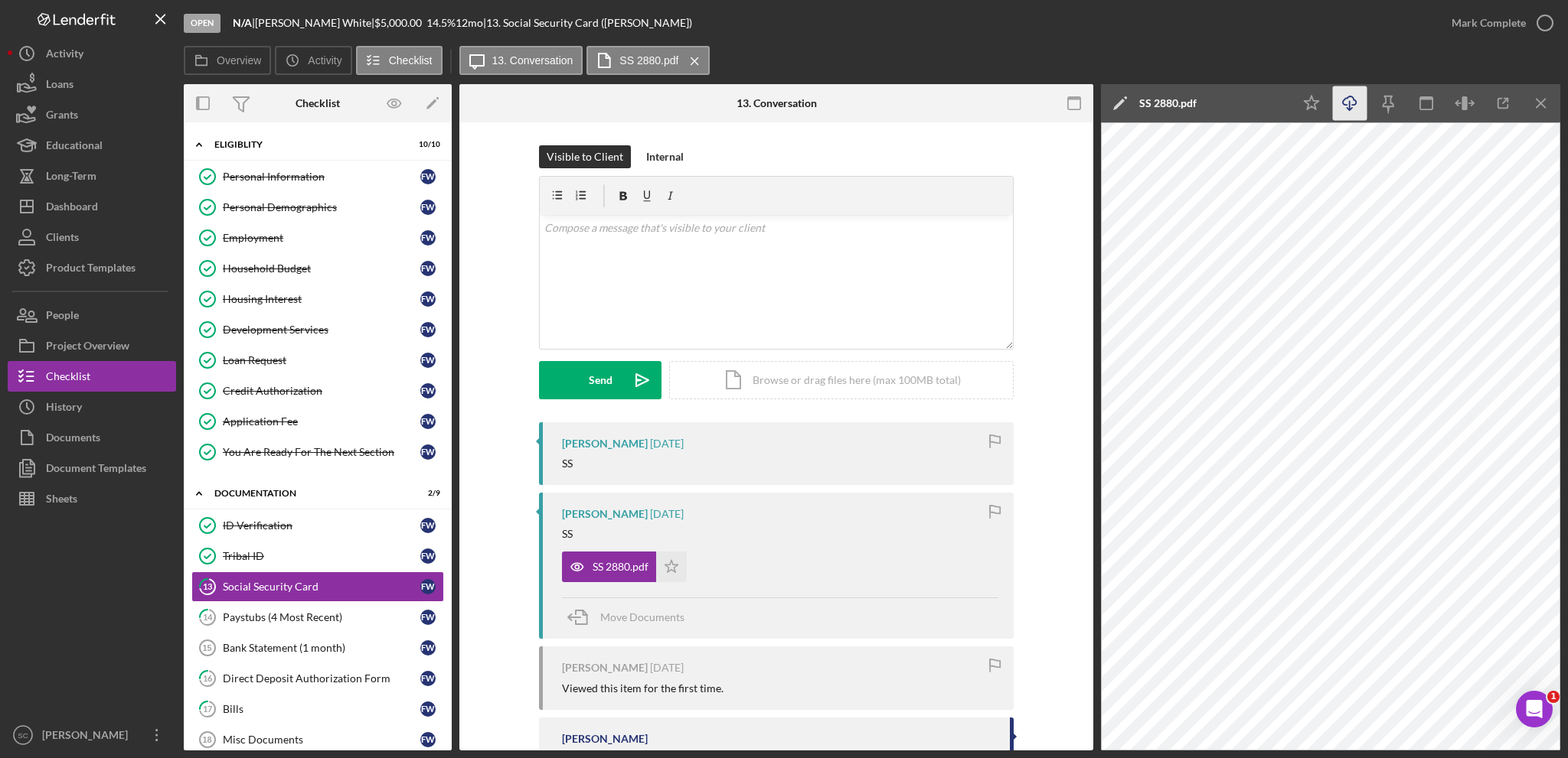
click at [1355, 109] on icon "Icon/Download" at bounding box center [1350, 103] width 34 height 34
click at [666, 569] on polygon "button" at bounding box center [671, 567] width 13 height 12
click at [1472, 18] on div "Mark Complete" at bounding box center [1488, 23] width 74 height 30
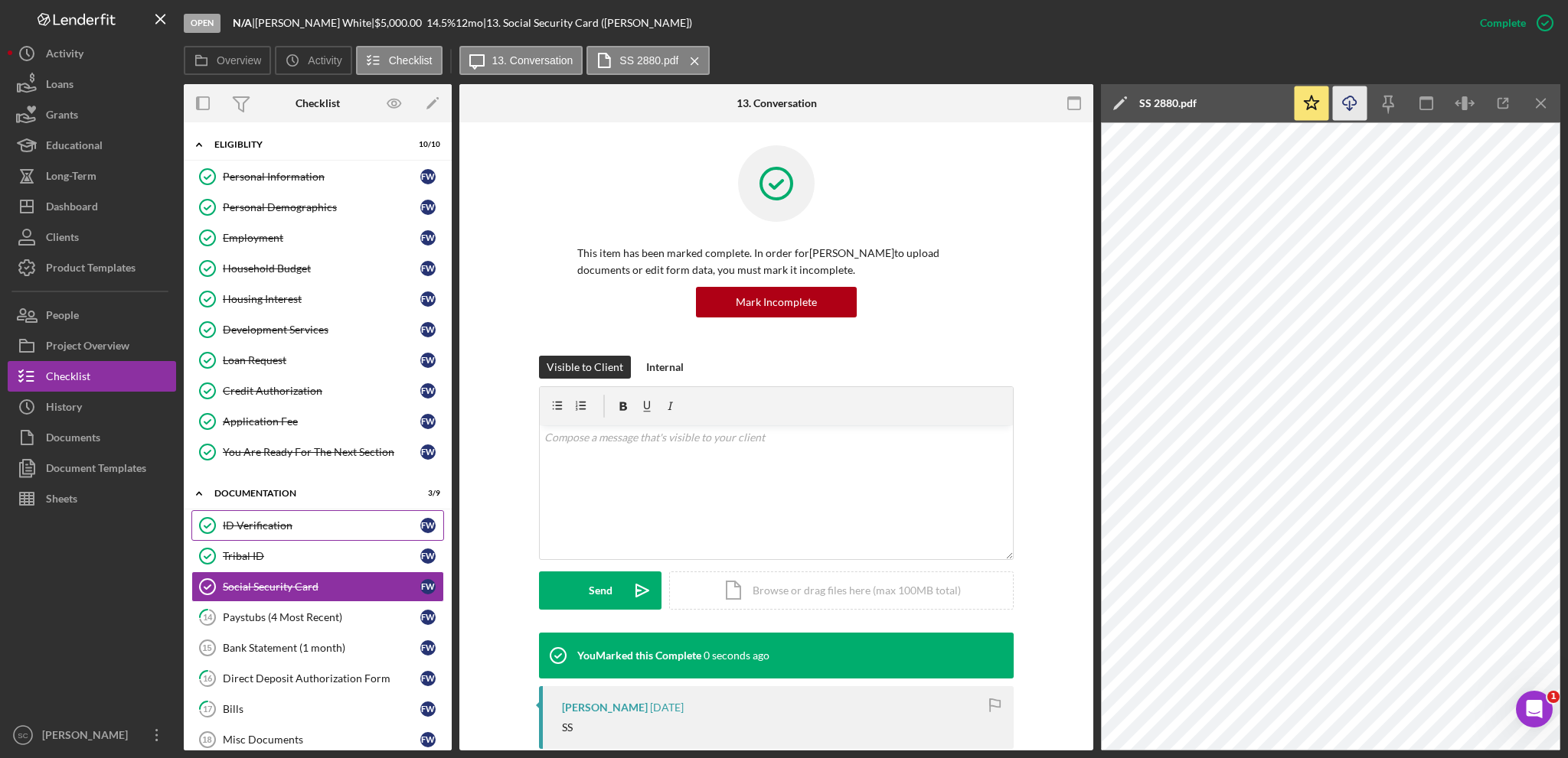
click at [272, 527] on div "ID Verification" at bounding box center [321, 525] width 197 height 12
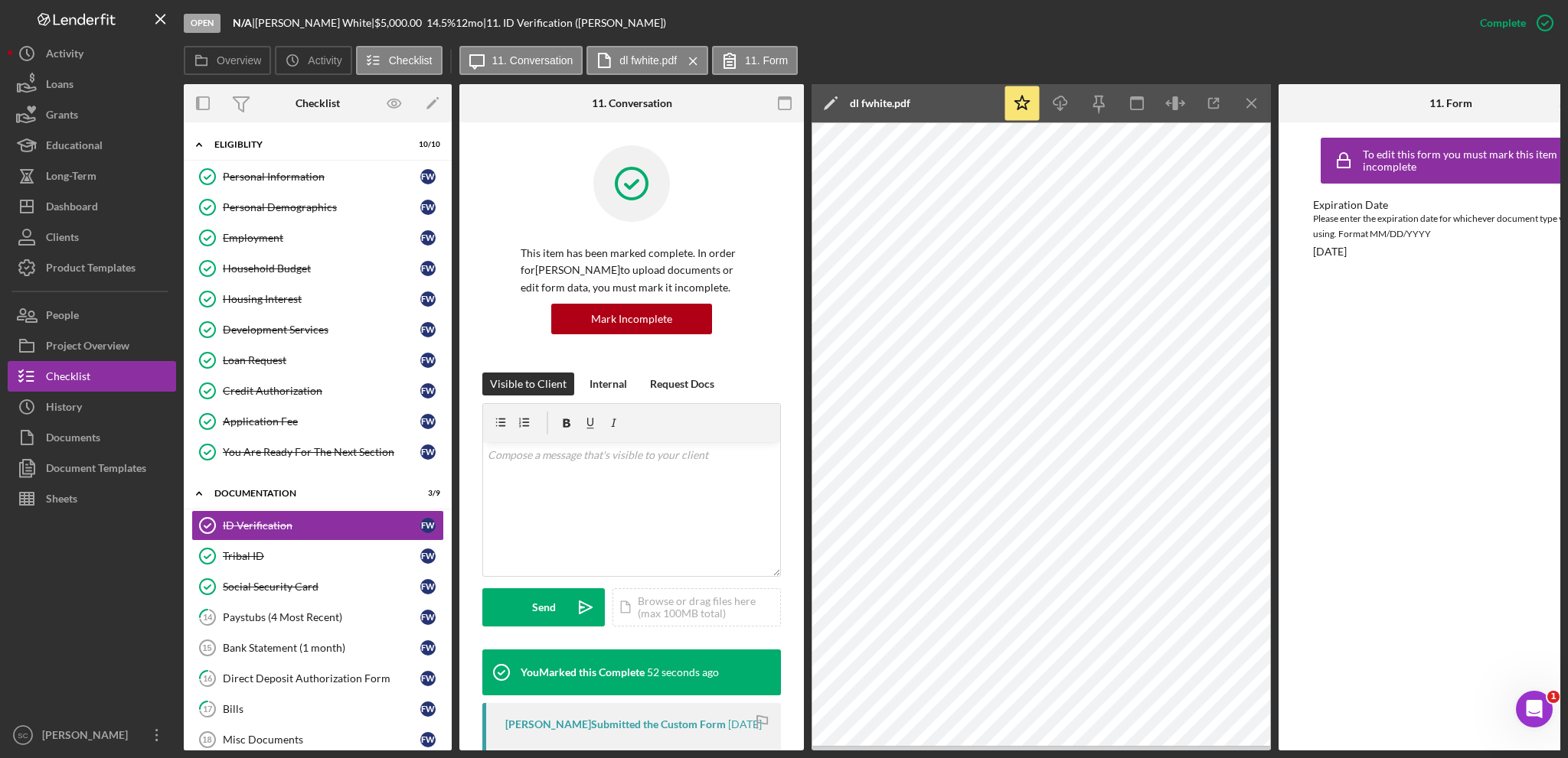
scroll to position [306, 0]
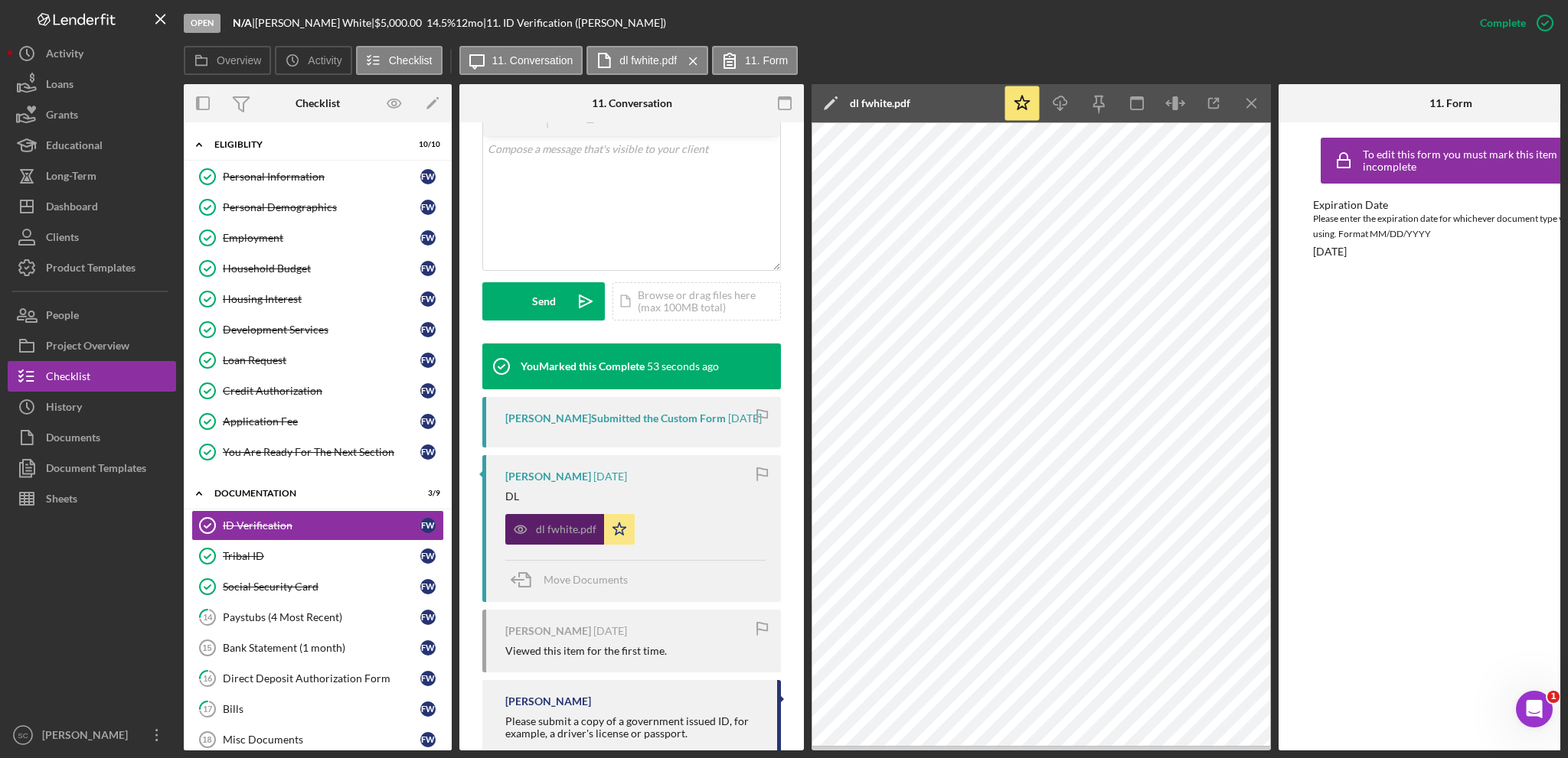
click at [564, 527] on div "dl fwhite.pdf" at bounding box center [566, 529] width 61 height 12
click at [1060, 103] on line "button" at bounding box center [1060, 105] width 0 height 9
click at [267, 418] on div "Application Fee" at bounding box center [321, 421] width 197 height 12
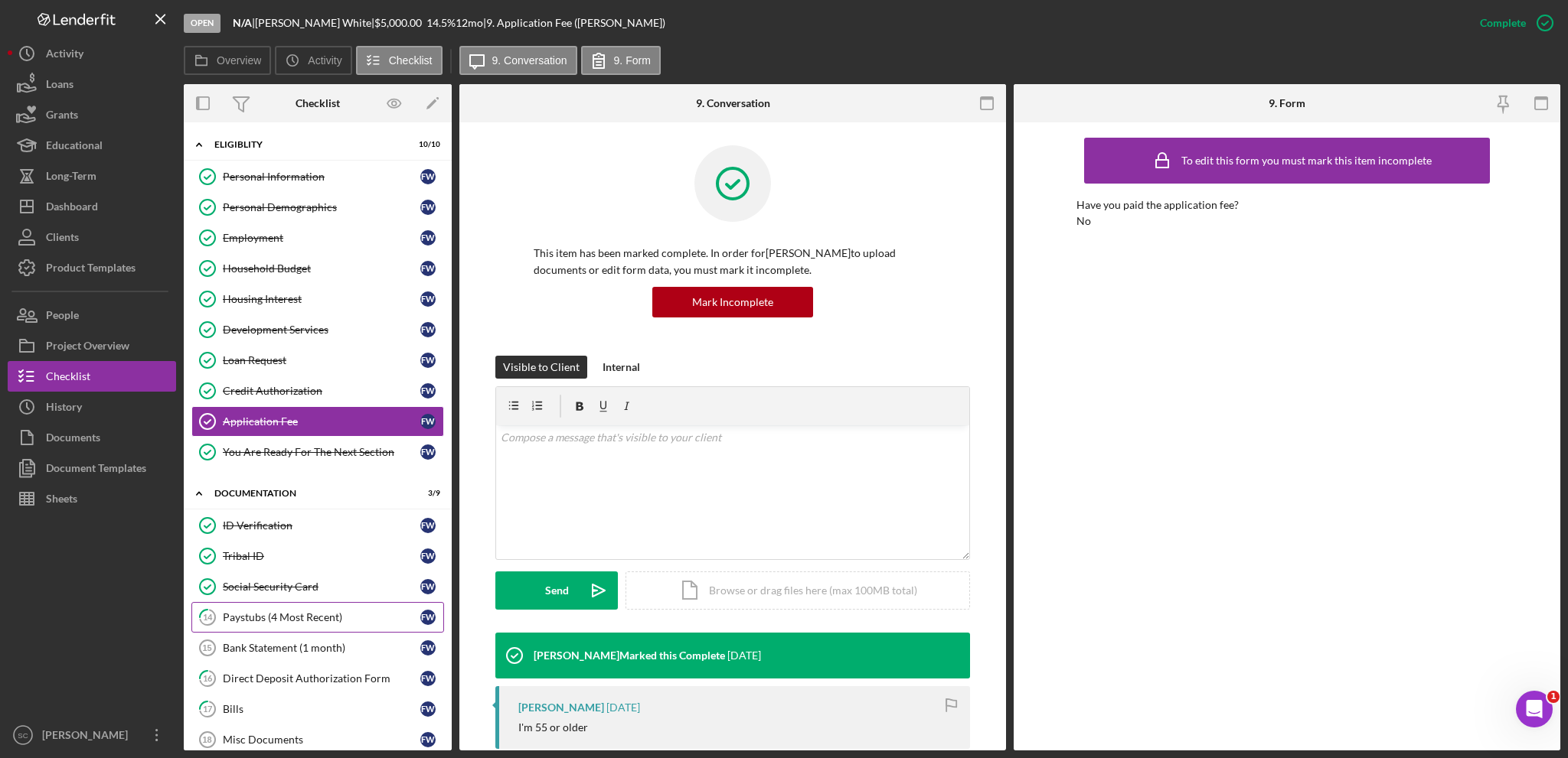
click at [263, 615] on div "Paystubs (4 Most Recent)" at bounding box center [321, 617] width 197 height 12
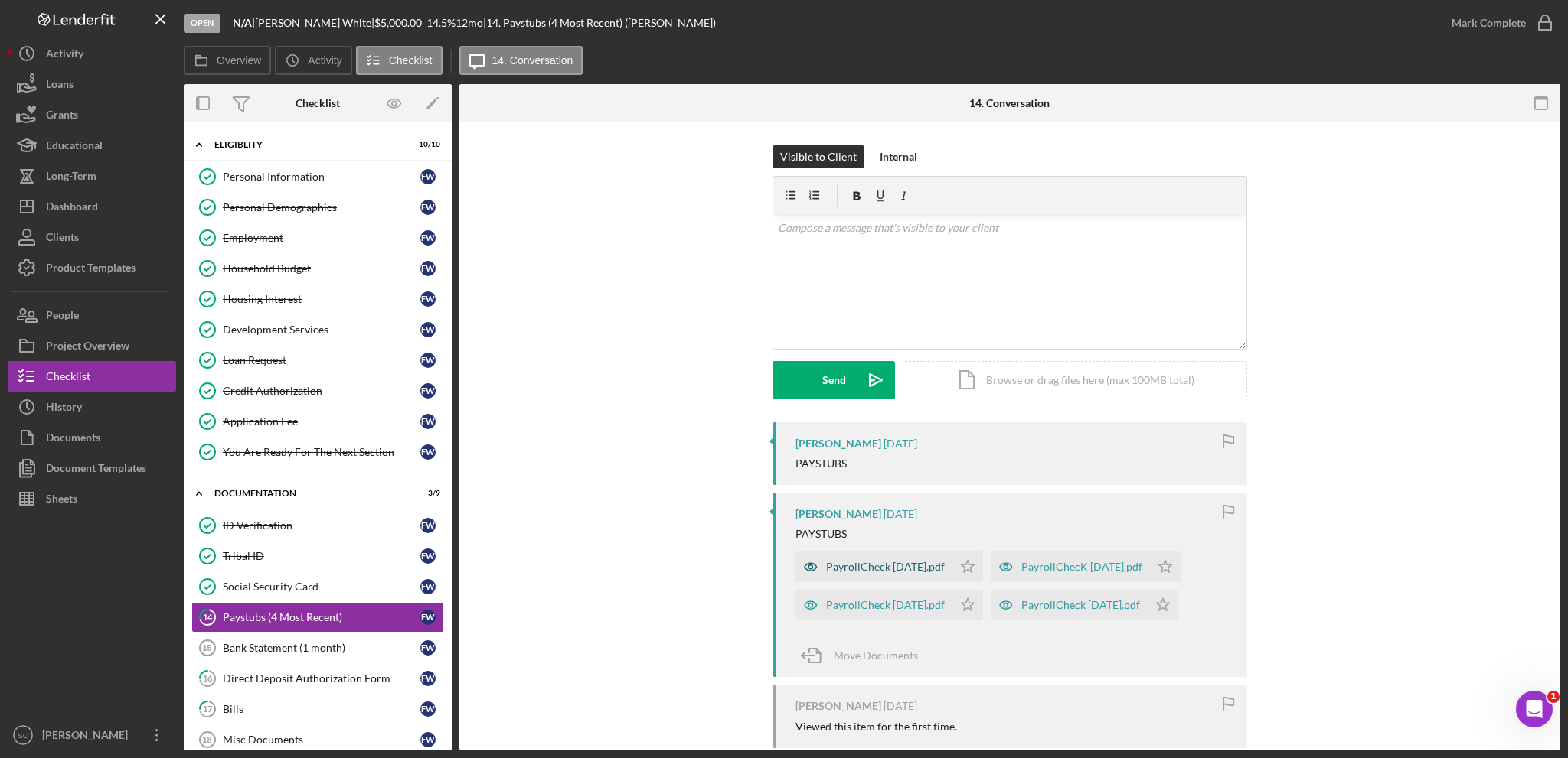
click at [844, 569] on div "PayrollCheck [DATE].pdf" at bounding box center [885, 567] width 119 height 12
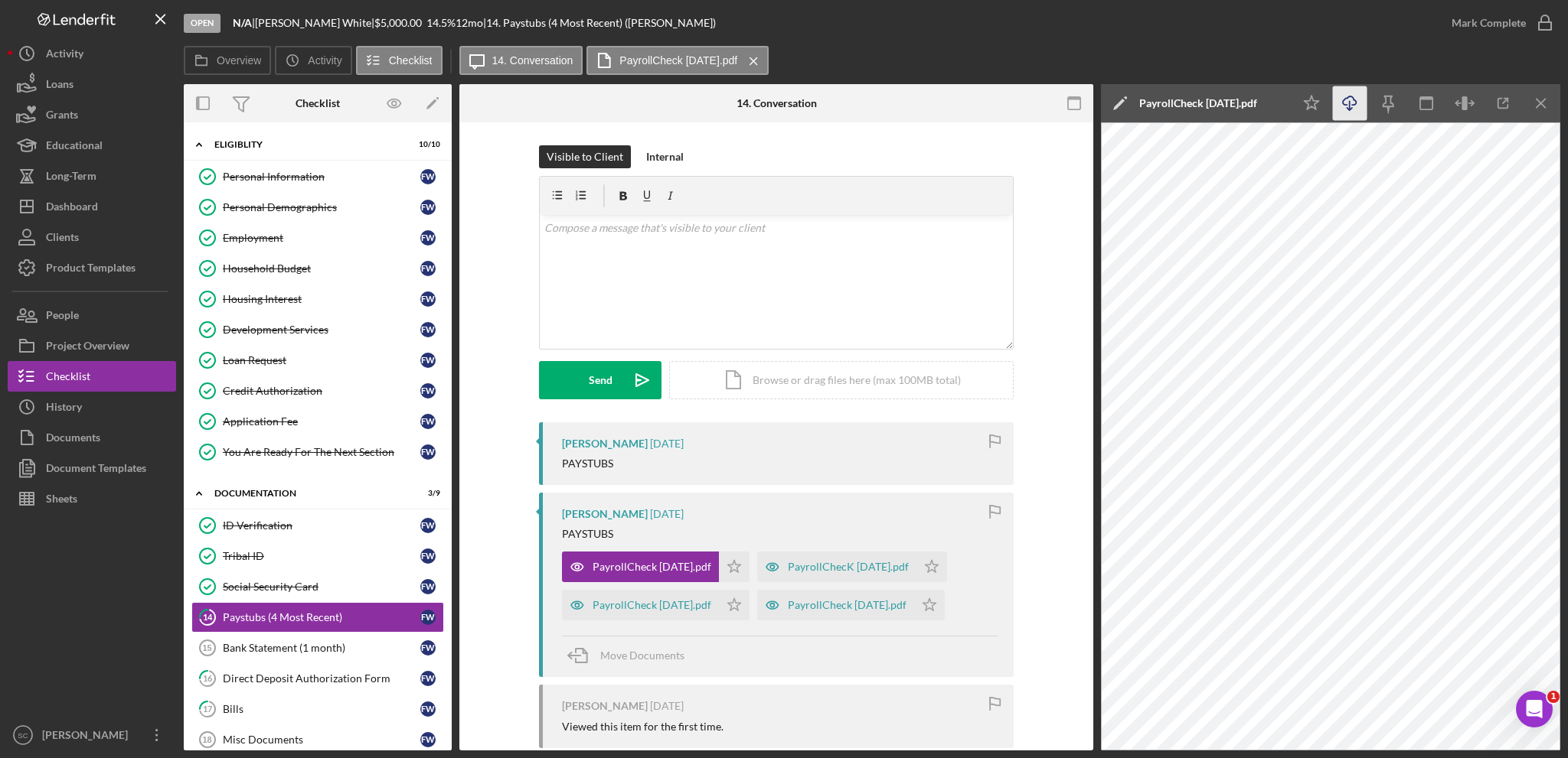
click at [1341, 105] on icon "Icon/Download" at bounding box center [1350, 103] width 34 height 34
click at [731, 571] on icon "Icon/Star" at bounding box center [735, 567] width 30 height 30
click at [832, 567] on div "PayrollChecK [DATE].pdf" at bounding box center [849, 567] width 121 height 12
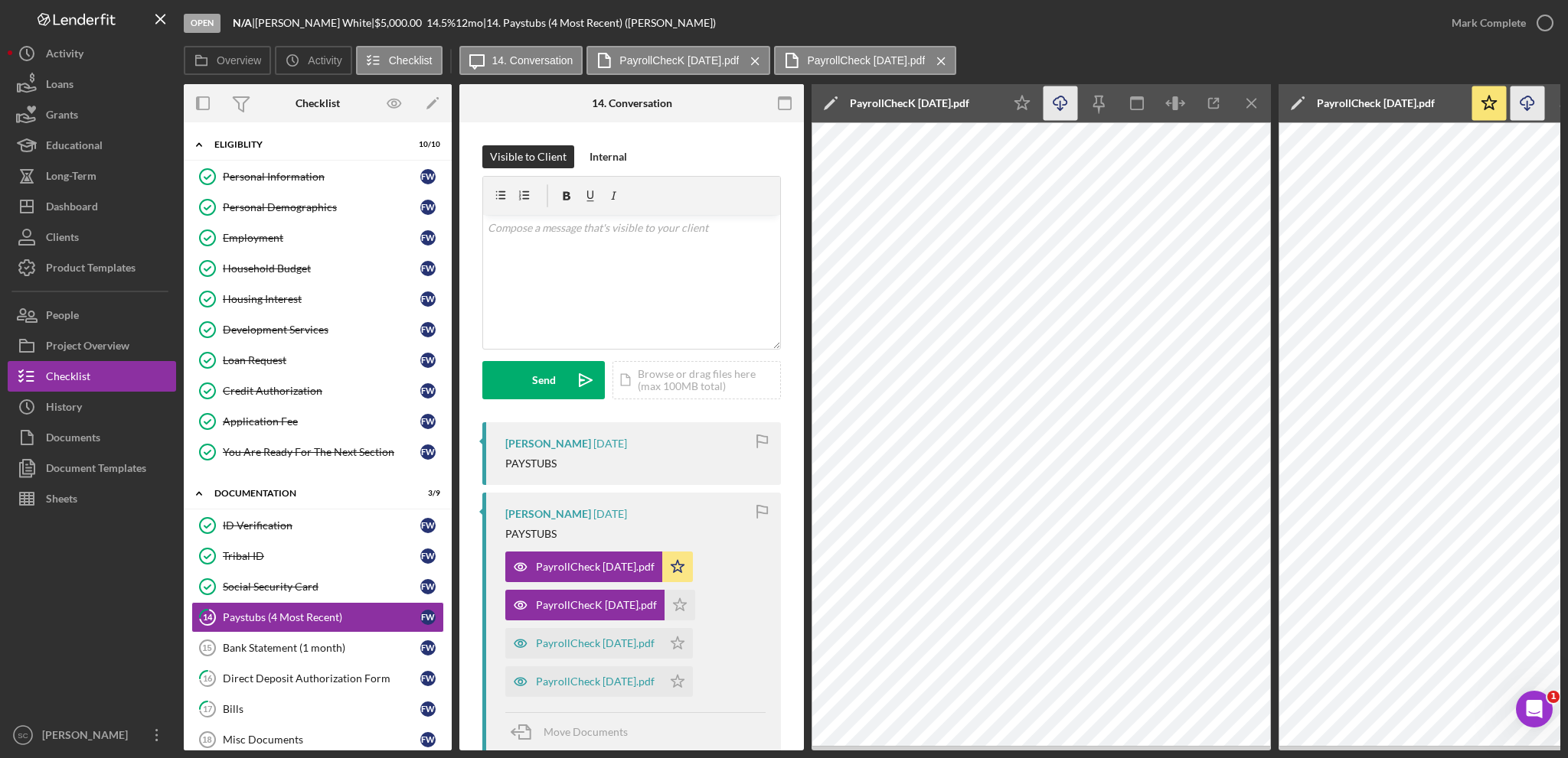
click at [1062, 103] on icon "Icon/Download" at bounding box center [1060, 103] width 34 height 34
click at [674, 602] on polygon "button" at bounding box center [680, 605] width 13 height 12
click at [588, 647] on div "PayrollCheck [DATE].pdf" at bounding box center [595, 643] width 119 height 12
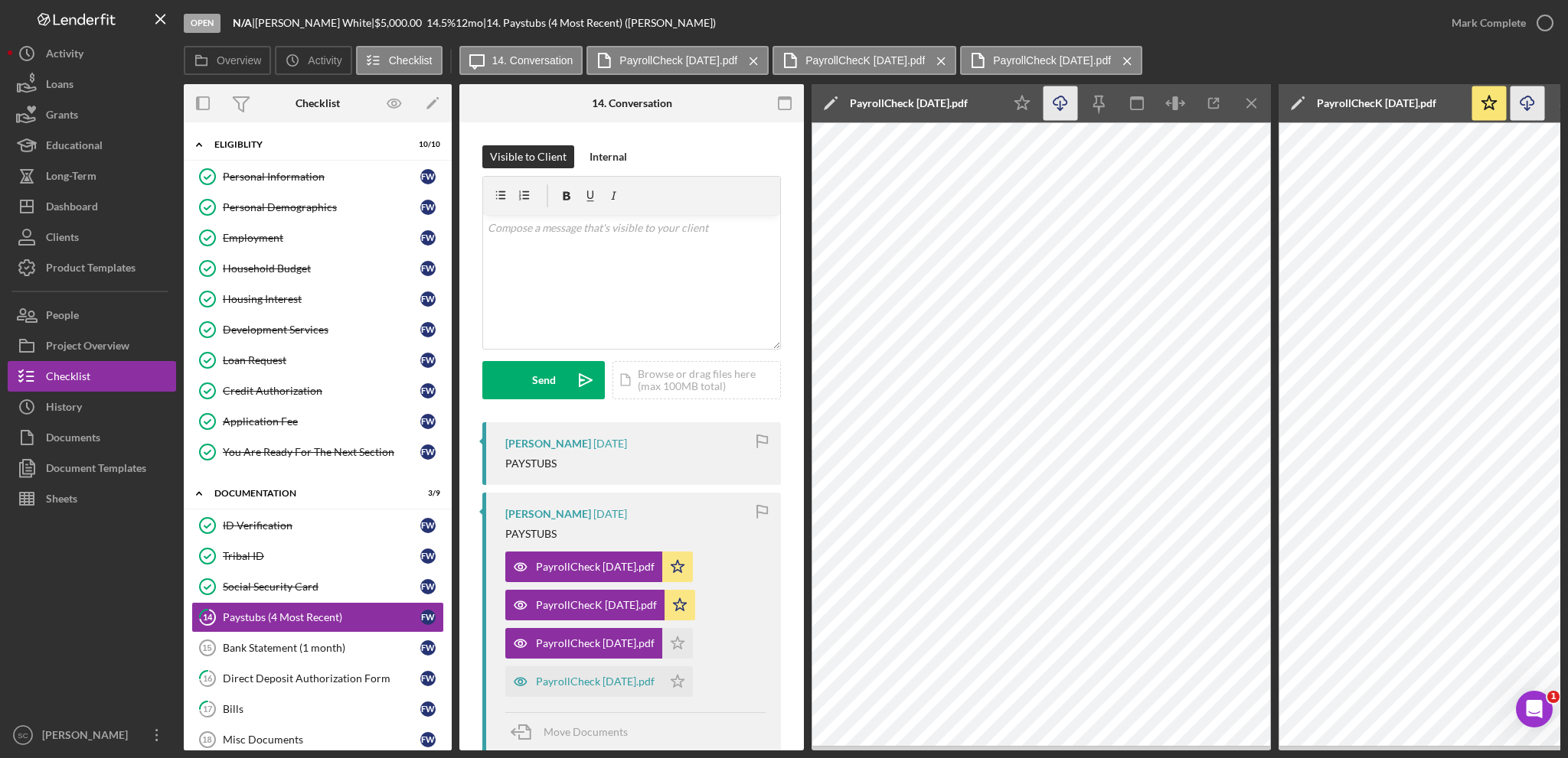
click at [1064, 97] on icon "Icon/Download" at bounding box center [1060, 103] width 34 height 34
click at [671, 644] on polygon "button" at bounding box center [678, 643] width 13 height 12
click at [730, 658] on div "PayrollCheck [DATE].pdf Icon/Star PayrollChecK [DATE].pdf Icon/Star PayrollChec…" at bounding box center [636, 621] width 260 height 153
click at [591, 676] on div "PayrollCheck [DATE].pdf" at bounding box center [595, 681] width 119 height 12
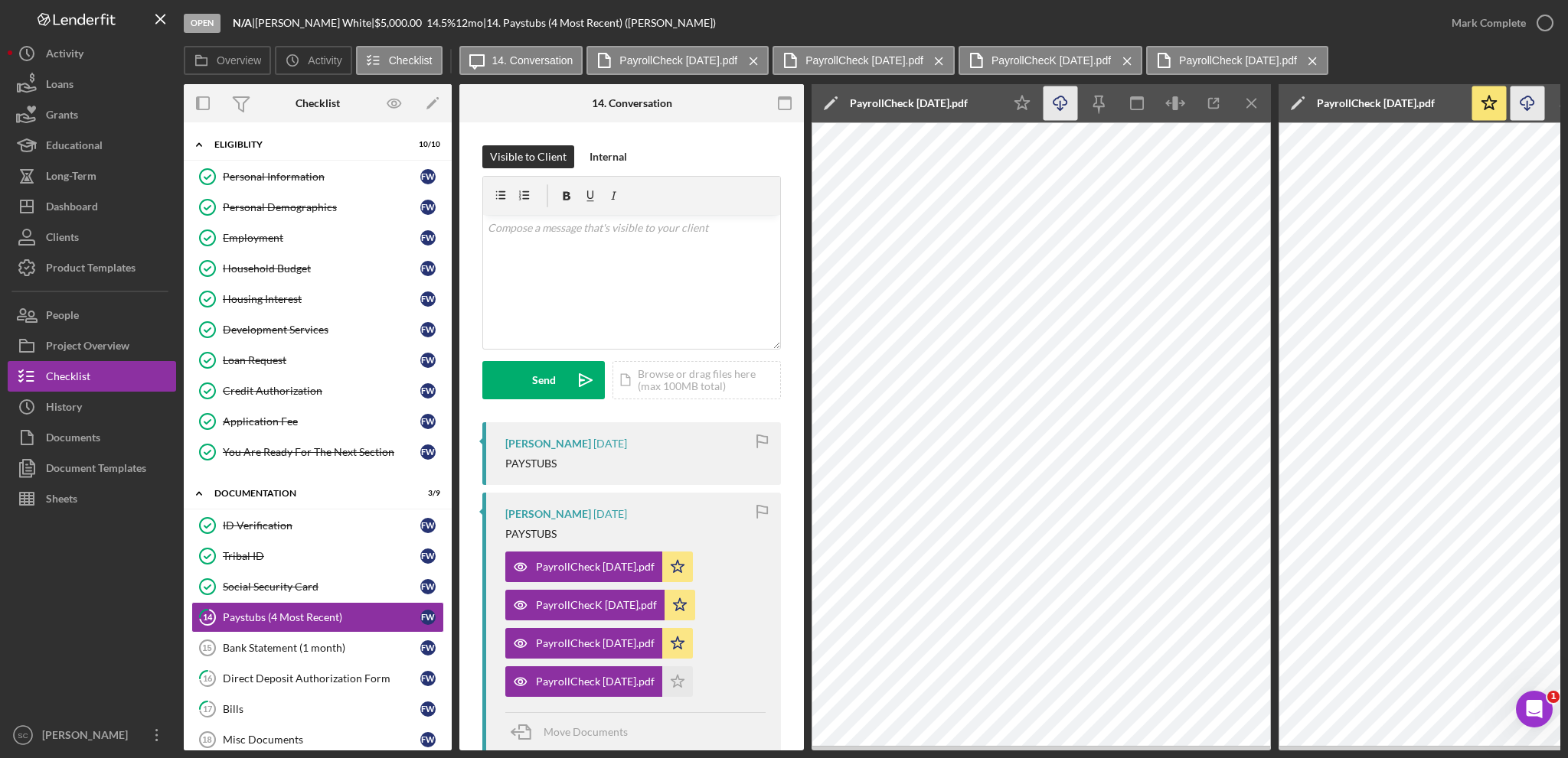
click at [1056, 99] on icon "Icon/Download" at bounding box center [1060, 103] width 34 height 34
click at [1062, 109] on polyline "button" at bounding box center [1059, 109] width 6 height 2
click at [671, 677] on icon "Icon/Star" at bounding box center [678, 681] width 30 height 30
click at [291, 642] on div "Bank Statement (1 month)" at bounding box center [321, 648] width 197 height 12
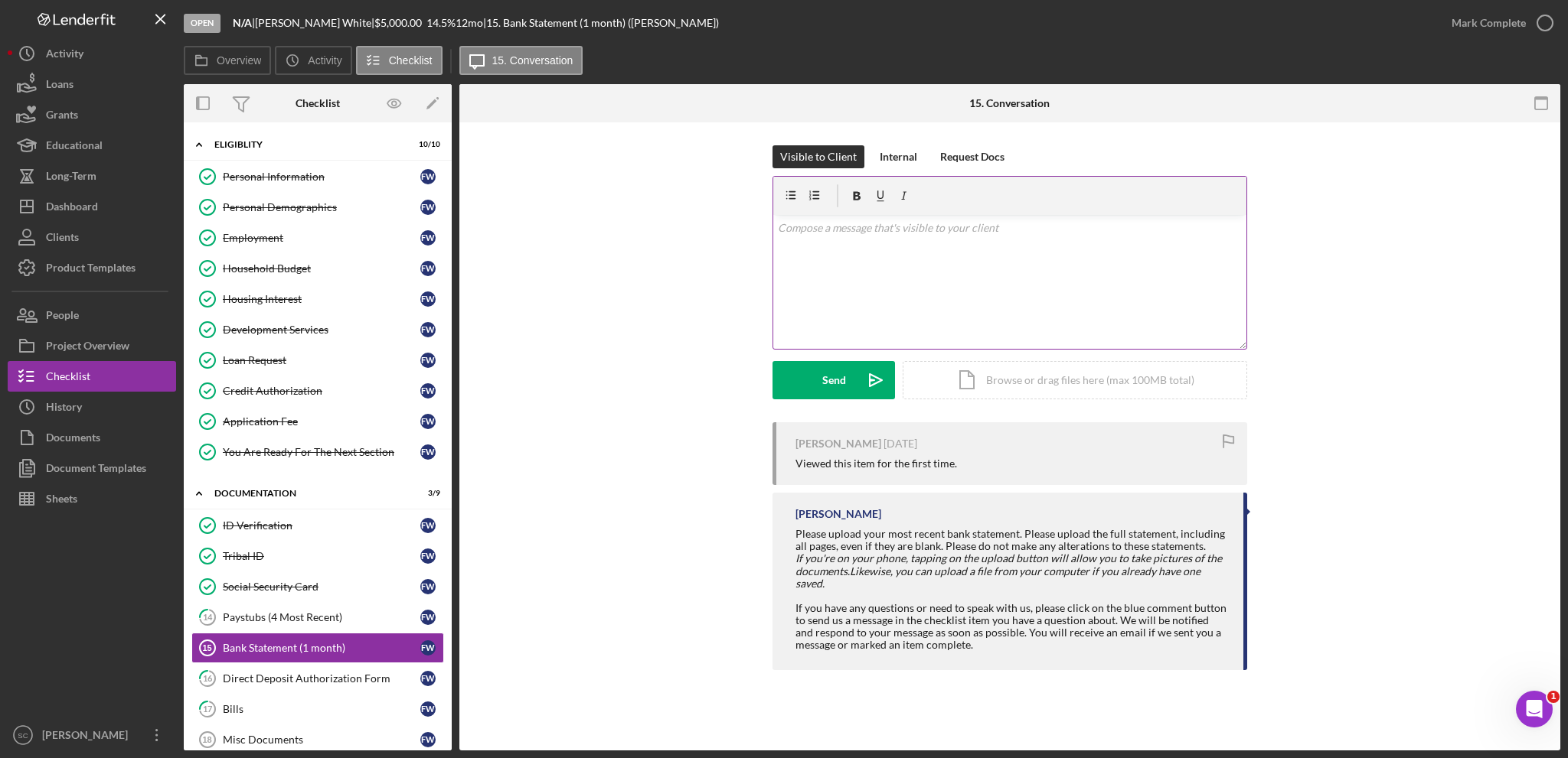
click at [905, 292] on div "v Color teal Color pink Remove color Add row above Add row below Add column bef…" at bounding box center [1010, 282] width 473 height 134
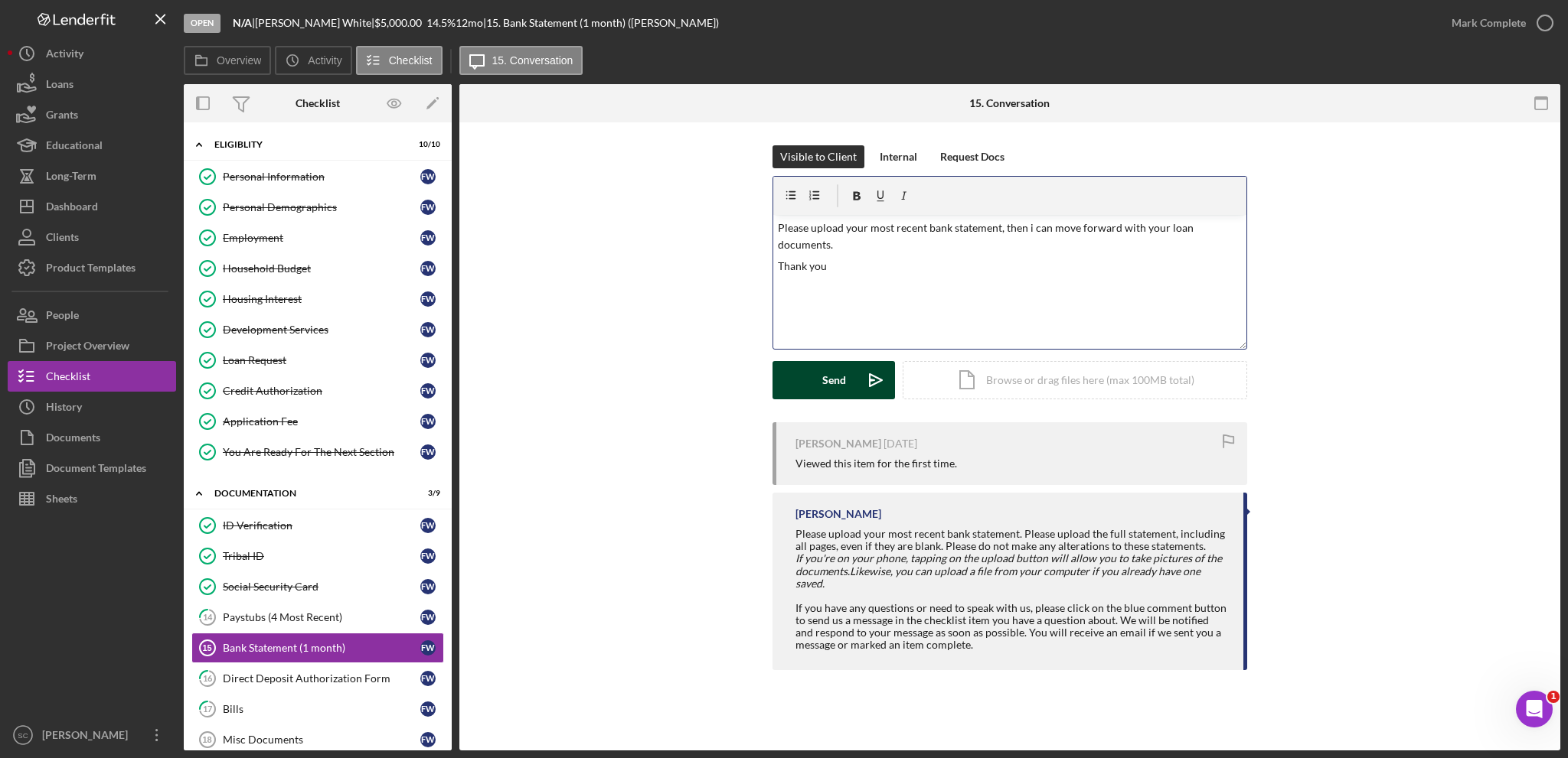
click at [802, 369] on button "Send Icon/icon-invite-send" at bounding box center [833, 381] width 122 height 38
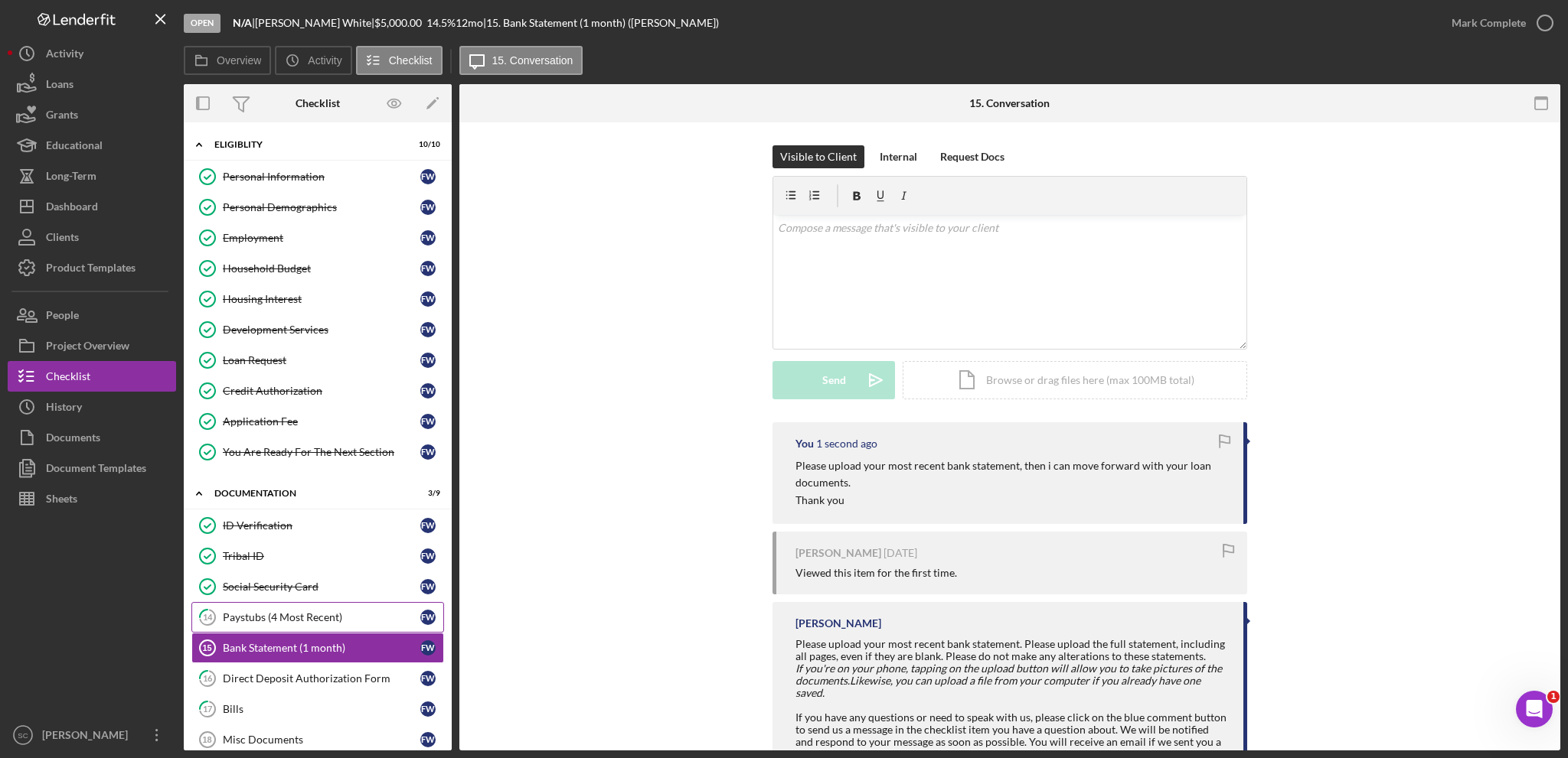
click at [294, 611] on div "Paystubs (4 Most Recent)" at bounding box center [321, 617] width 197 height 12
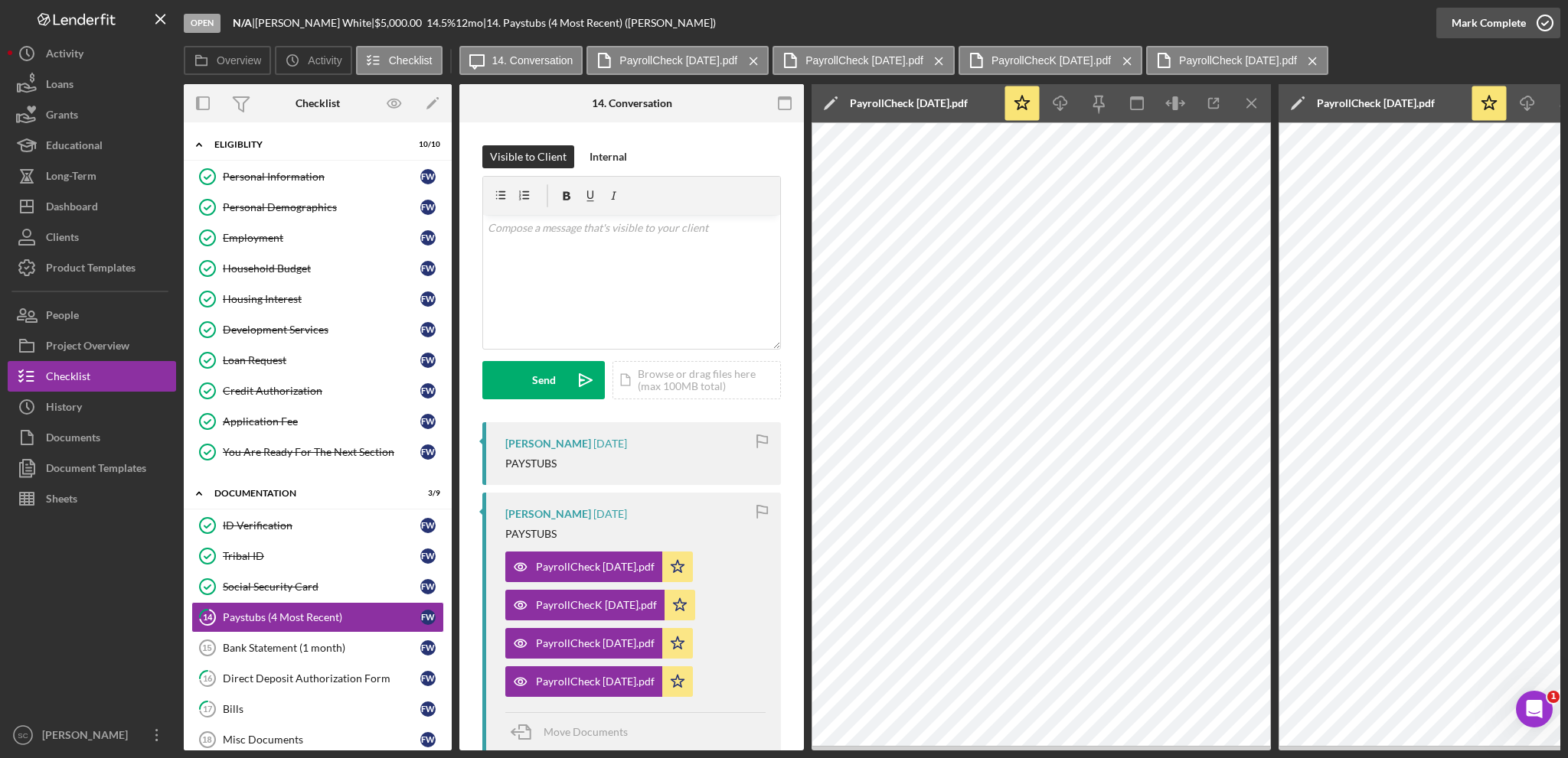
click at [1498, 23] on div "Mark Complete" at bounding box center [1488, 23] width 74 height 30
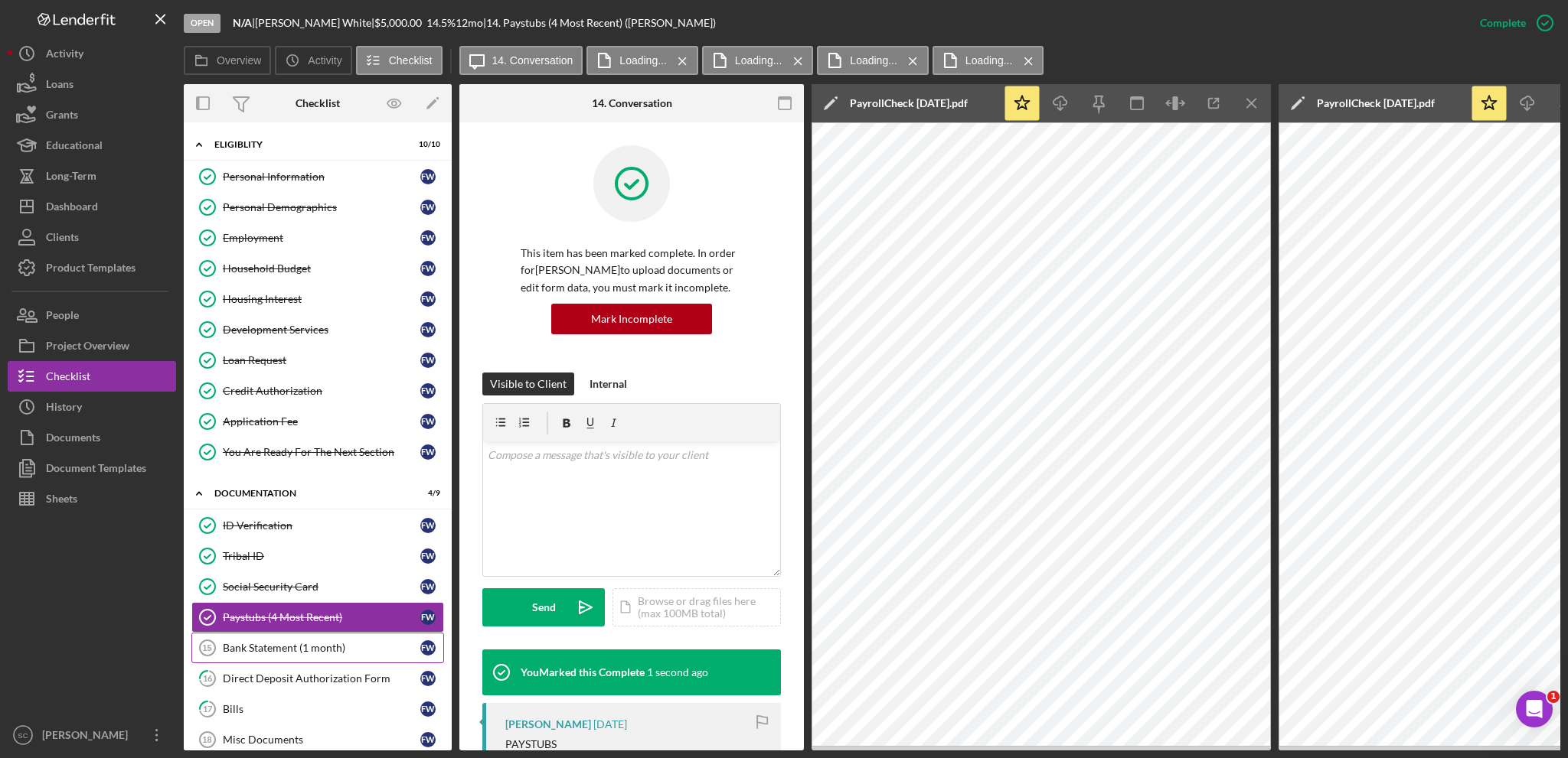
click at [291, 645] on div "Bank Statement (1 month)" at bounding box center [321, 648] width 197 height 12
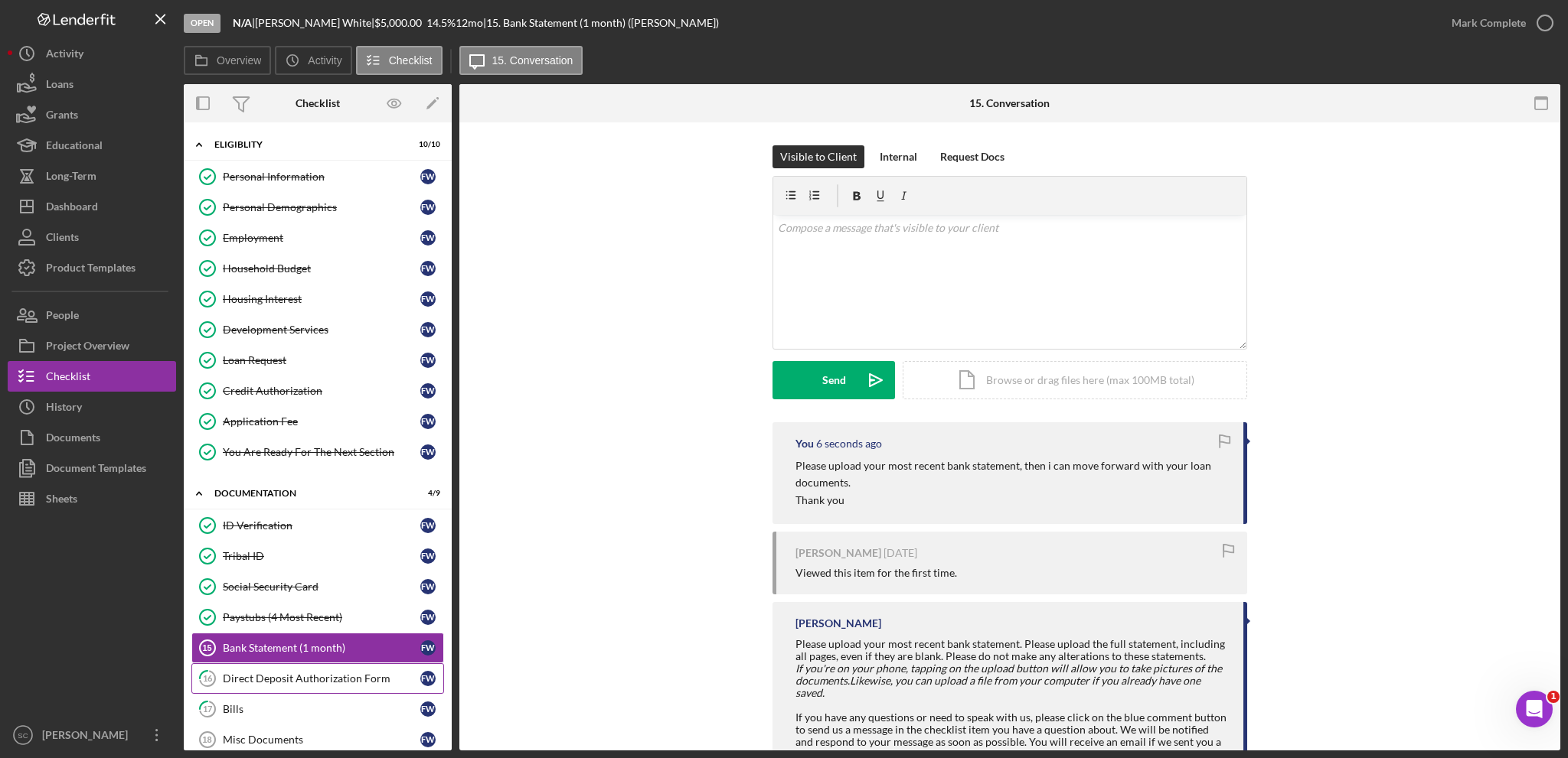
click at [293, 673] on div "Direct Deposit Authorization Form" at bounding box center [321, 678] width 197 height 12
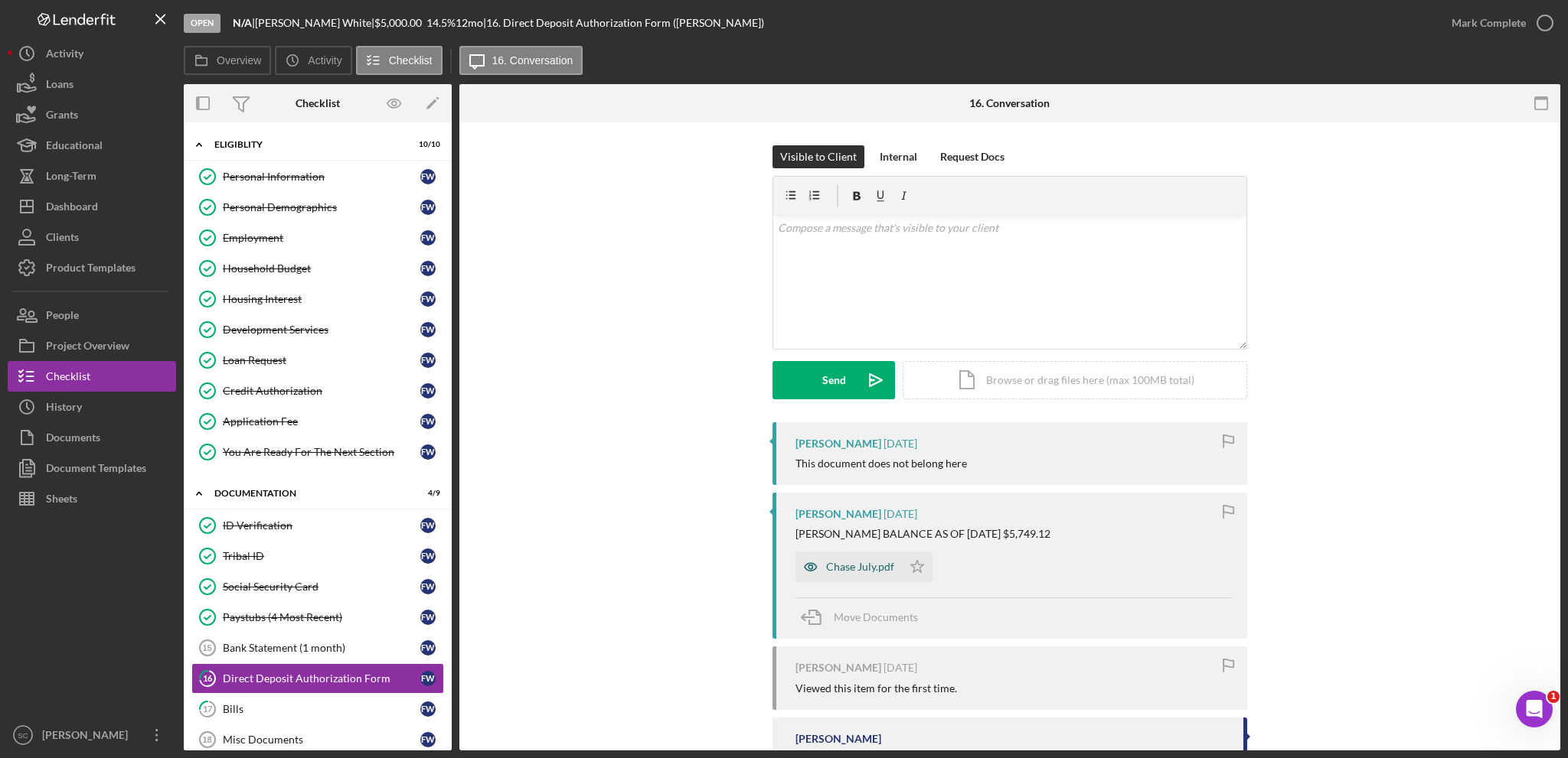
click at [854, 559] on div "Chase July.pdf" at bounding box center [848, 567] width 106 height 30
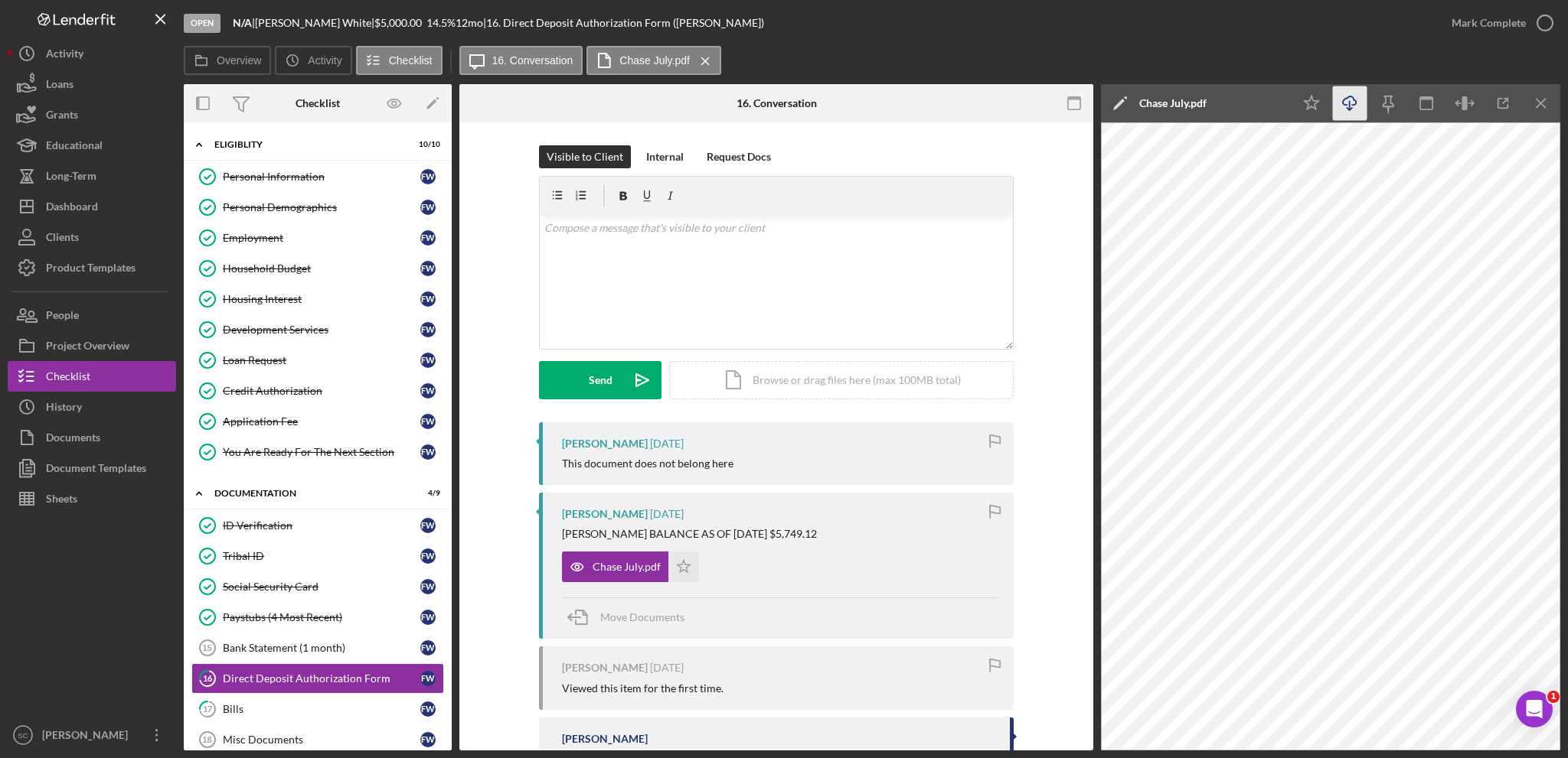
click at [1350, 106] on line "button" at bounding box center [1350, 105] width 0 height 9
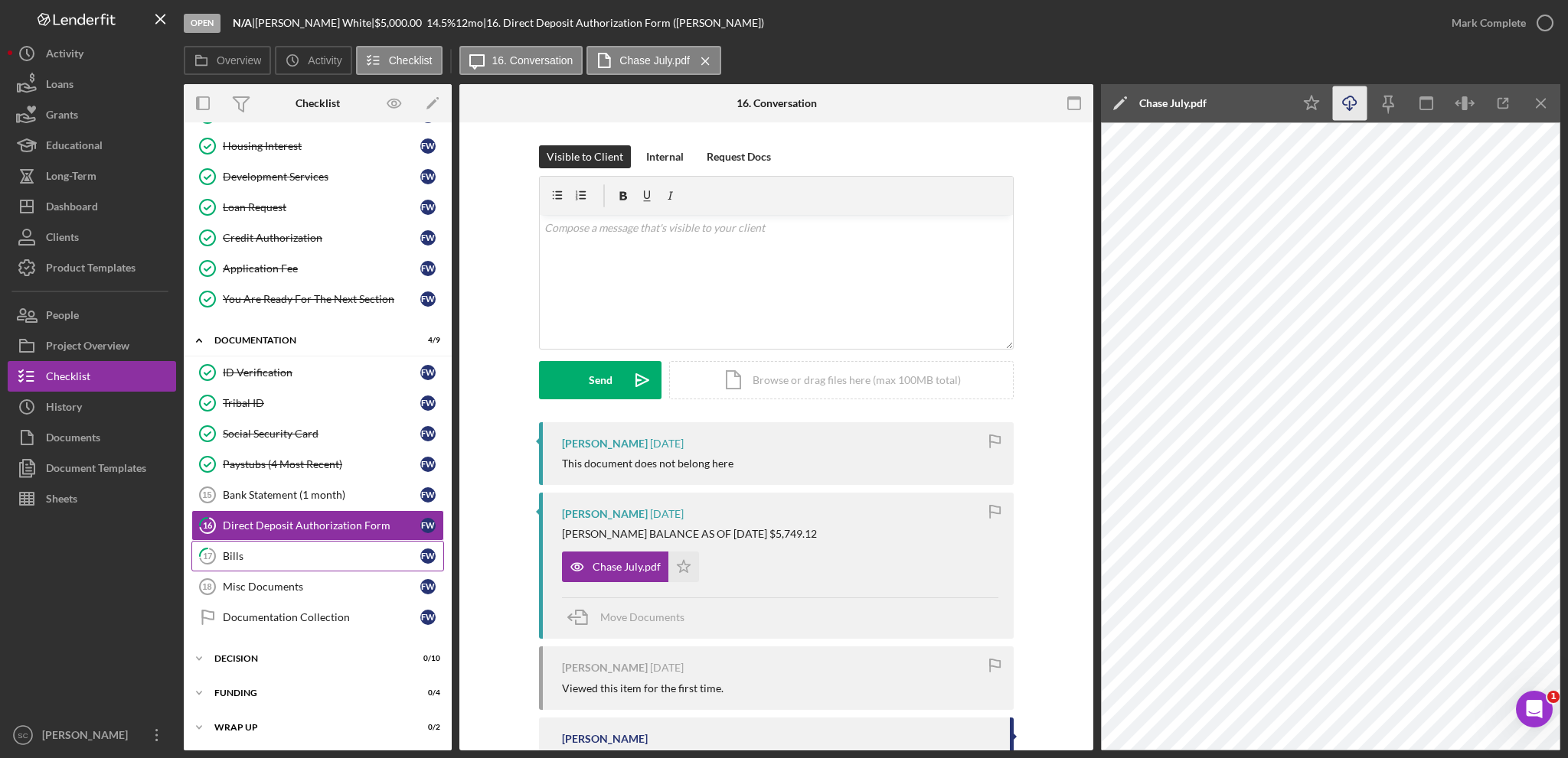
click at [277, 556] on div "Bills" at bounding box center [321, 556] width 197 height 12
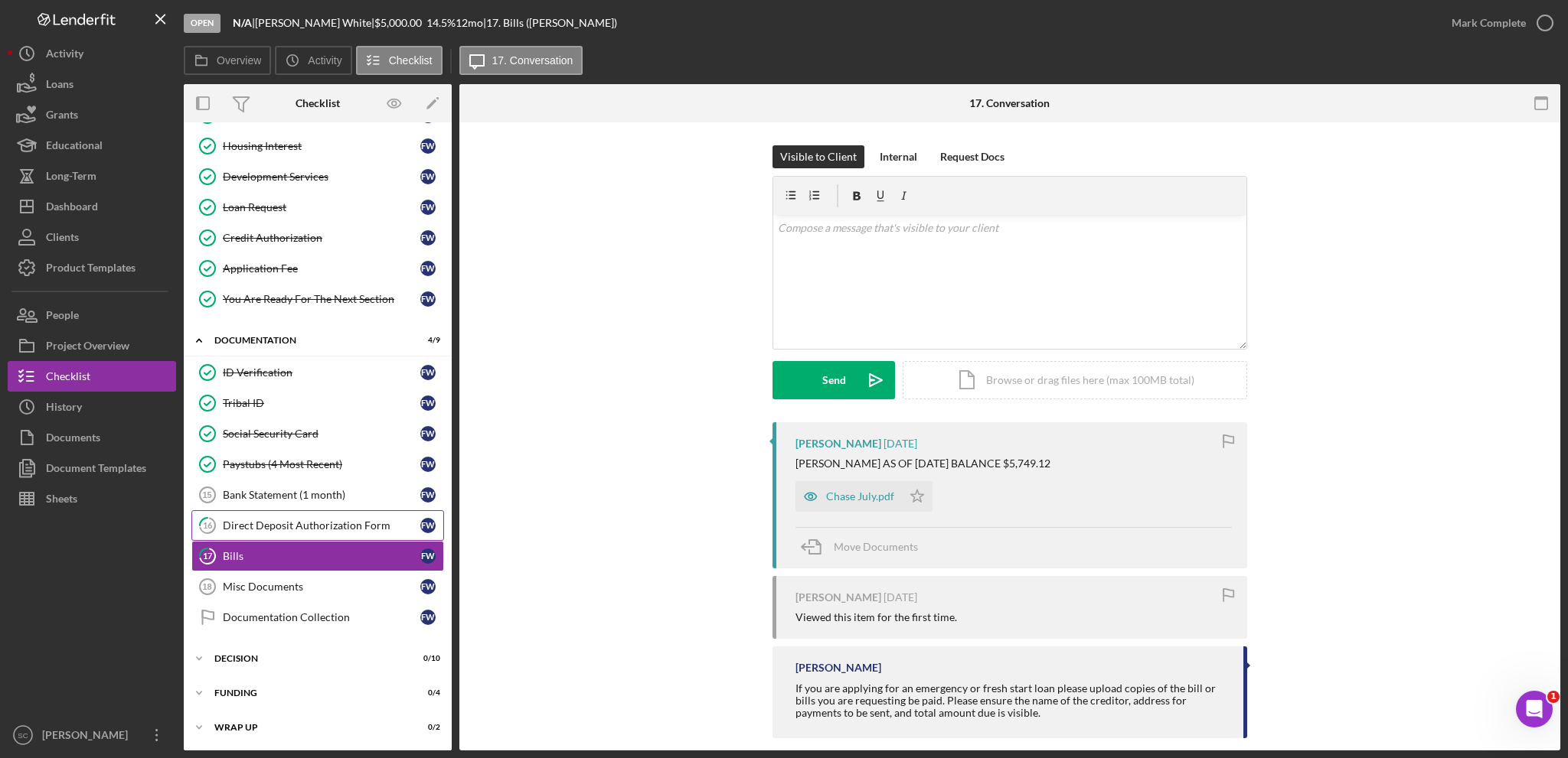
click at [313, 528] on link "16 Direct Deposit Authorization Form F W" at bounding box center [318, 526] width 252 height 30
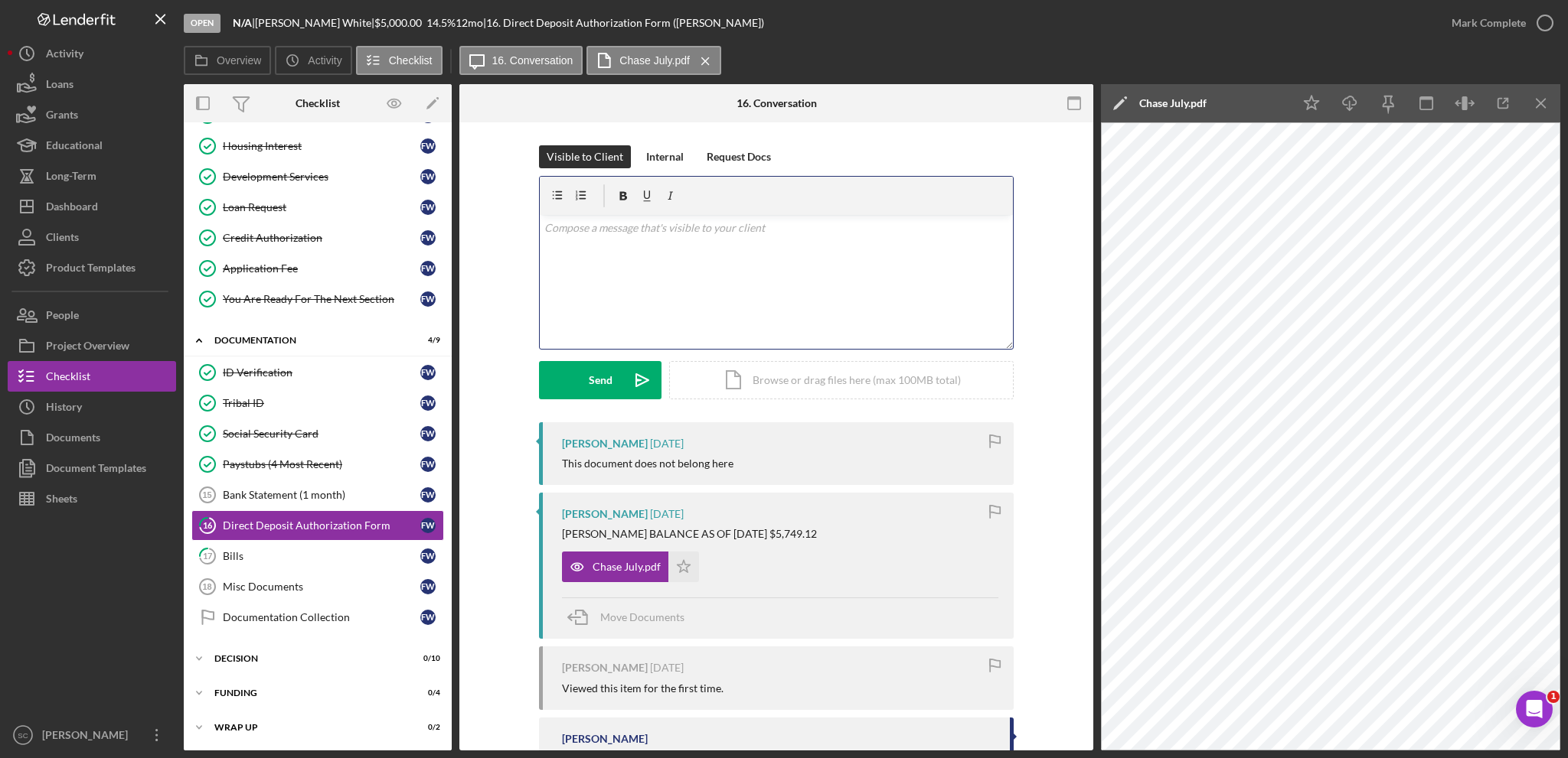
click at [637, 294] on div "v Color teal Color pink Remove color Add row above Add row below Add column bef…" at bounding box center [776, 282] width 473 height 134
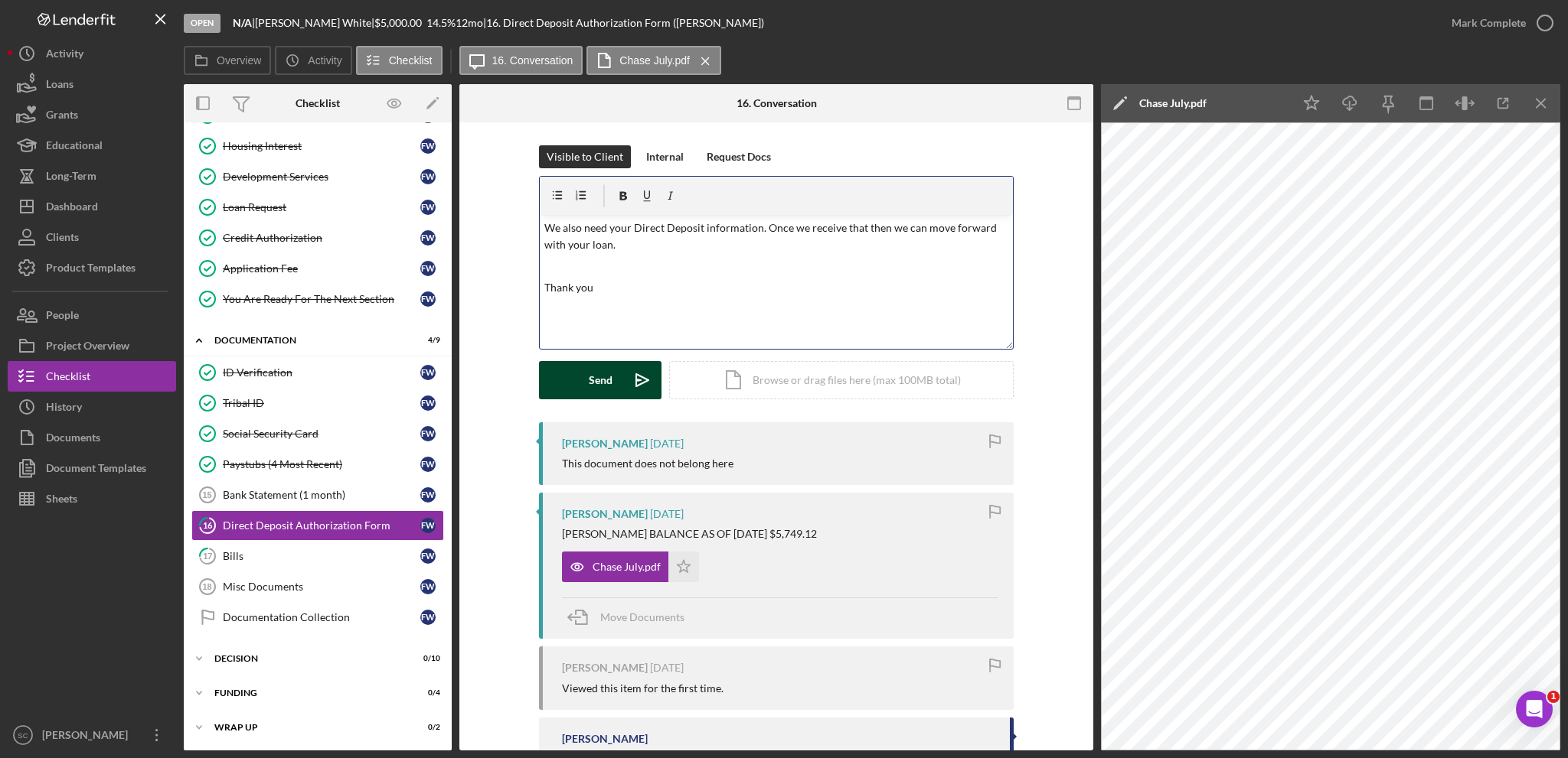
click at [583, 375] on button "Send Icon/icon-invite-send" at bounding box center [600, 381] width 122 height 38
